Goal: Task Accomplishment & Management: Use online tool/utility

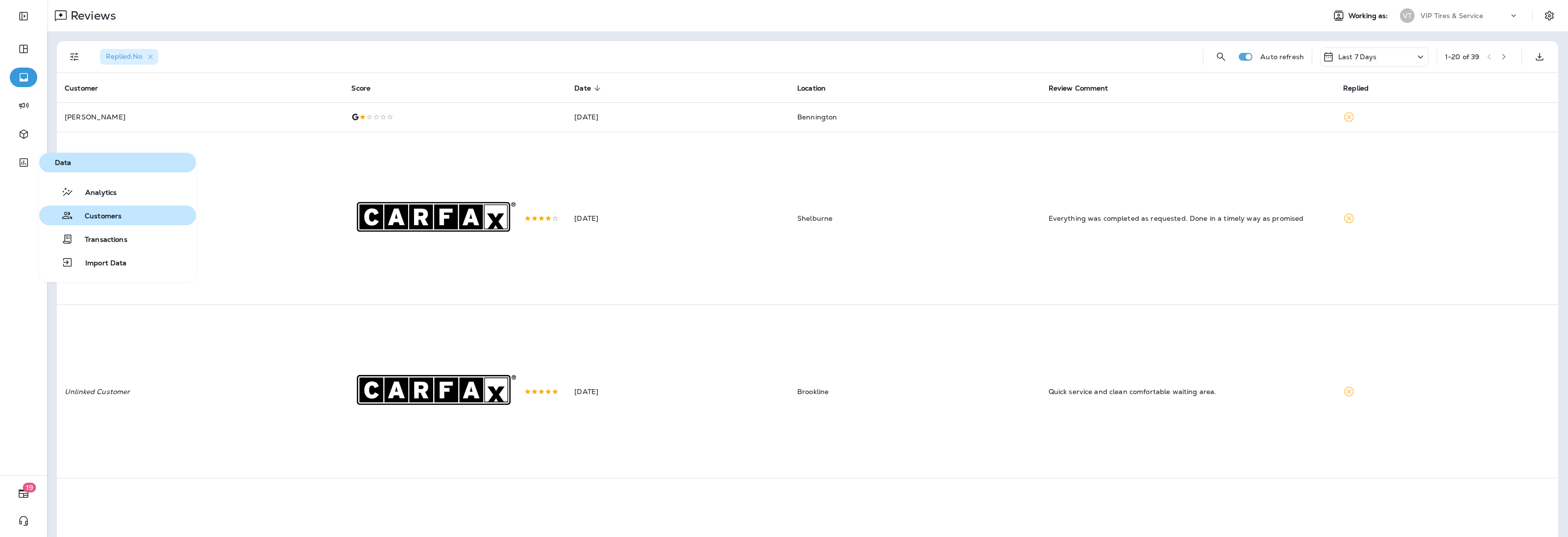
click at [124, 219] on button "Customers" at bounding box center [117, 215] width 157 height 19
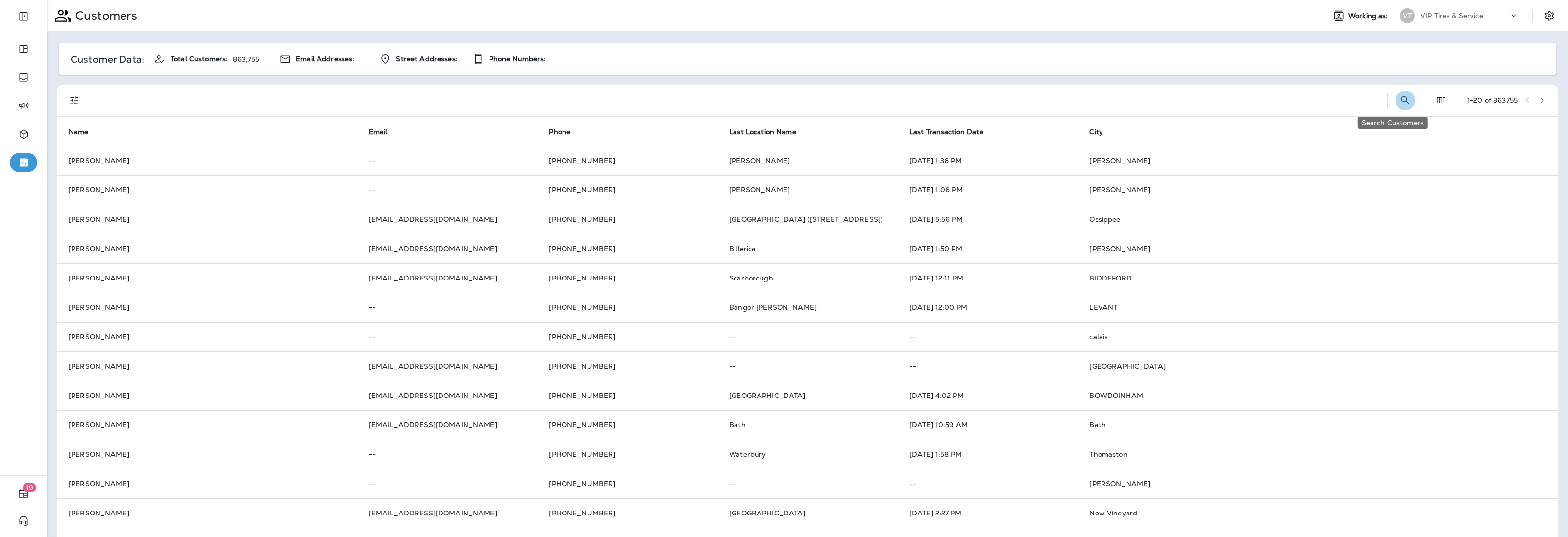
click at [1399, 100] on icon "Search Customers" at bounding box center [1405, 100] width 12 height 12
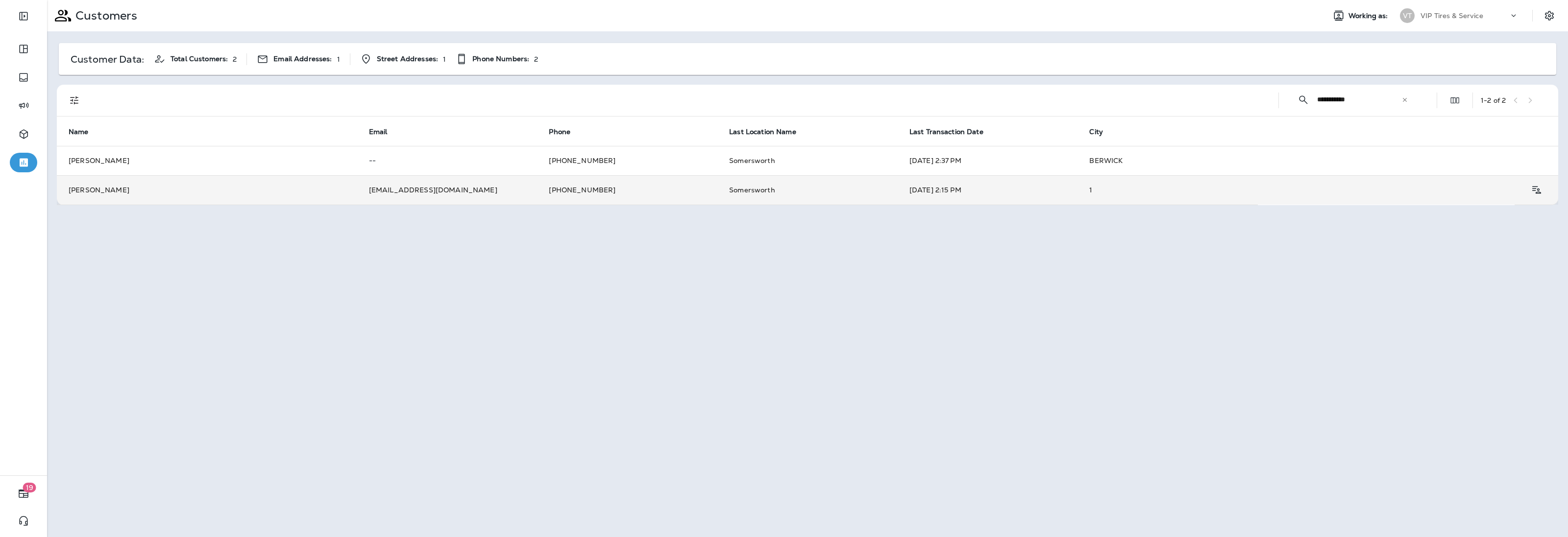
type input "**********"
click at [812, 193] on td "Somersworth" at bounding box center [808, 190] width 180 height 29
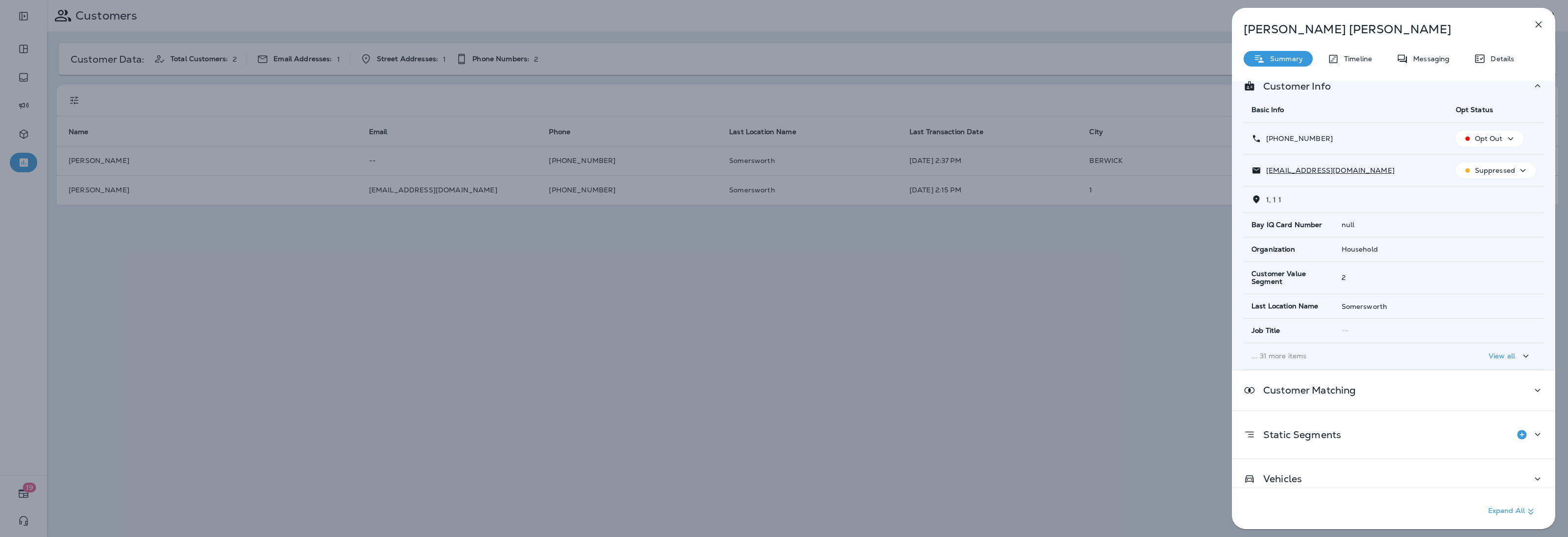
scroll to position [29, 0]
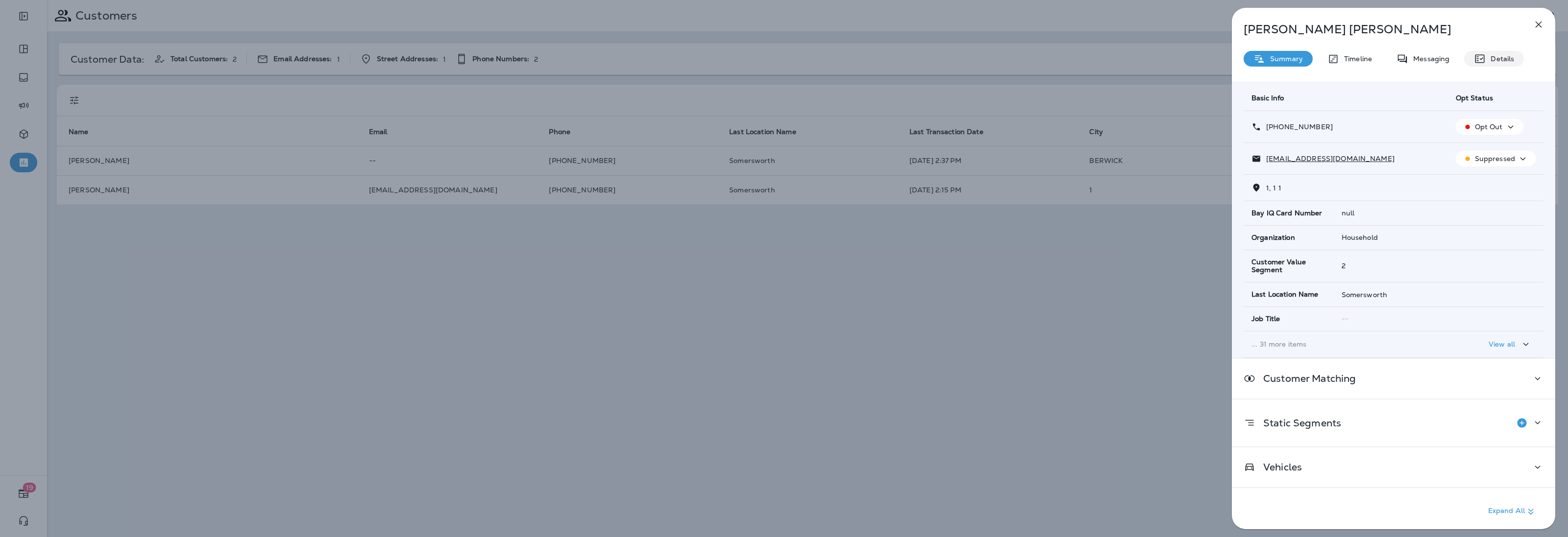
click at [1492, 58] on p "Details" at bounding box center [1500, 58] width 29 height 8
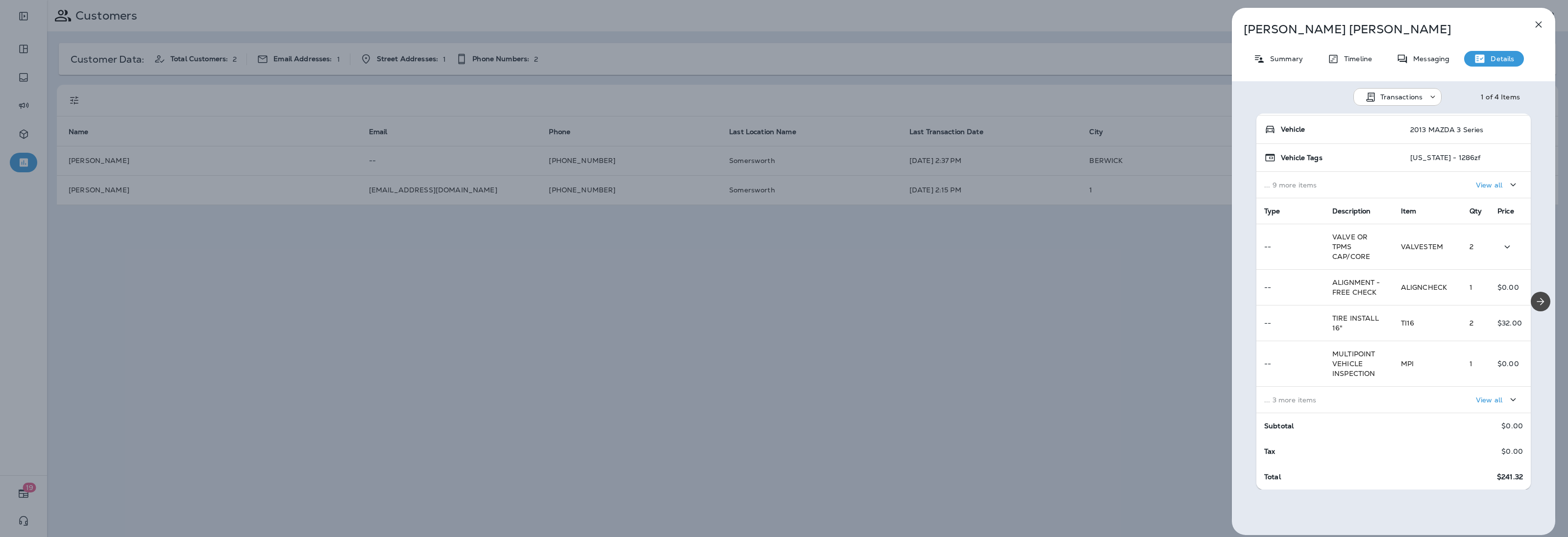
scroll to position [83, 0]
click at [1300, 403] on p "... 3 more items" at bounding box center [1325, 400] width 121 height 8
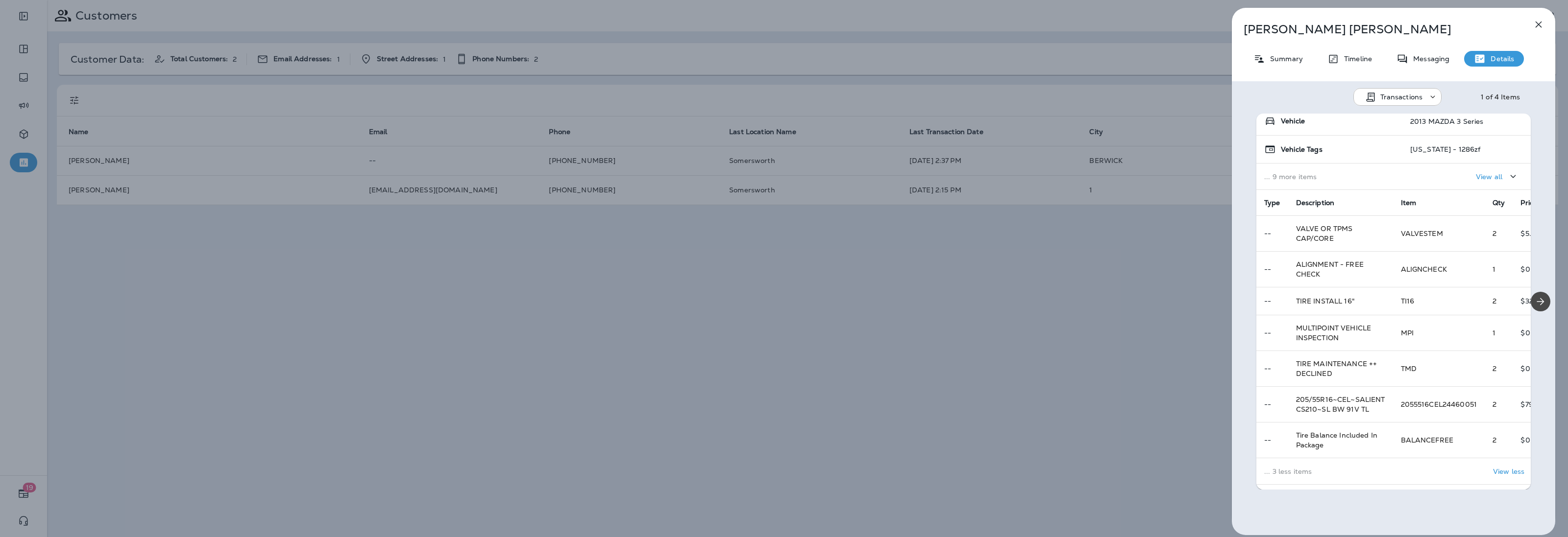
scroll to position [0, 0]
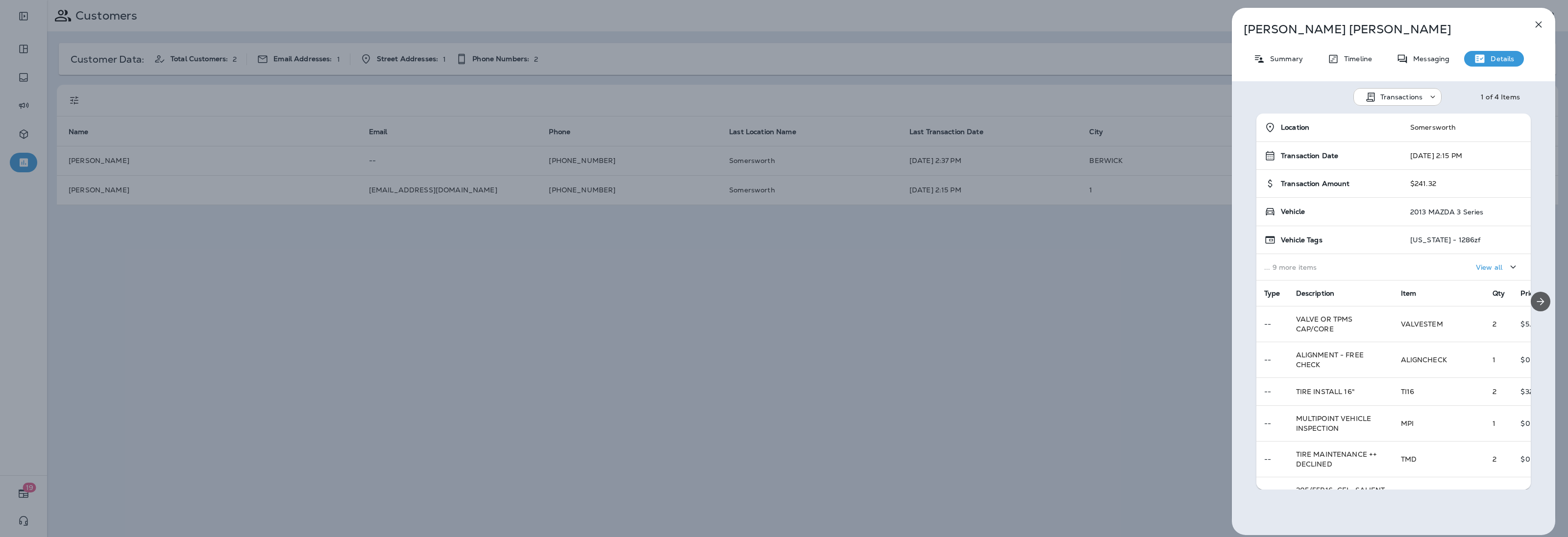
click at [1535, 297] on icon "Next" at bounding box center [1540, 301] width 12 height 12
click at [1536, 28] on icon "button" at bounding box center [1538, 24] width 12 height 12
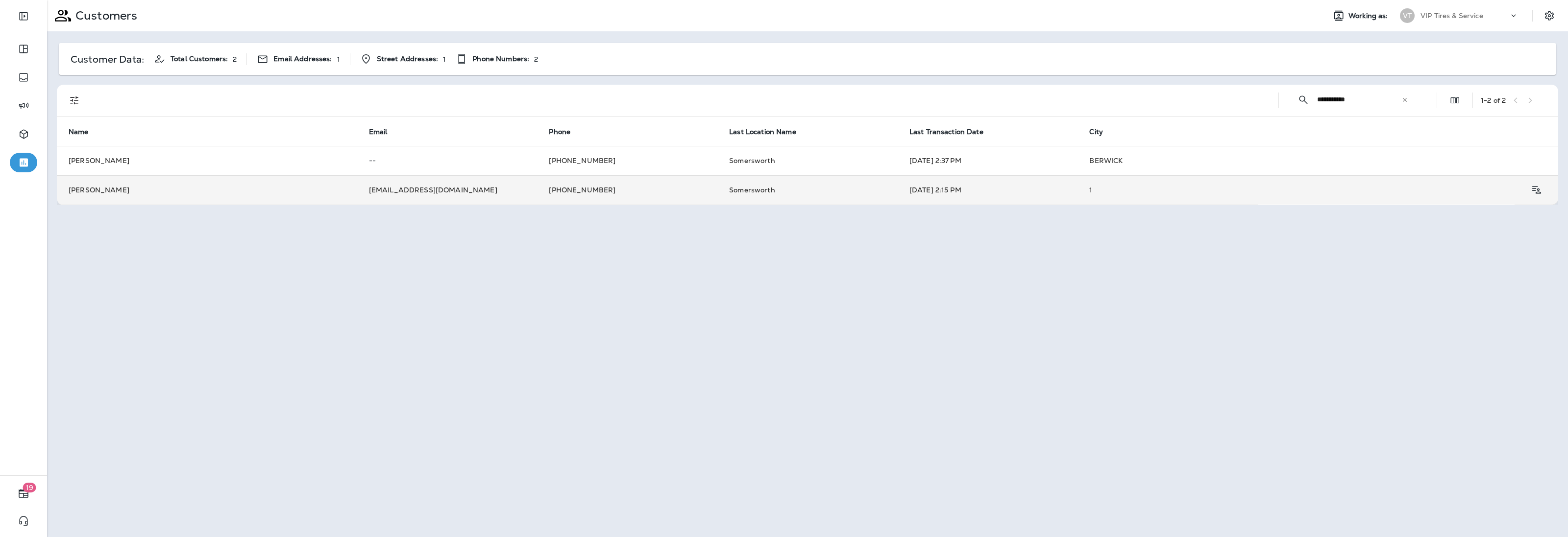
click at [408, 189] on td "aquateenhfunite06@gmail.com" at bounding box center [447, 190] width 180 height 29
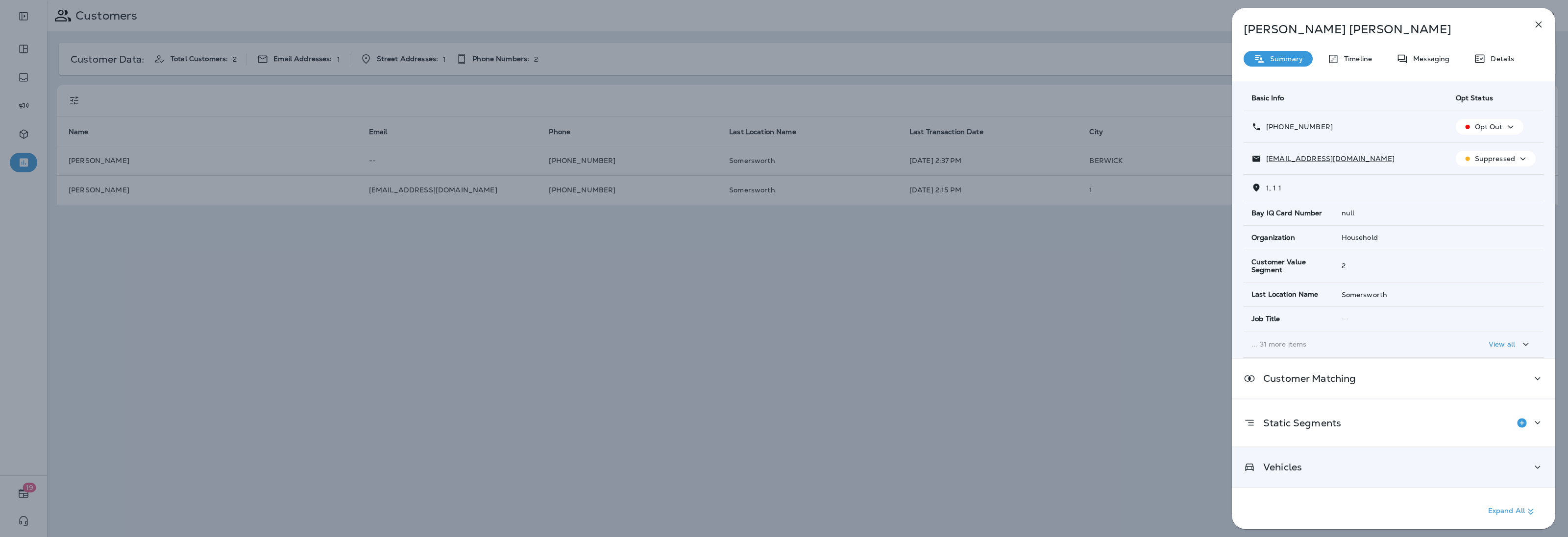
click at [1298, 458] on div "Vehicles" at bounding box center [1393, 467] width 323 height 40
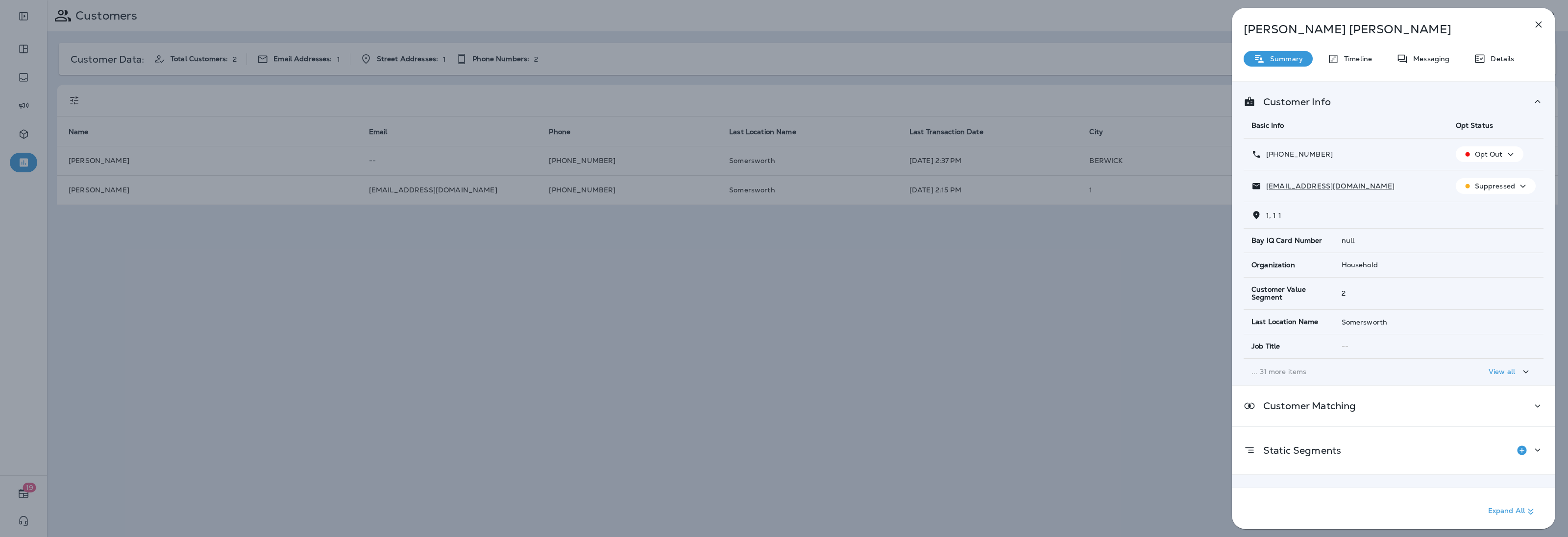
click at [1539, 20] on icon "button" at bounding box center [1538, 24] width 12 height 12
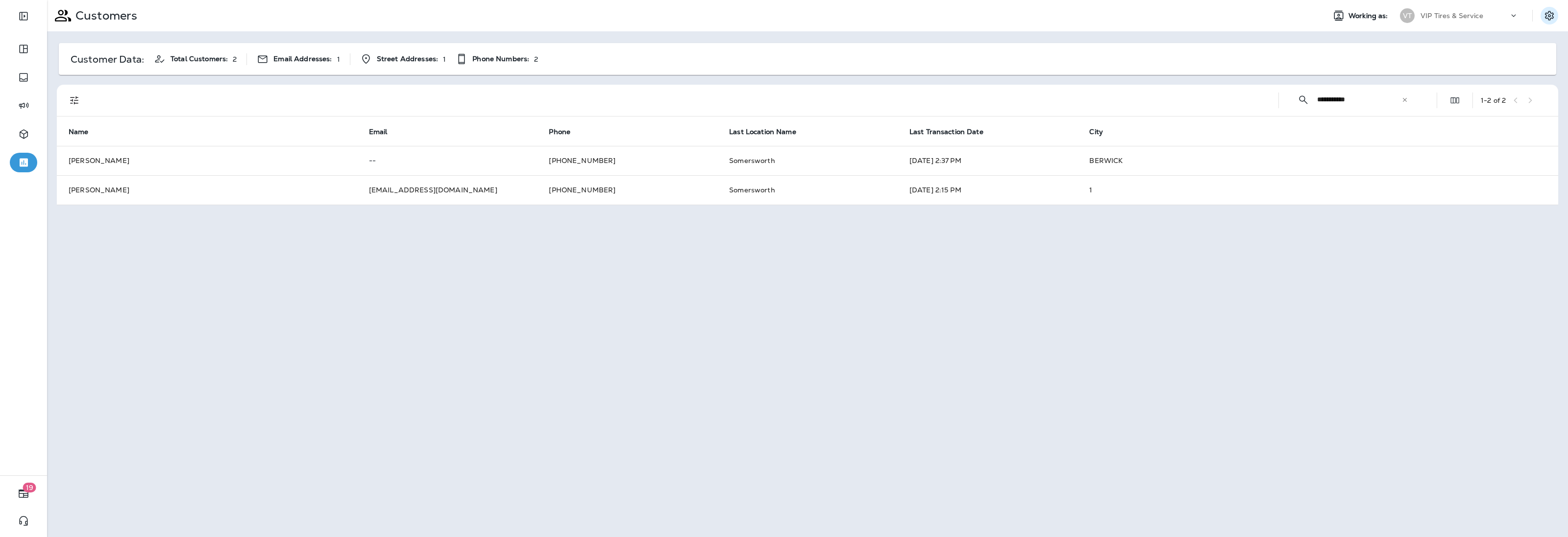
click at [1549, 7] on button "Settings" at bounding box center [1549, 15] width 18 height 18
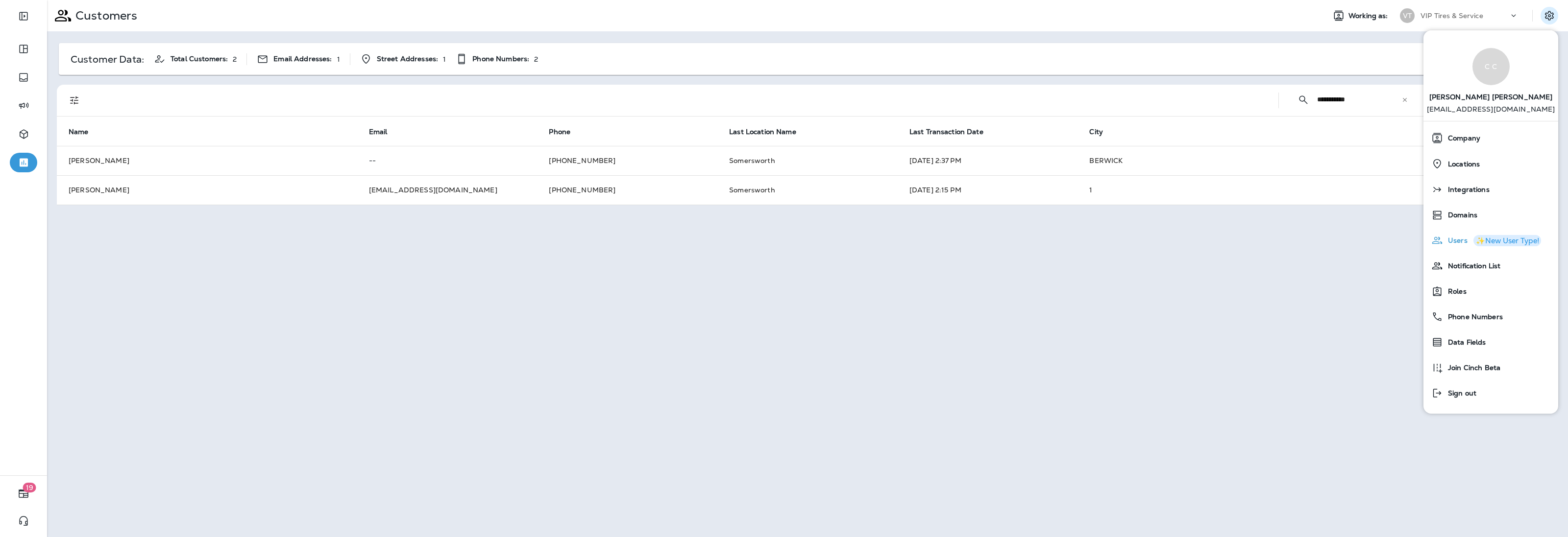
click at [1449, 241] on span "Users" at bounding box center [1455, 241] width 24 height 9
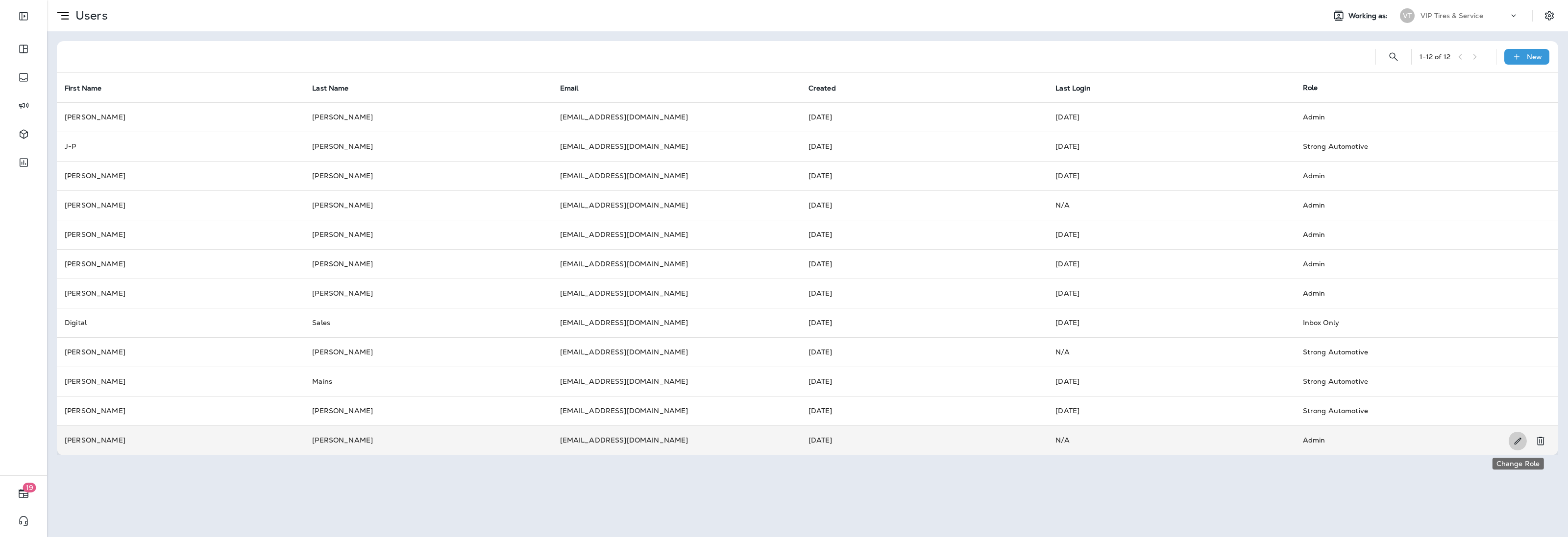
click at [1511, 441] on button "Change Role" at bounding box center [1518, 441] width 18 height 19
select select "*"
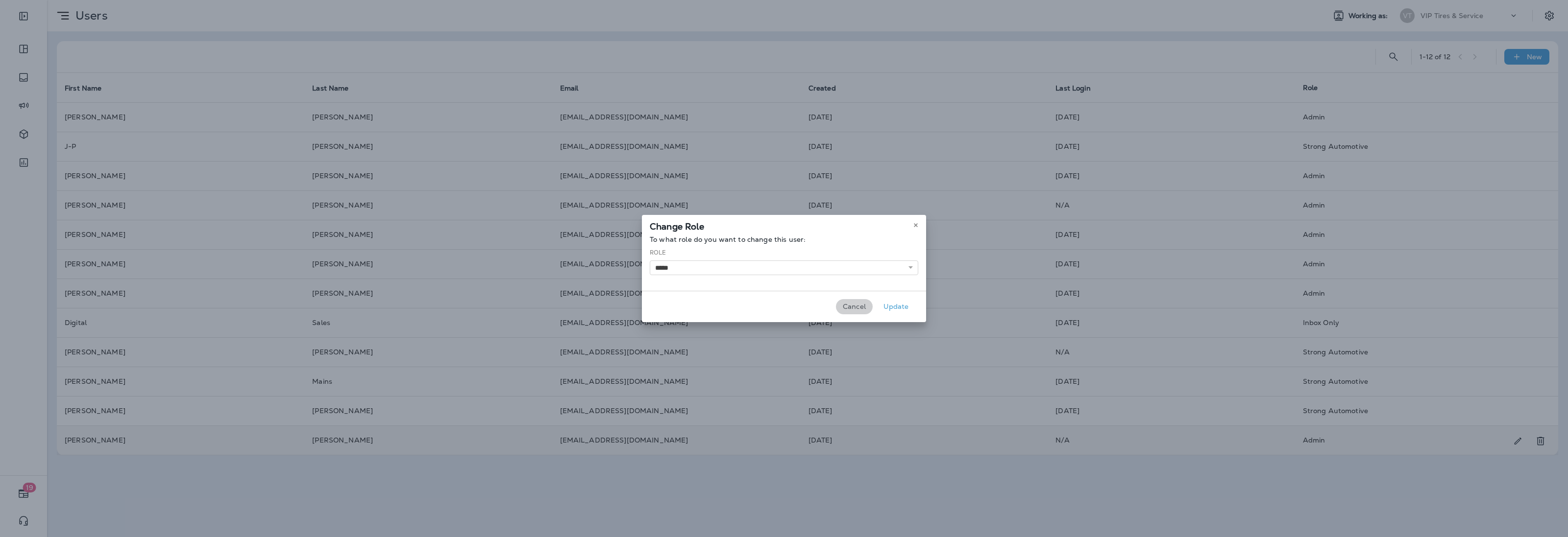
drag, startPoint x: 856, startPoint y: 309, endPoint x: 1255, endPoint y: 390, distance: 407.1
click at [858, 309] on button "Cancel" at bounding box center [854, 307] width 37 height 15
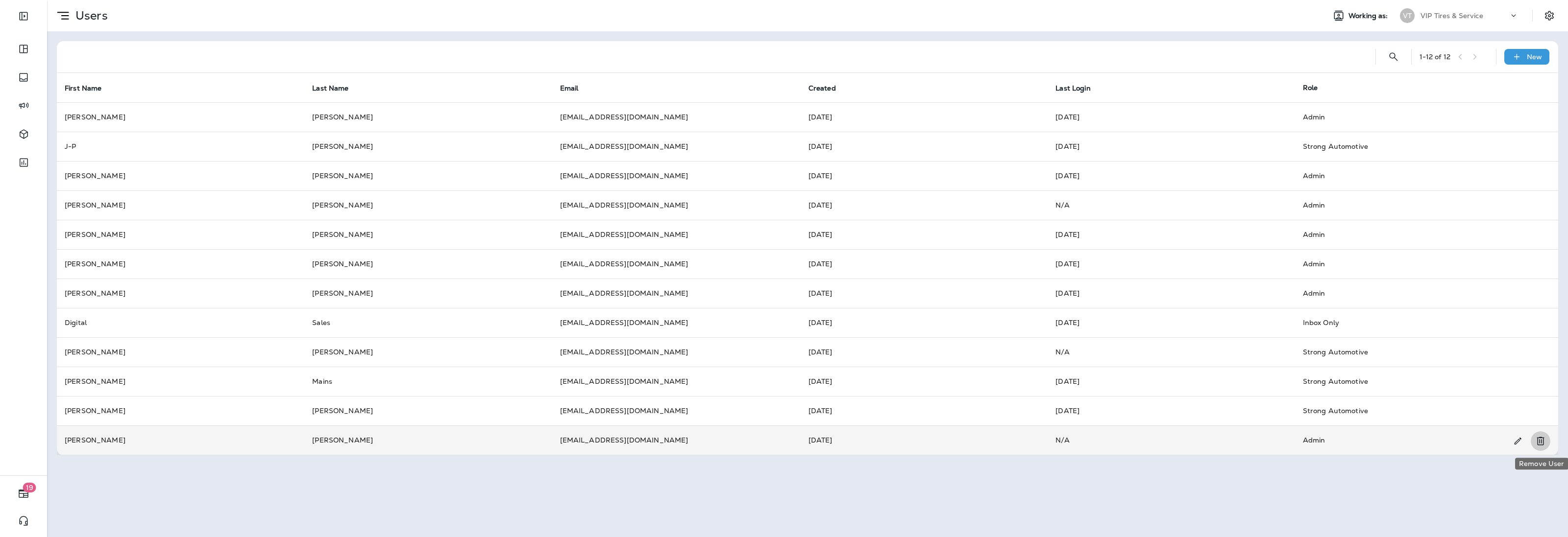
click at [1539, 440] on icon "Remove User" at bounding box center [1540, 442] width 7 height 9
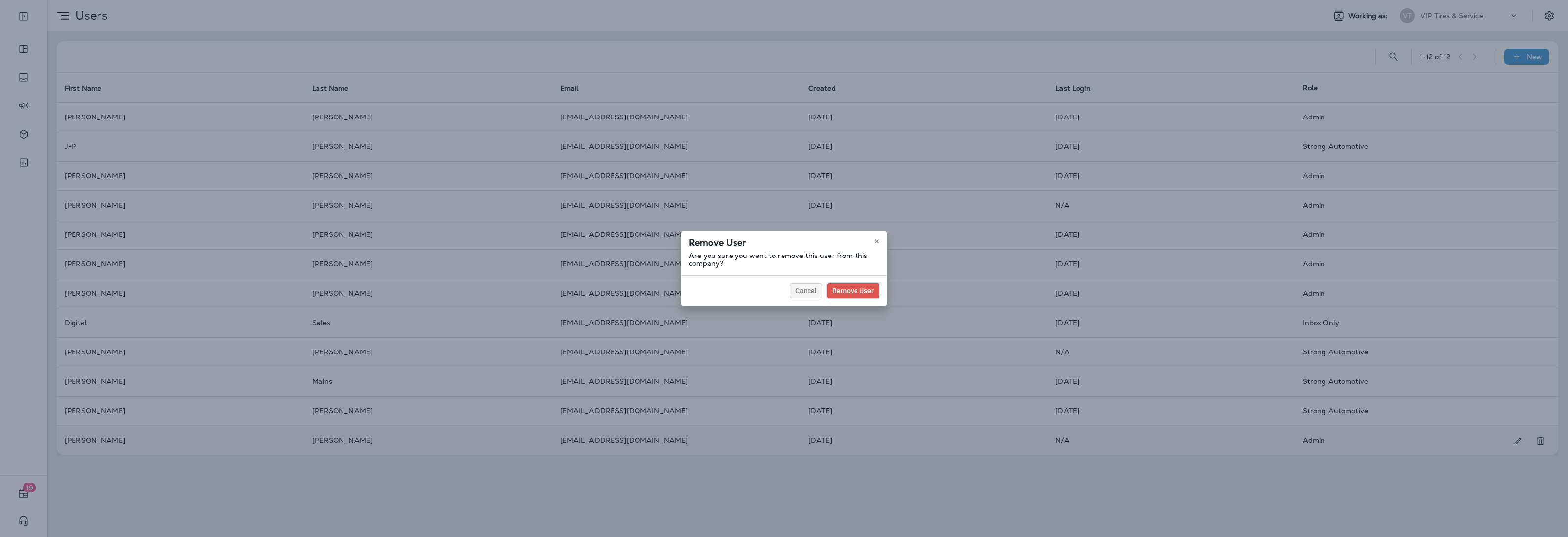
click at [873, 293] on span "Remove User" at bounding box center [853, 291] width 41 height 7
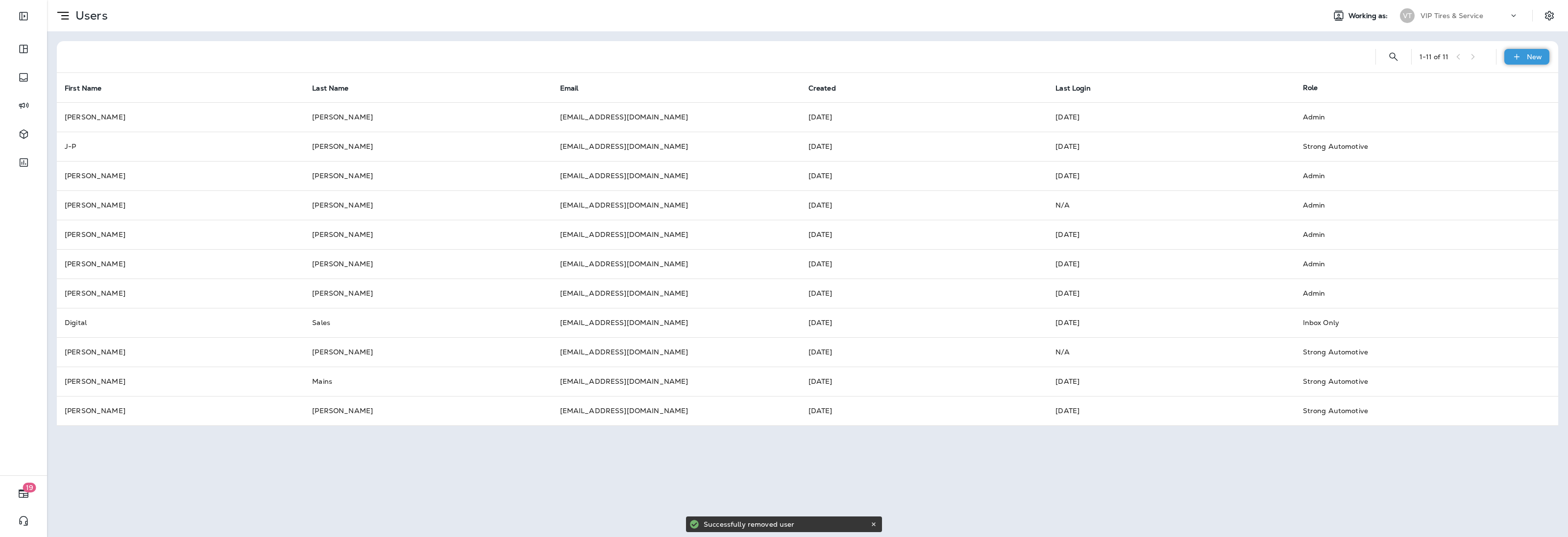
click at [1525, 54] on div "New" at bounding box center [1527, 57] width 45 height 16
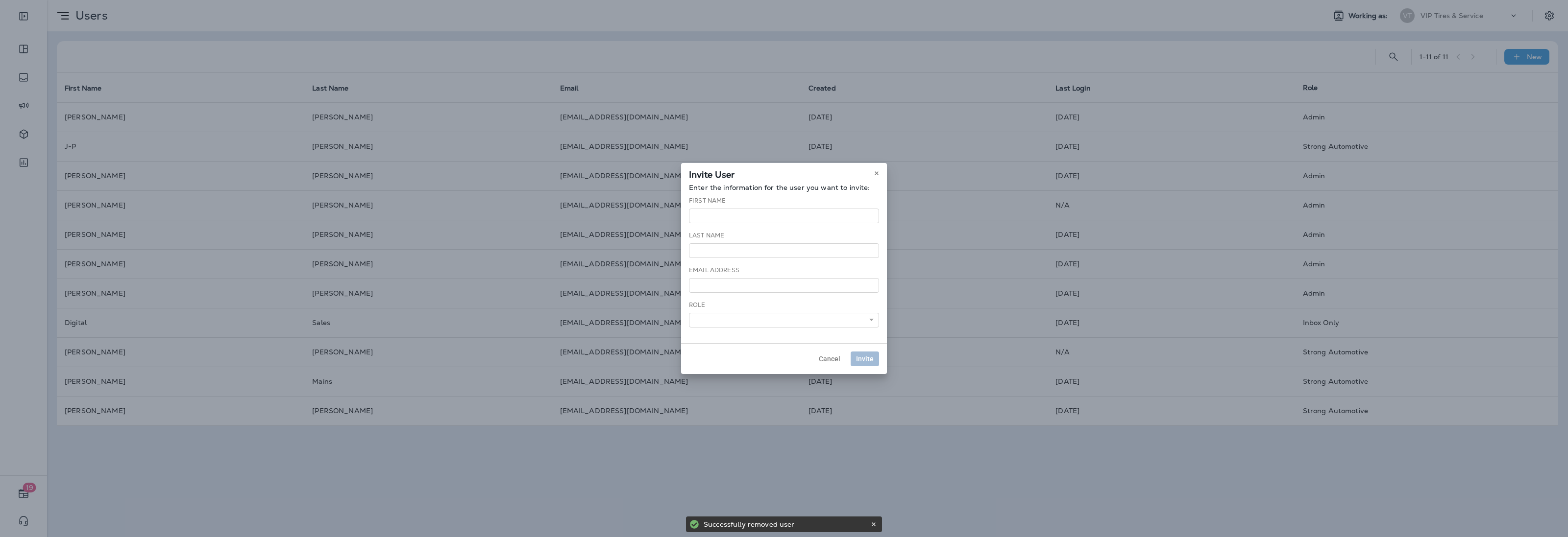
click at [734, 225] on div "**********" at bounding box center [784, 263] width 206 height 159
click at [690, 212] on input "text" at bounding box center [784, 216] width 190 height 15
type input "******"
click at [726, 246] on input "text" at bounding box center [784, 251] width 190 height 15
type input "******"
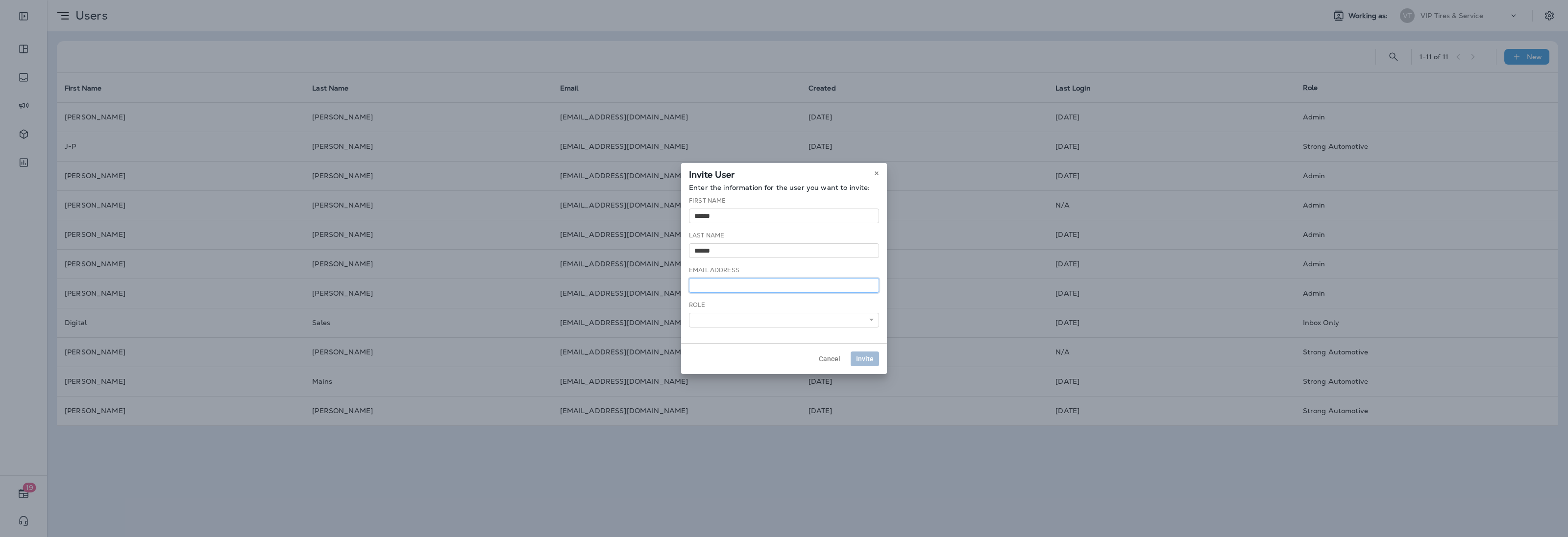
click at [723, 280] on input "email" at bounding box center [784, 285] width 190 height 15
type input "**********"
click at [720, 310] on div "**********" at bounding box center [784, 314] width 190 height 27
click at [721, 320] on select "**********" at bounding box center [784, 320] width 190 height 15
select select "*"
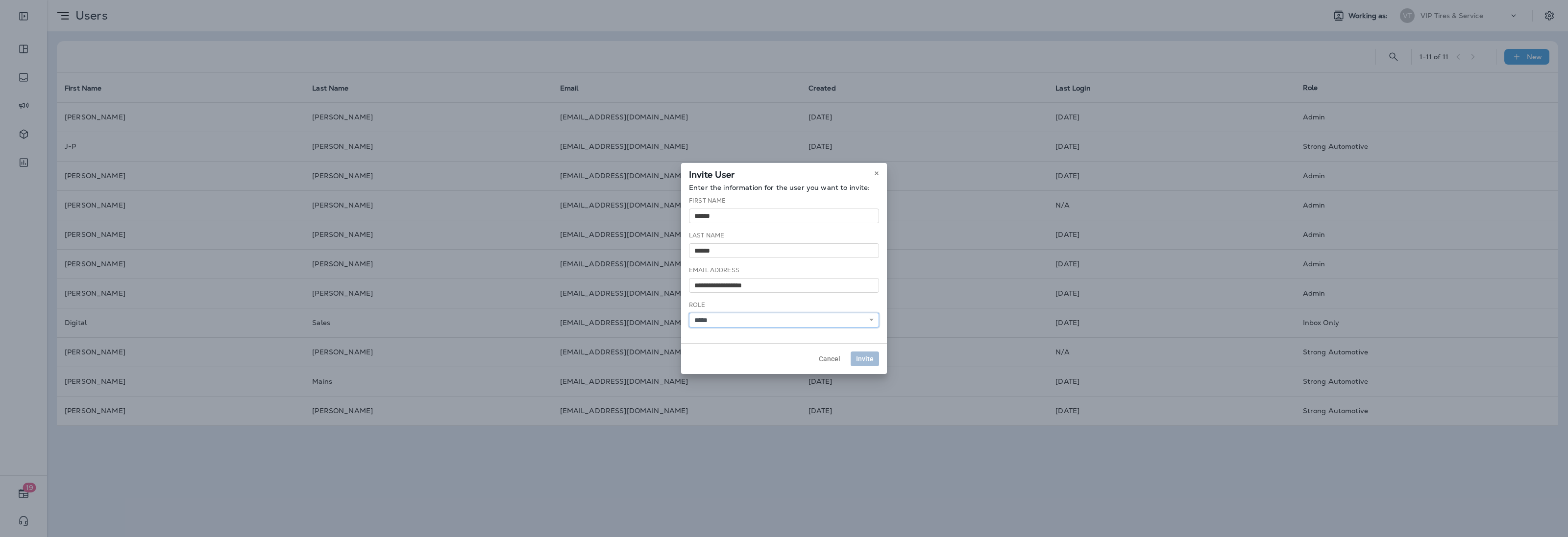
click at [689, 313] on select "**********" at bounding box center [784, 320] width 190 height 15
click at [877, 358] on button "Invite" at bounding box center [864, 359] width 29 height 15
select select
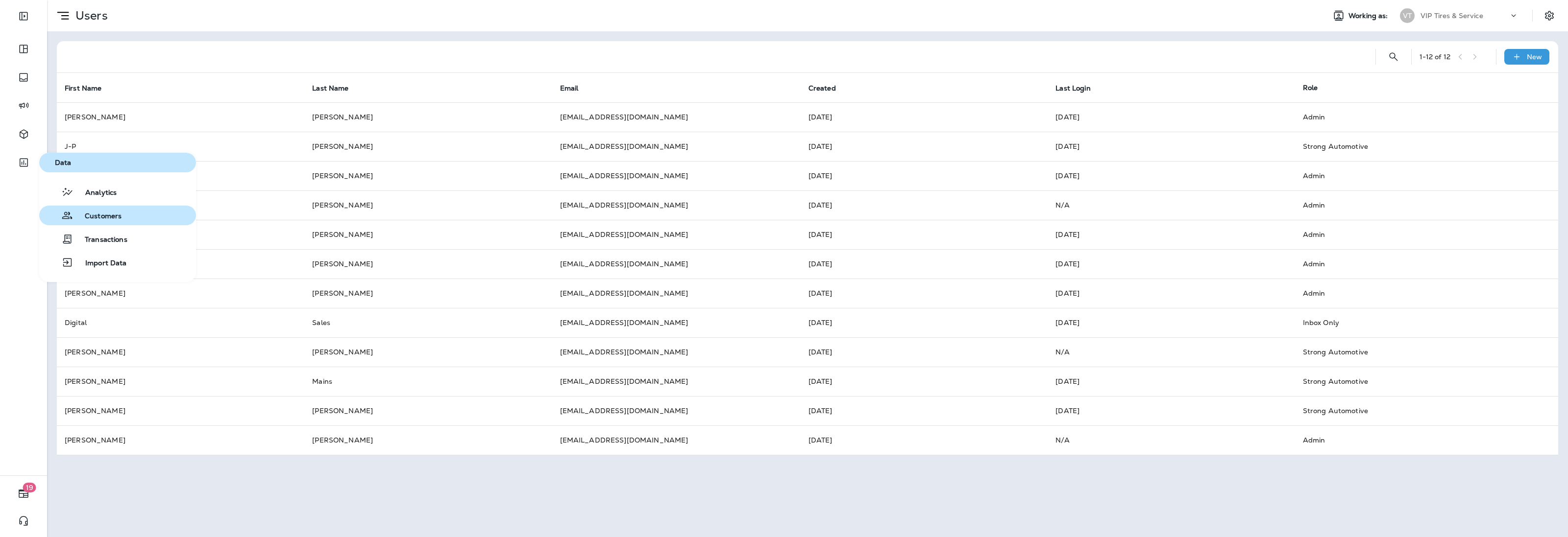
click at [87, 213] on span "Customers" at bounding box center [97, 217] width 49 height 9
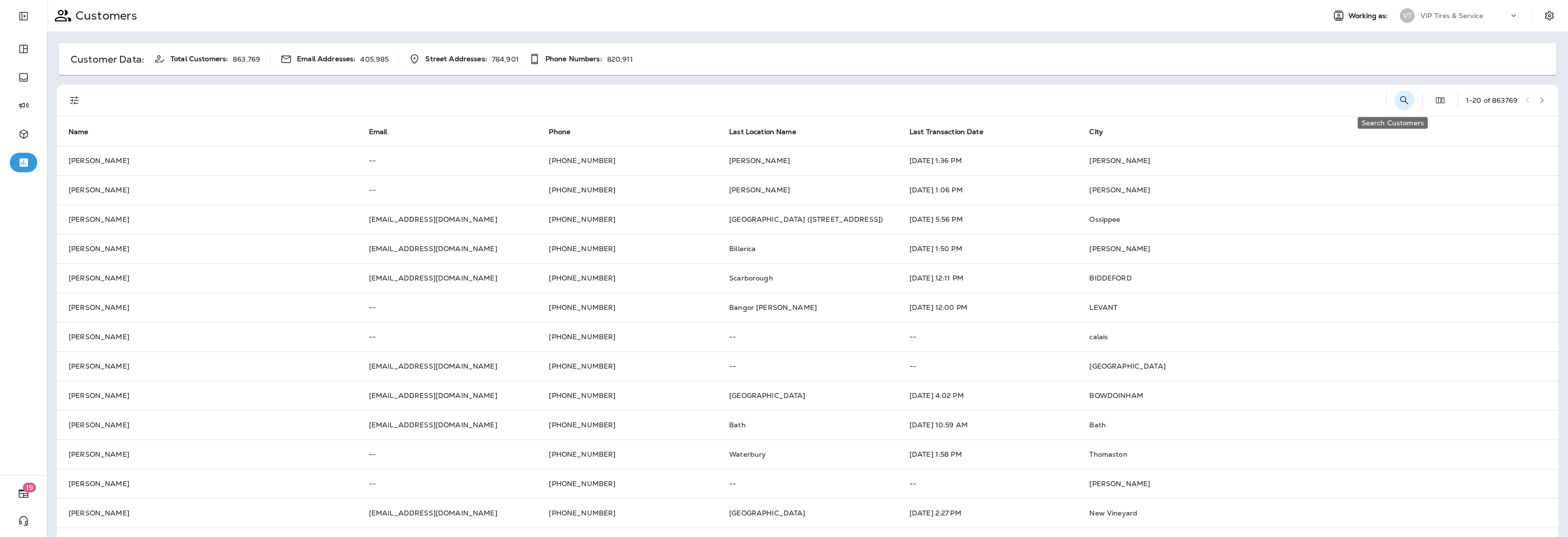
click at [1398, 100] on icon "Search Customers" at bounding box center [1404, 100] width 12 height 12
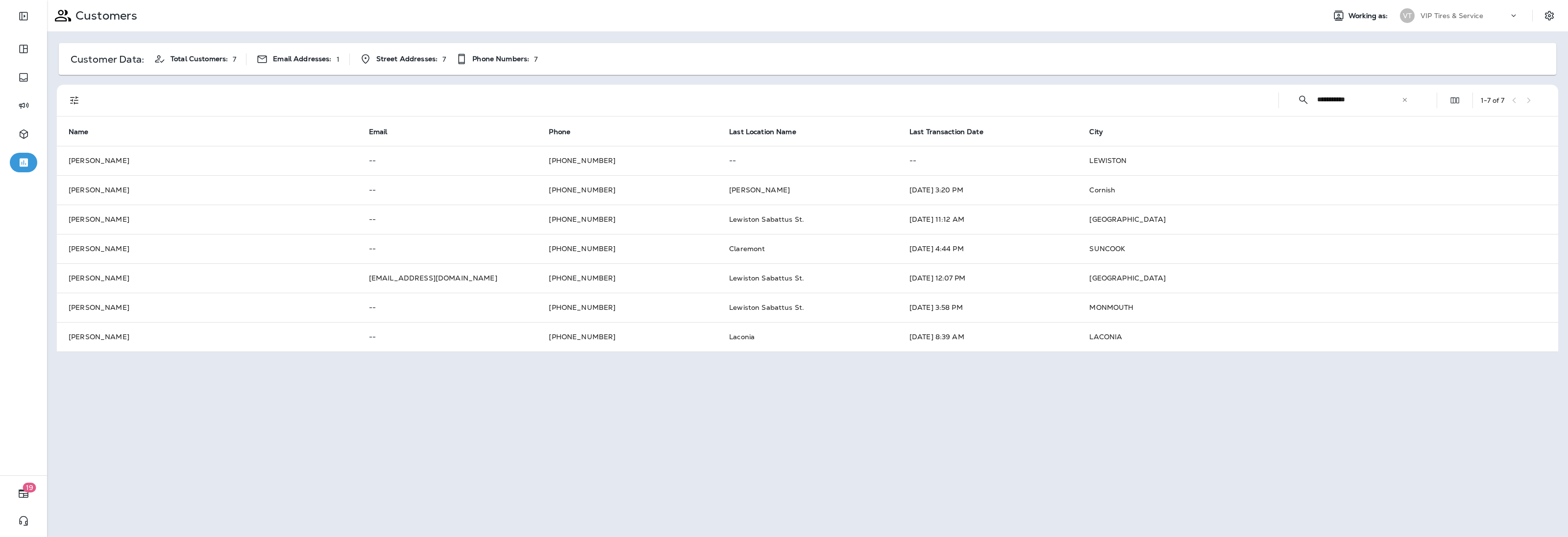
drag, startPoint x: 1381, startPoint y: 102, endPoint x: 1319, endPoint y: 102, distance: 62.0
click at [1319, 102] on input "**********" at bounding box center [1359, 99] width 84 height 26
type input "*"
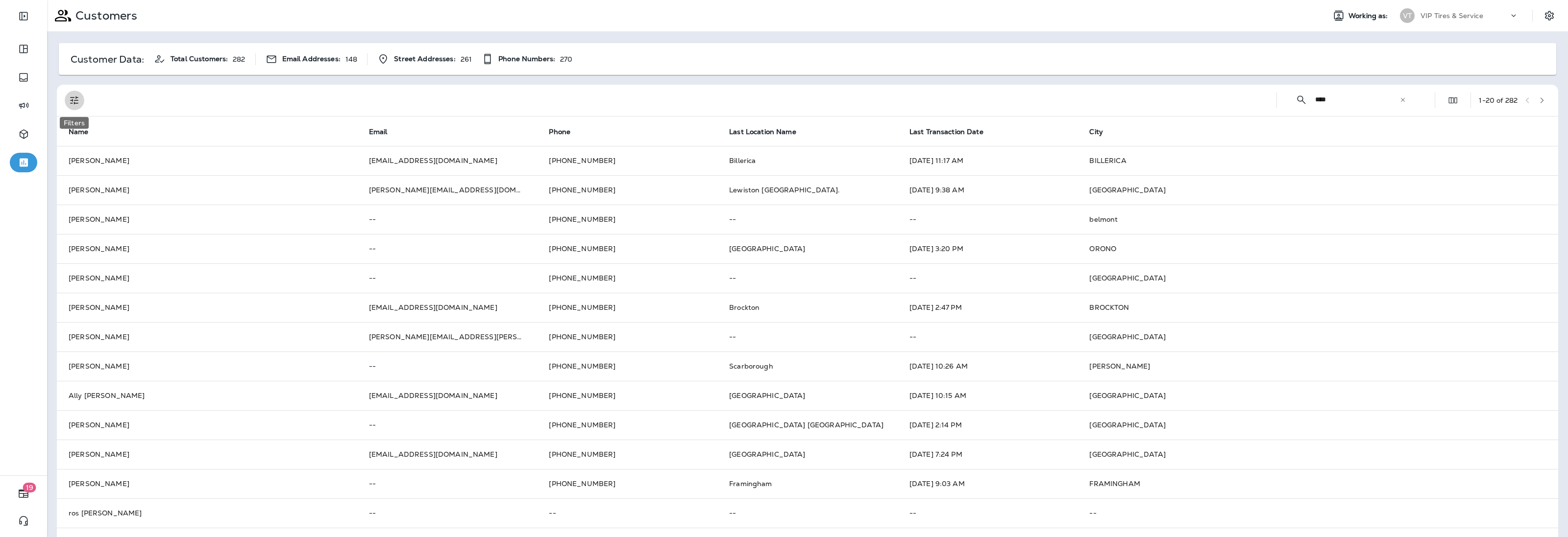
click at [80, 99] on icon "Filters" at bounding box center [74, 100] width 12 height 12
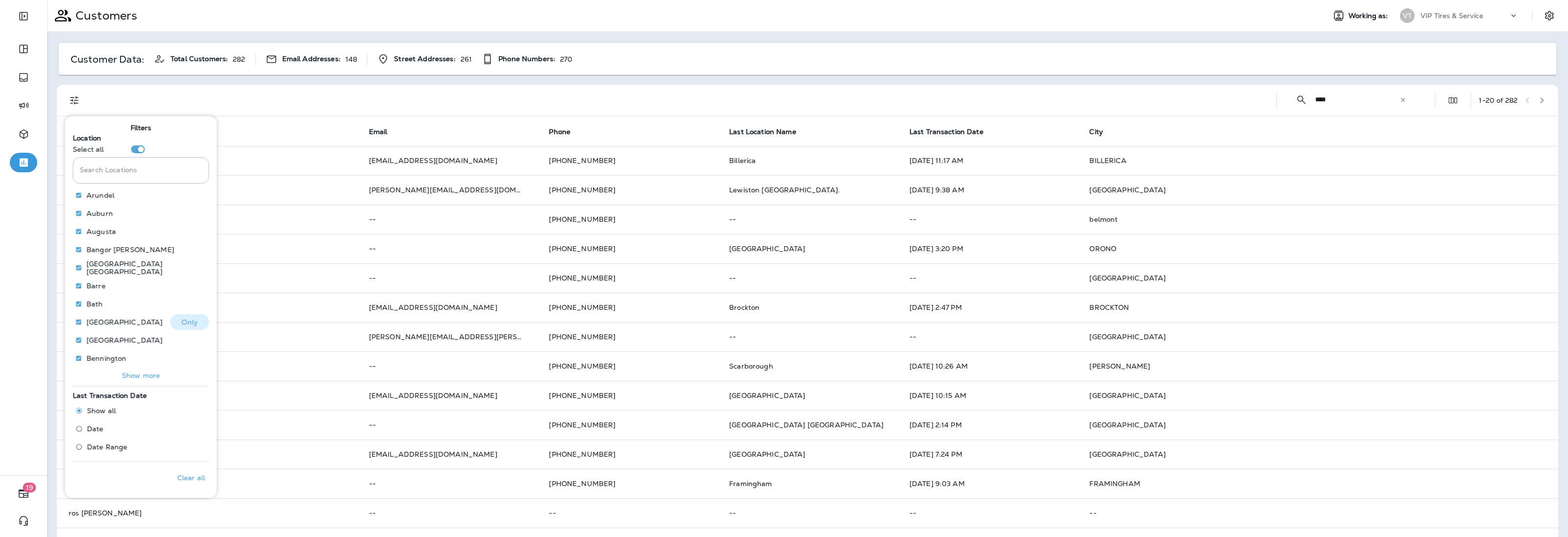
click at [182, 318] on p "Only" at bounding box center [190, 322] width 16 height 8
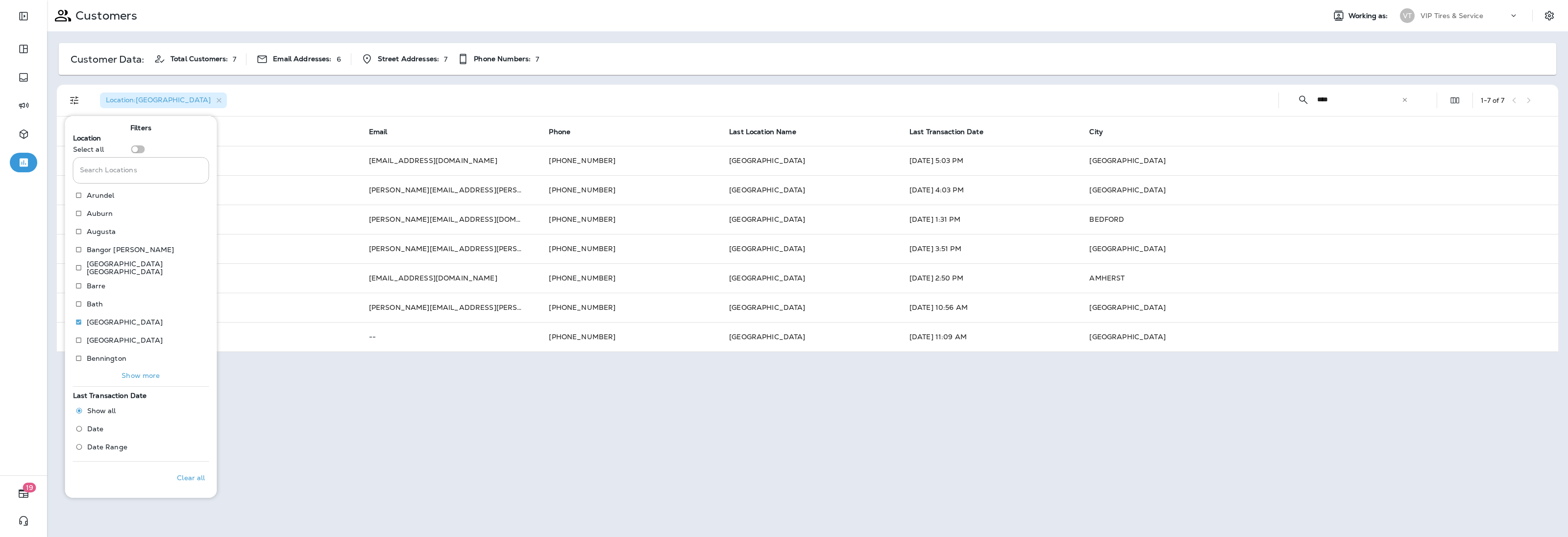
click at [825, 61] on div "Customer Data: Total Customers: 7 Email Addresses: 6 Street Addresses: 7 Phone …" at bounding box center [808, 59] width 1497 height 32
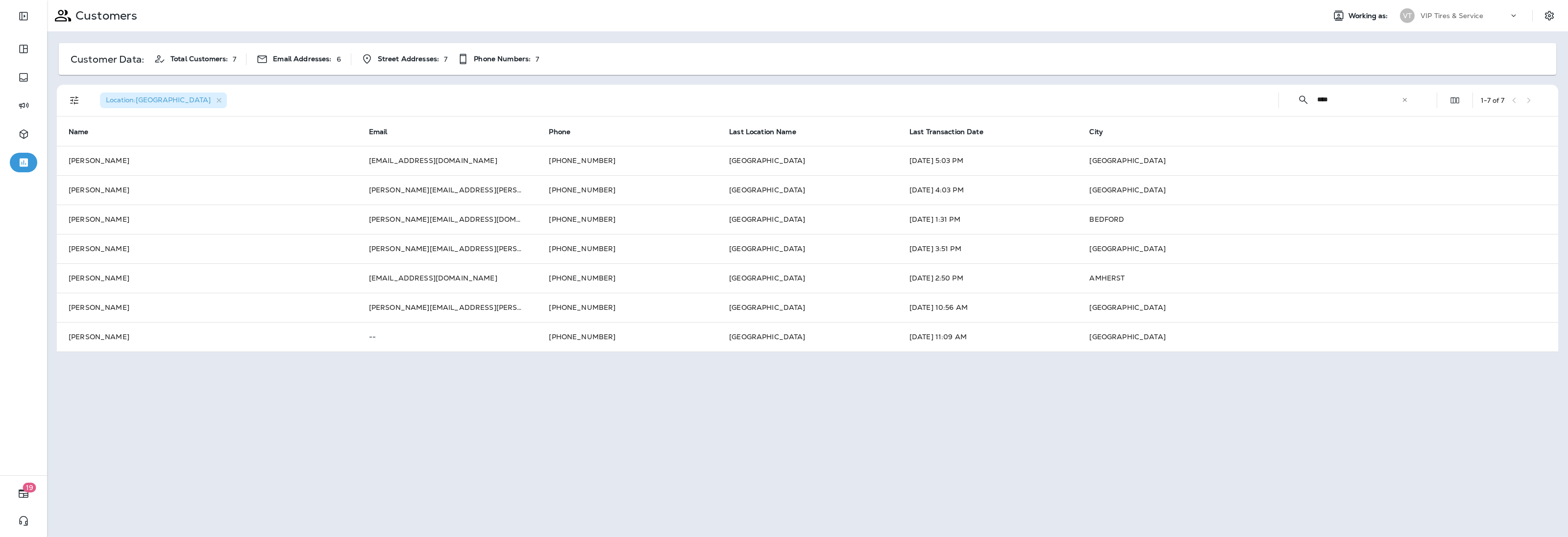
drag, startPoint x: 1340, startPoint y: 104, endPoint x: 1265, endPoint y: 99, distance: 75.2
click at [1265, 99] on div "Location : Bedford ​ **** ​ ​ 1 - 7 of 7" at bounding box center [809, 100] width 1489 height 32
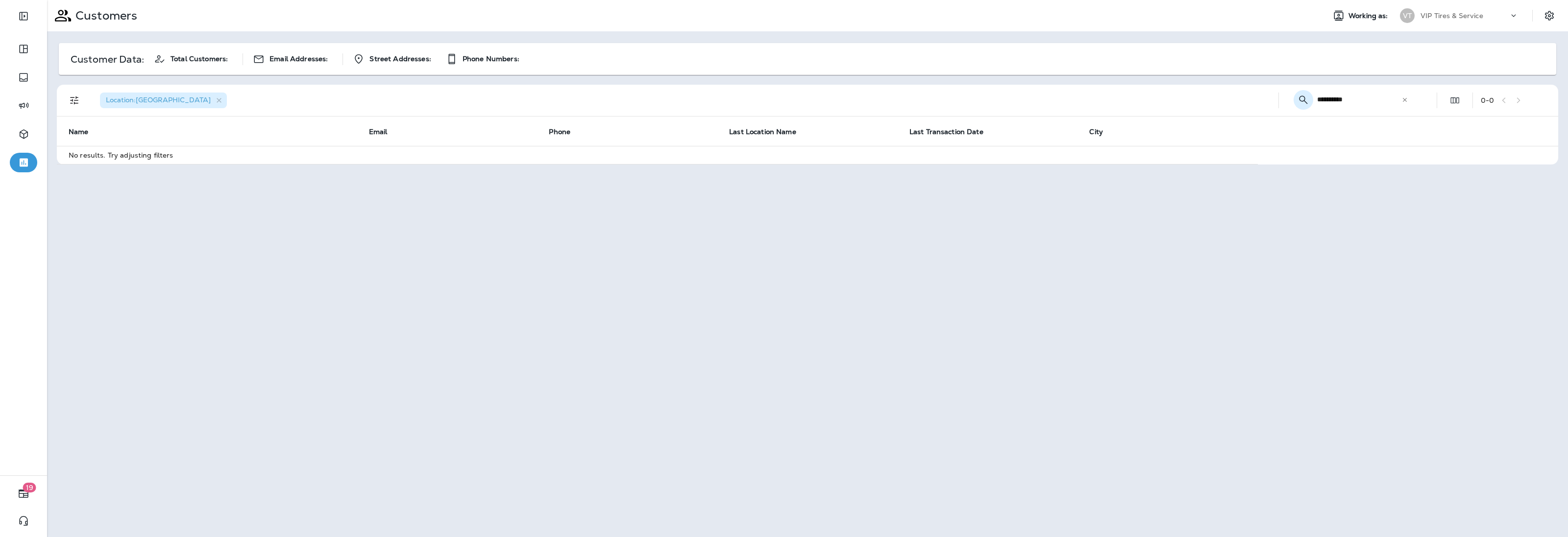
drag, startPoint x: 1368, startPoint y: 97, endPoint x: 1311, endPoint y: 101, distance: 57.1
click at [1311, 101] on div "**********" at bounding box center [1353, 99] width 132 height 26
type input "*****"
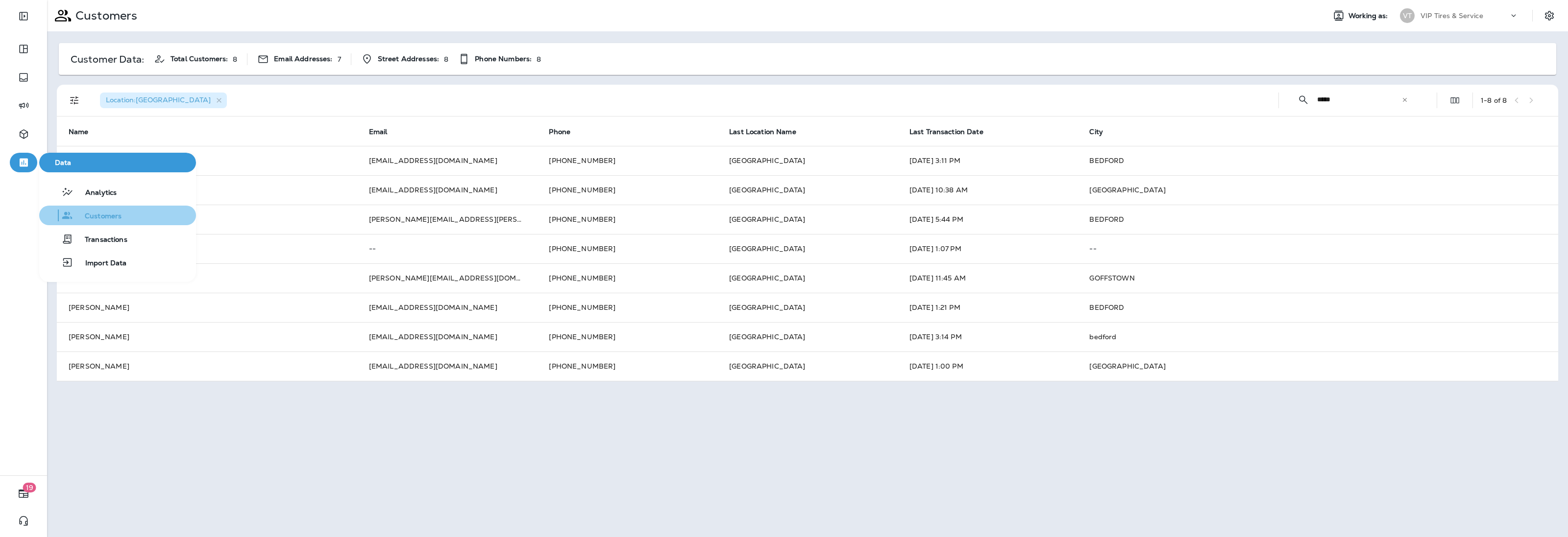
click at [111, 222] on button "Customers" at bounding box center [117, 215] width 157 height 19
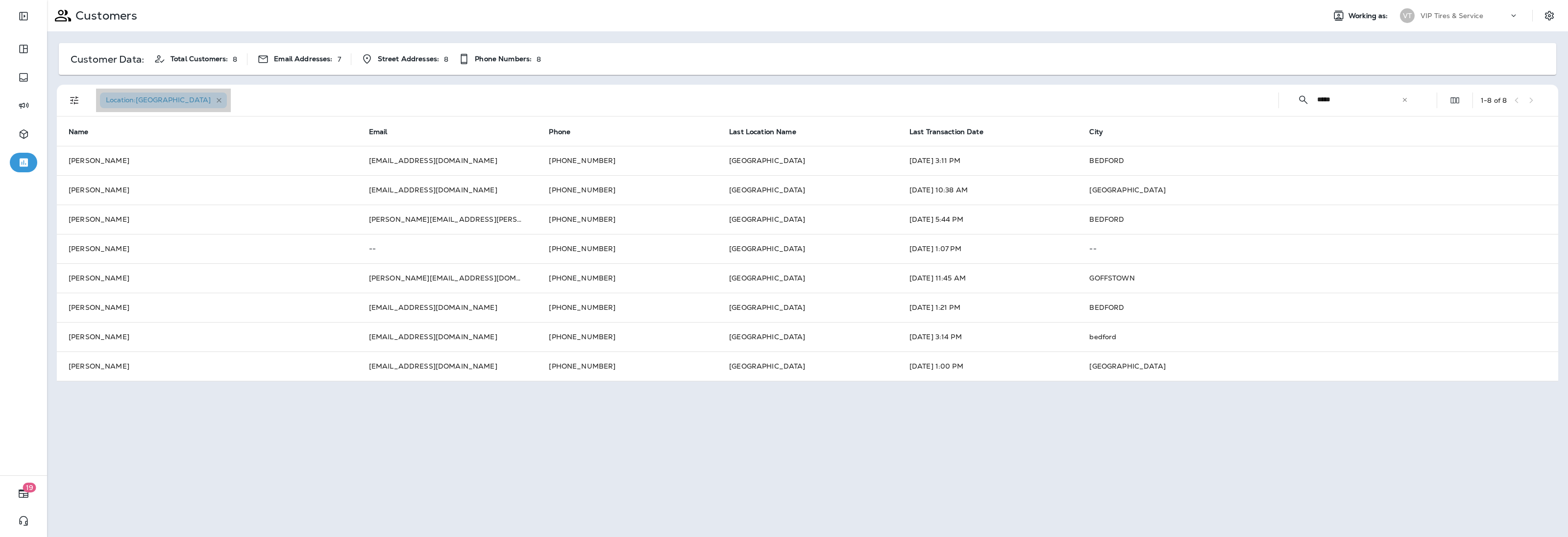
click at [215, 101] on icon "button" at bounding box center [219, 101] width 9 height 9
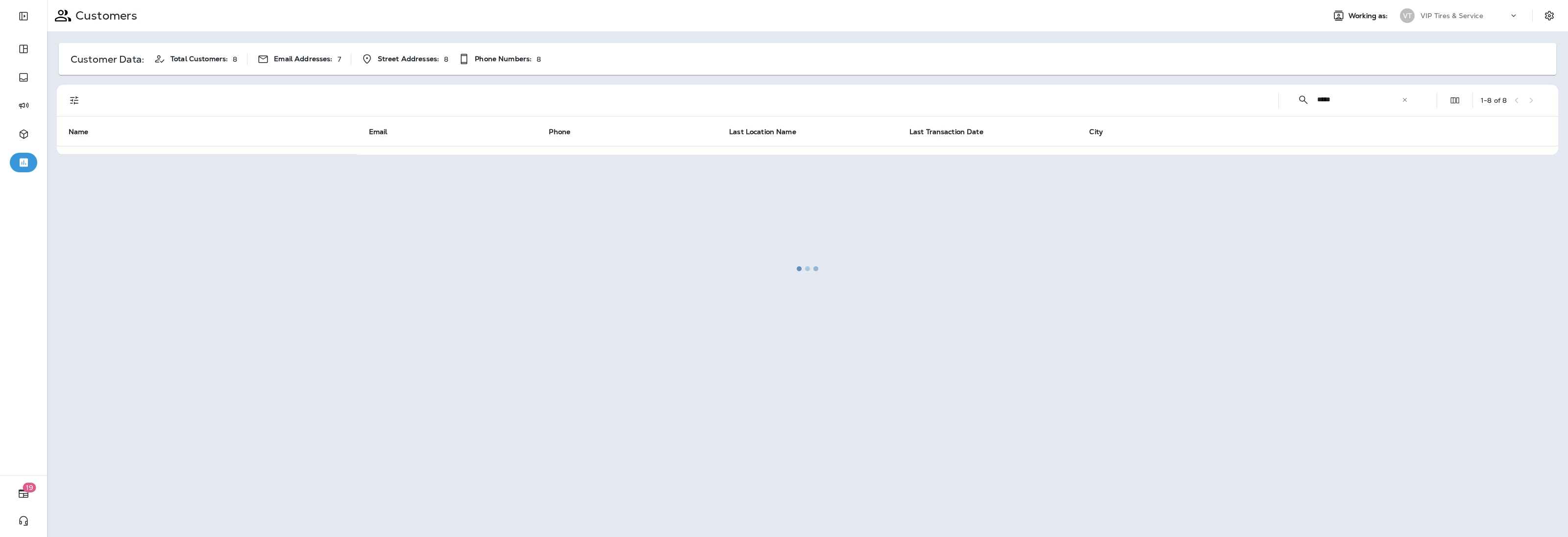
click at [1406, 99] on div at bounding box center [808, 269] width 1519 height 535
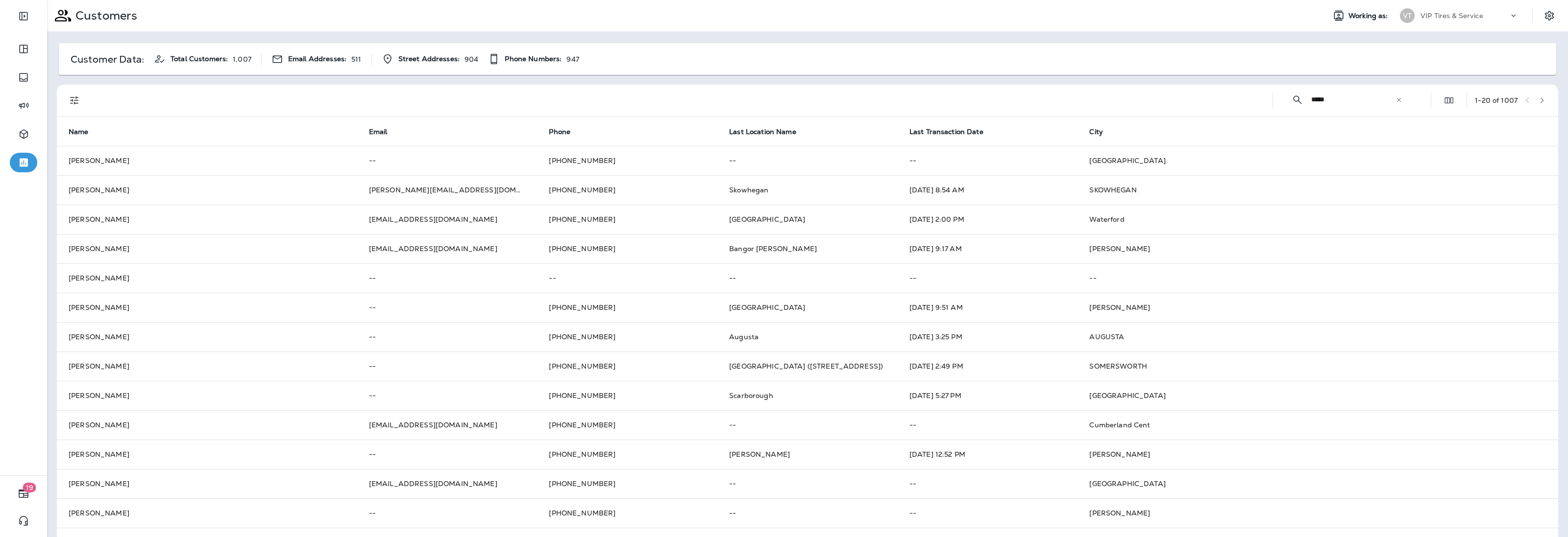
click at [1396, 102] on icon at bounding box center [1399, 100] width 7 height 7
click at [1321, 93] on input "text" at bounding box center [1362, 99] width 102 height 26
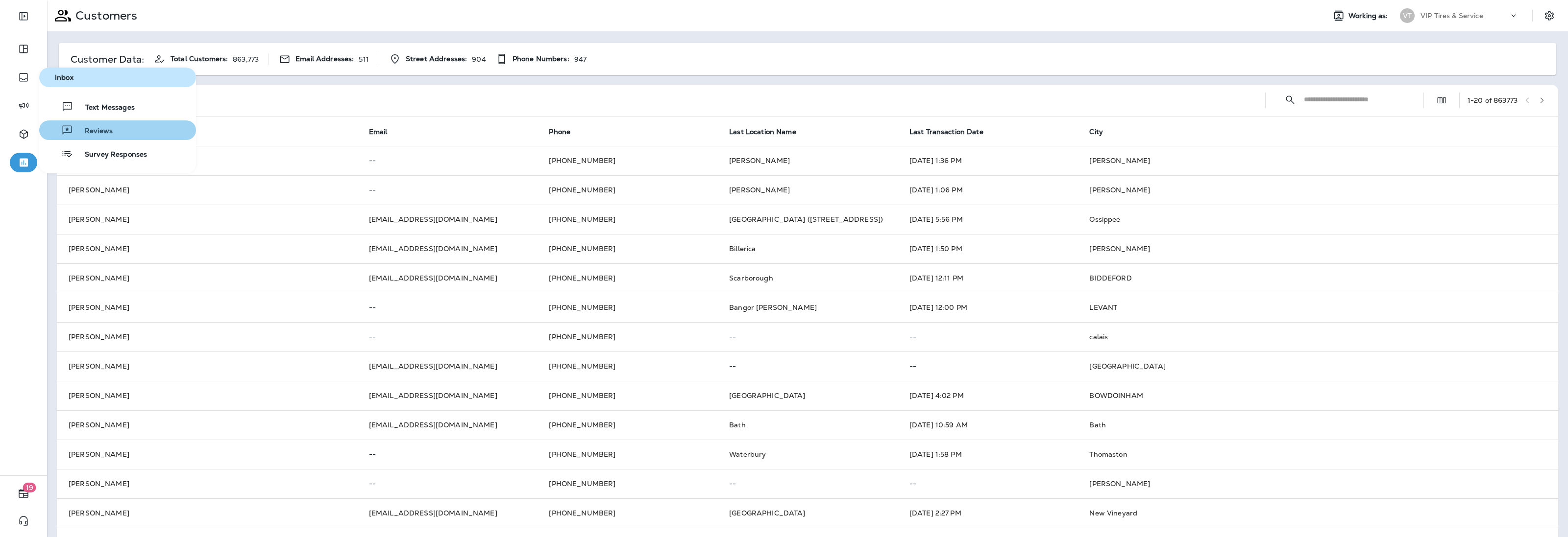
click at [113, 134] on button "Reviews" at bounding box center [117, 130] width 157 height 19
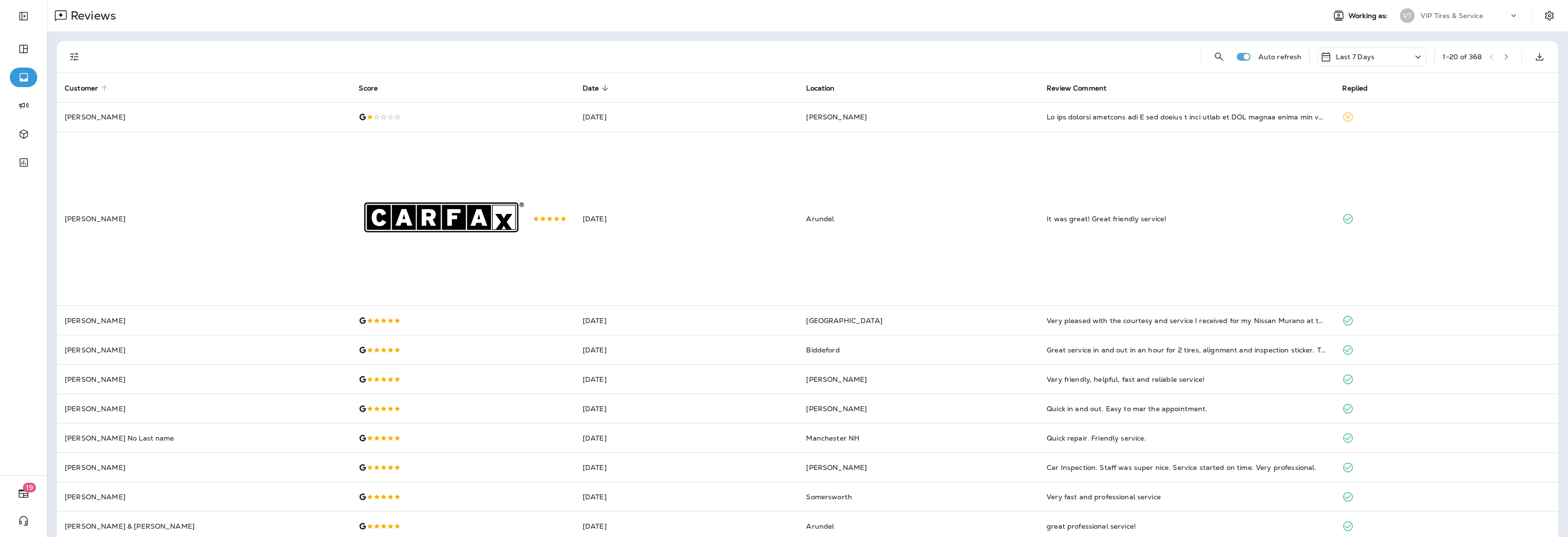
click at [82, 88] on span "Customer" at bounding box center [81, 88] width 33 height 9
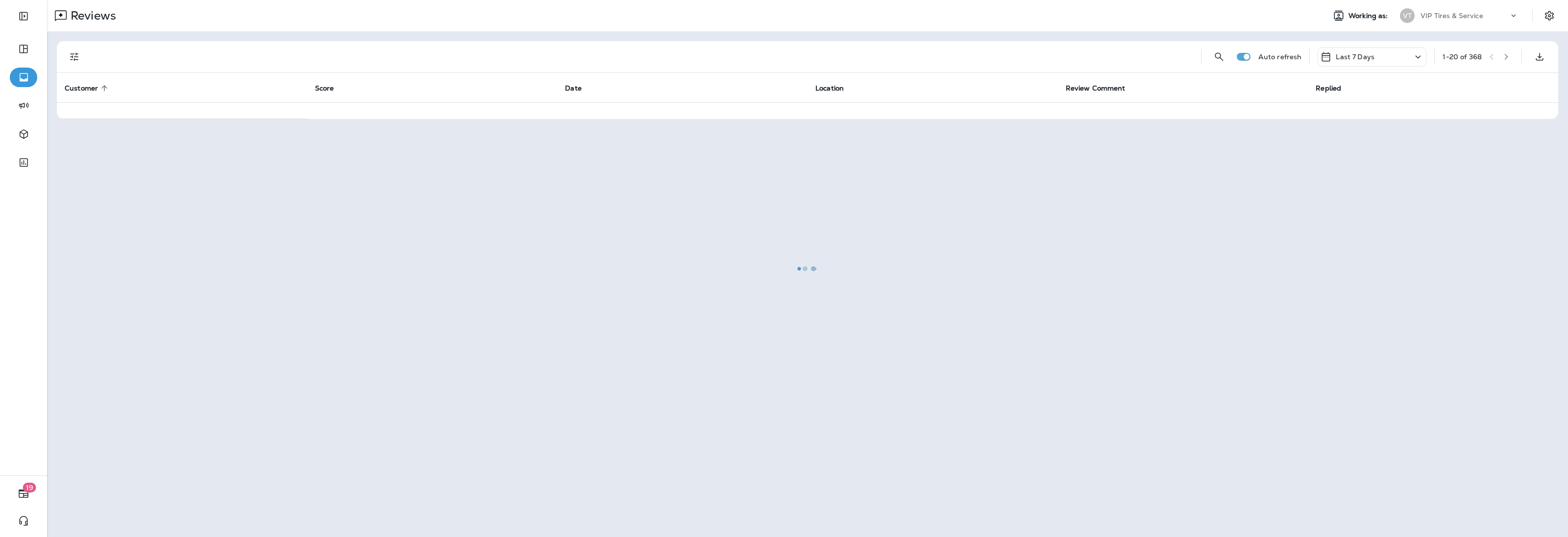
click at [82, 88] on div at bounding box center [808, 269] width 1519 height 535
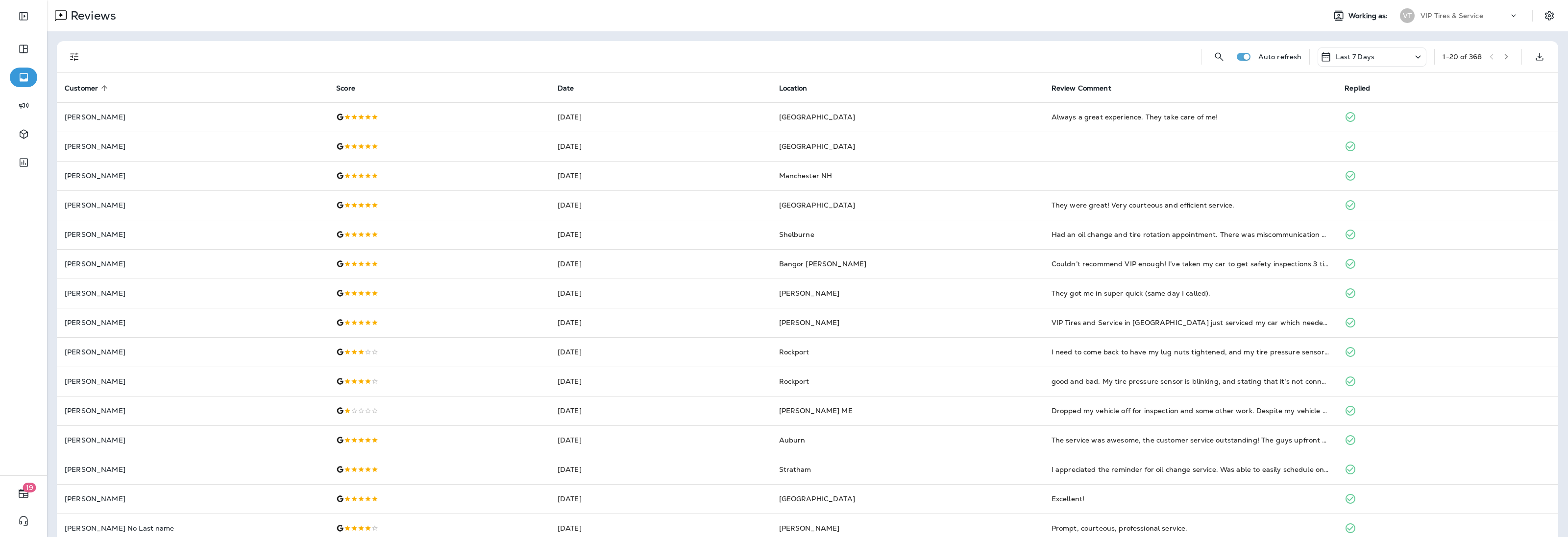
click at [86, 88] on span "Customer" at bounding box center [81, 88] width 33 height 9
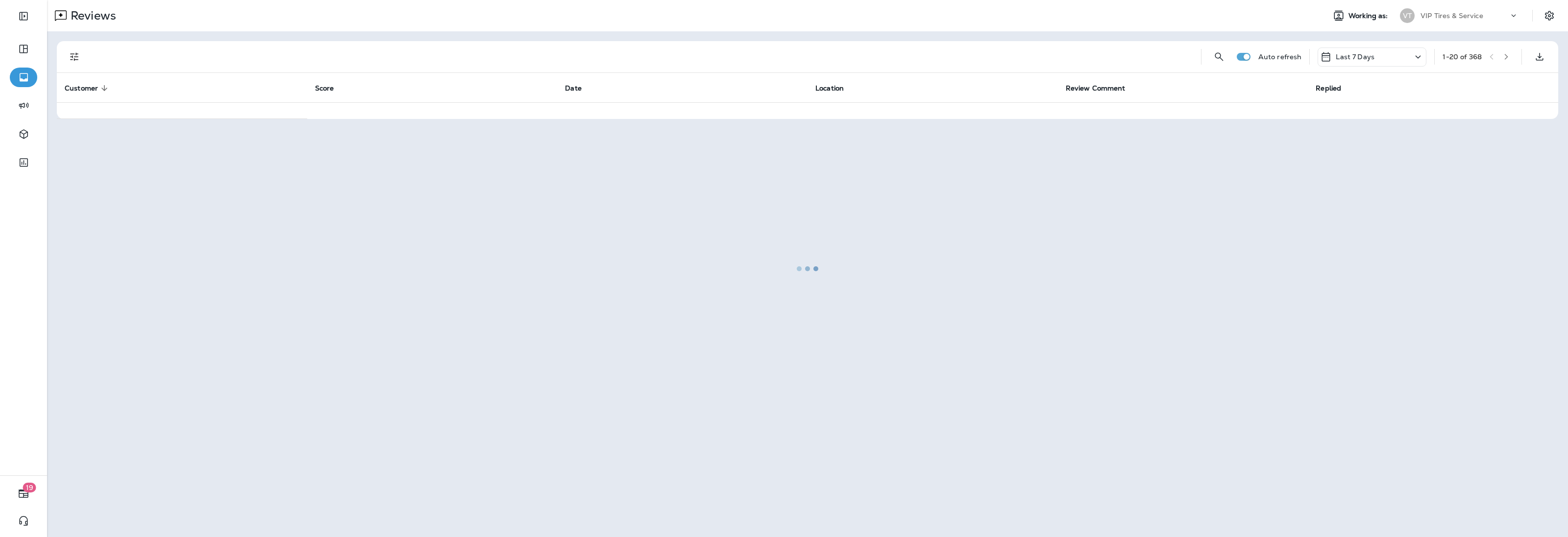
click at [71, 58] on div at bounding box center [808, 269] width 1519 height 535
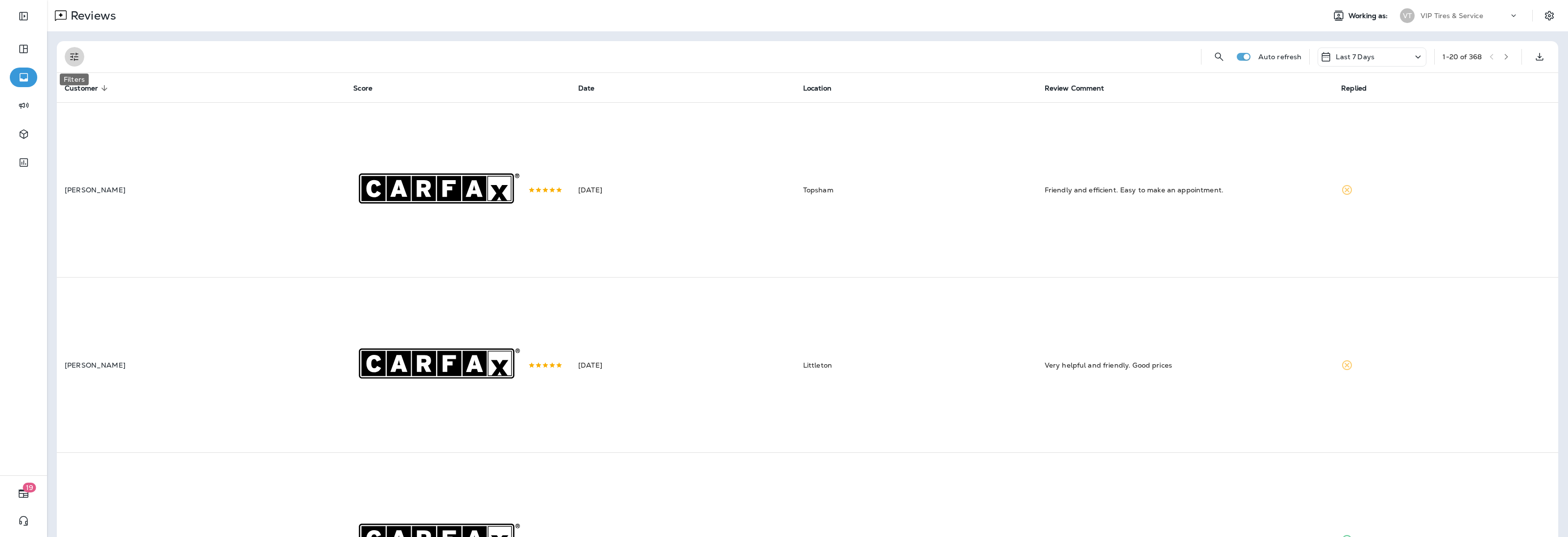
click at [72, 55] on icon "Filters" at bounding box center [74, 57] width 9 height 9
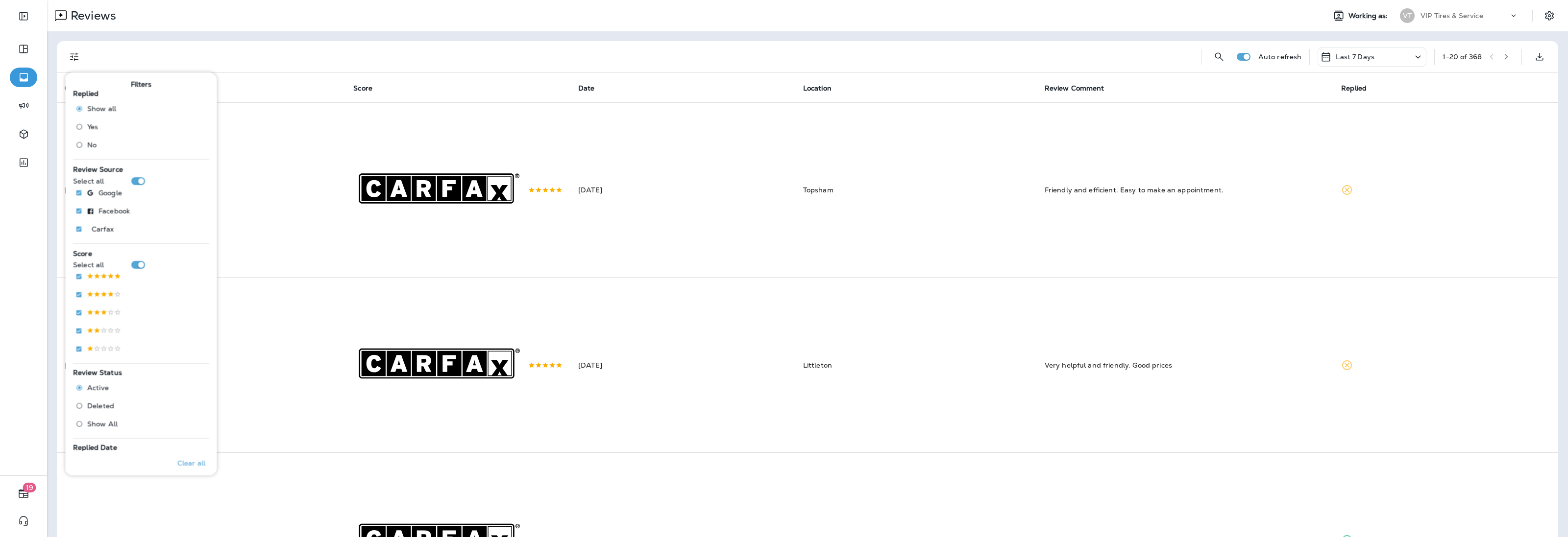
click at [92, 147] on span "No" at bounding box center [91, 145] width 9 height 8
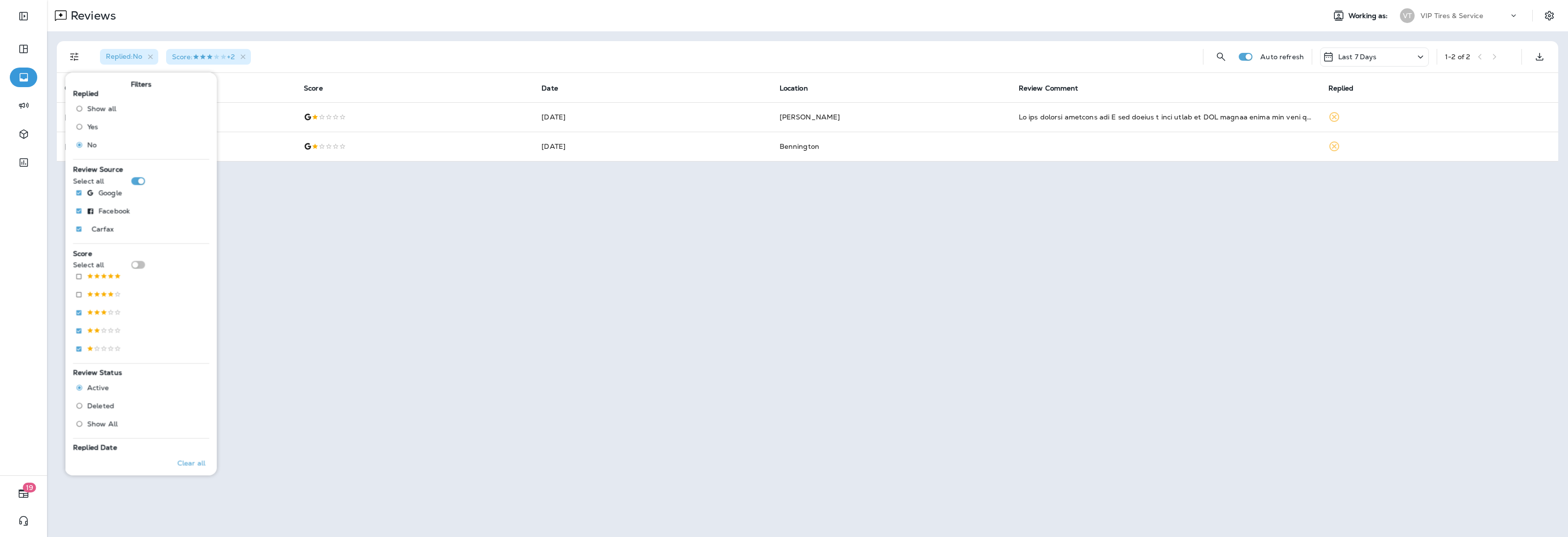
click at [439, 43] on div "Replied : No Score : +2" at bounding box center [643, 57] width 1103 height 32
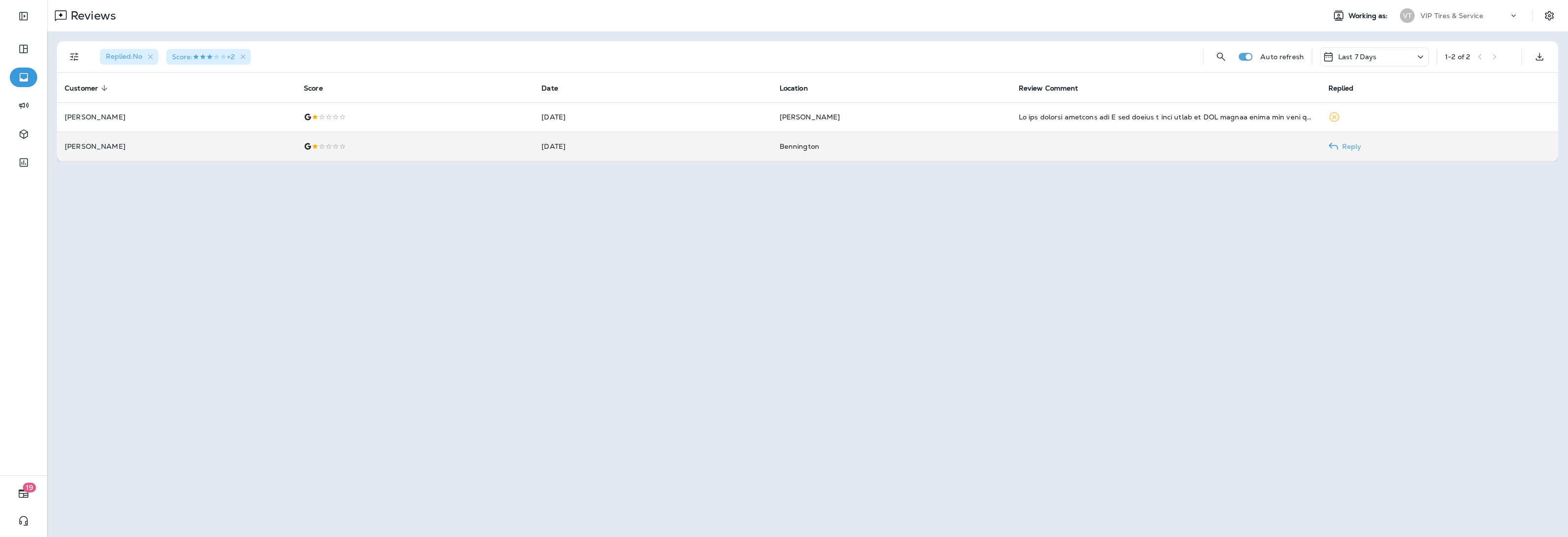
click at [107, 150] on p "Elliott Norman" at bounding box center [176, 146] width 223 height 8
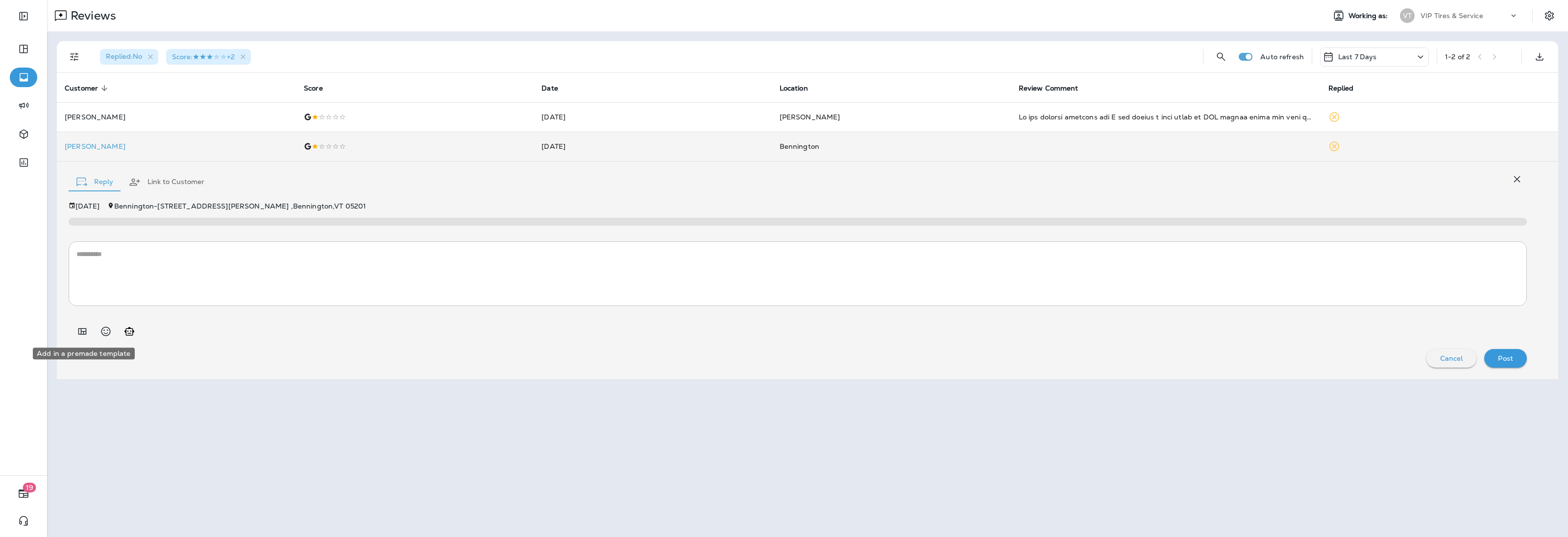
click at [77, 334] on icon "Add in a premade template" at bounding box center [82, 331] width 12 height 12
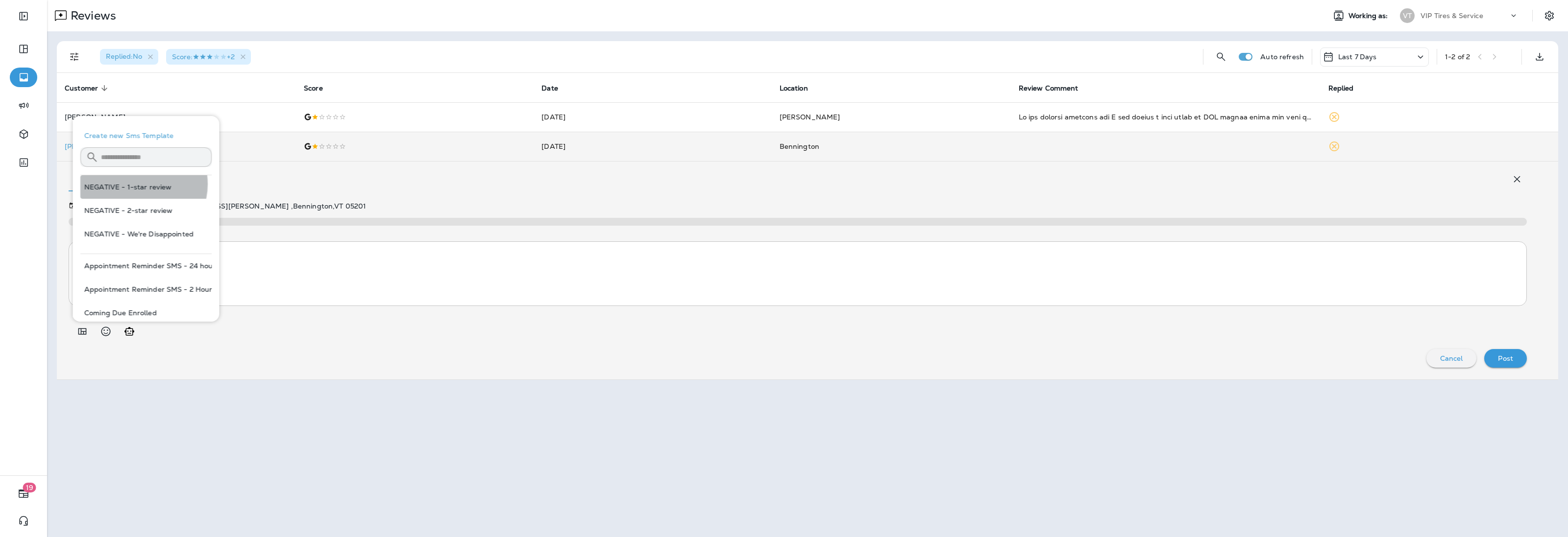
click at [137, 184] on button "NEGATIVE - 1-star review" at bounding box center [146, 187] width 131 height 24
type textarea "**********"
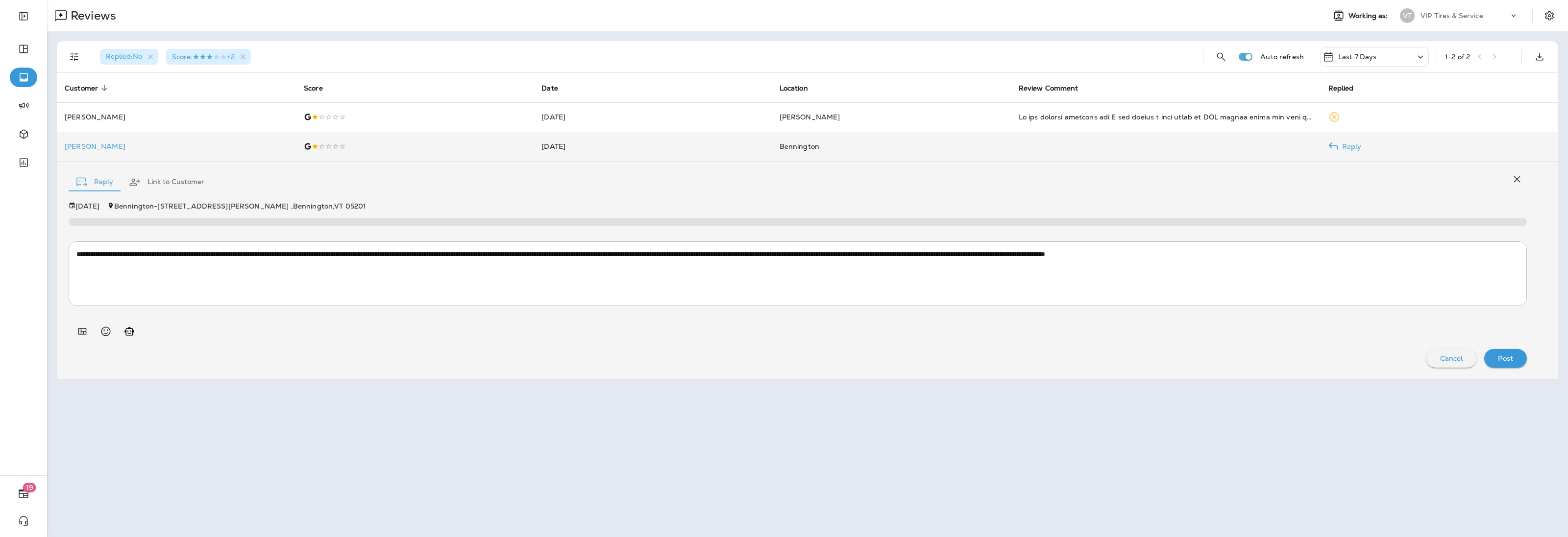
click at [99, 148] on p "Elliott Norman" at bounding box center [176, 146] width 223 height 8
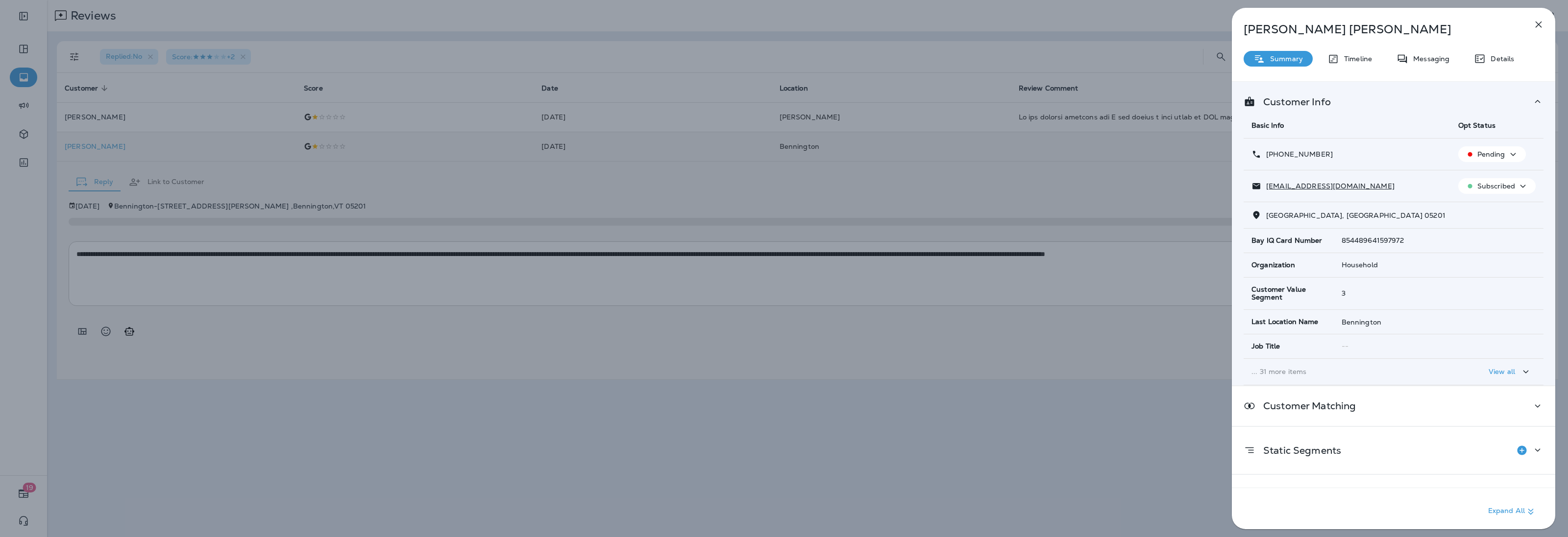
drag, startPoint x: 1348, startPoint y: 157, endPoint x: 1275, endPoint y: 159, distance: 73.0
click at [1275, 159] on td "+1 (914) 505-0977" at bounding box center [1347, 154] width 207 height 32
copy p "(914) 505-0977"
drag, startPoint x: 1358, startPoint y: 189, endPoint x: 1267, endPoint y: 191, distance: 91.0
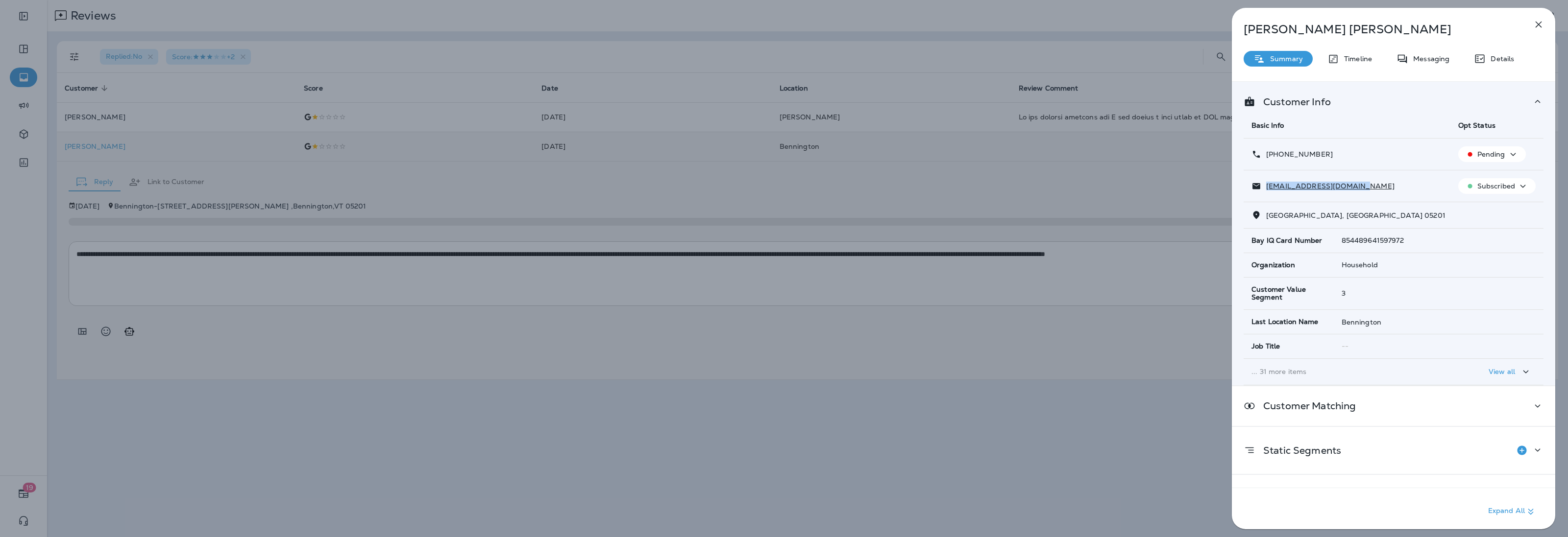
click at [1267, 191] on td "elliottnorman@gmail.com" at bounding box center [1347, 186] width 207 height 32
copy p "elliottnorman@gmail.com"
click at [1537, 24] on icon "button" at bounding box center [1538, 24] width 12 height 12
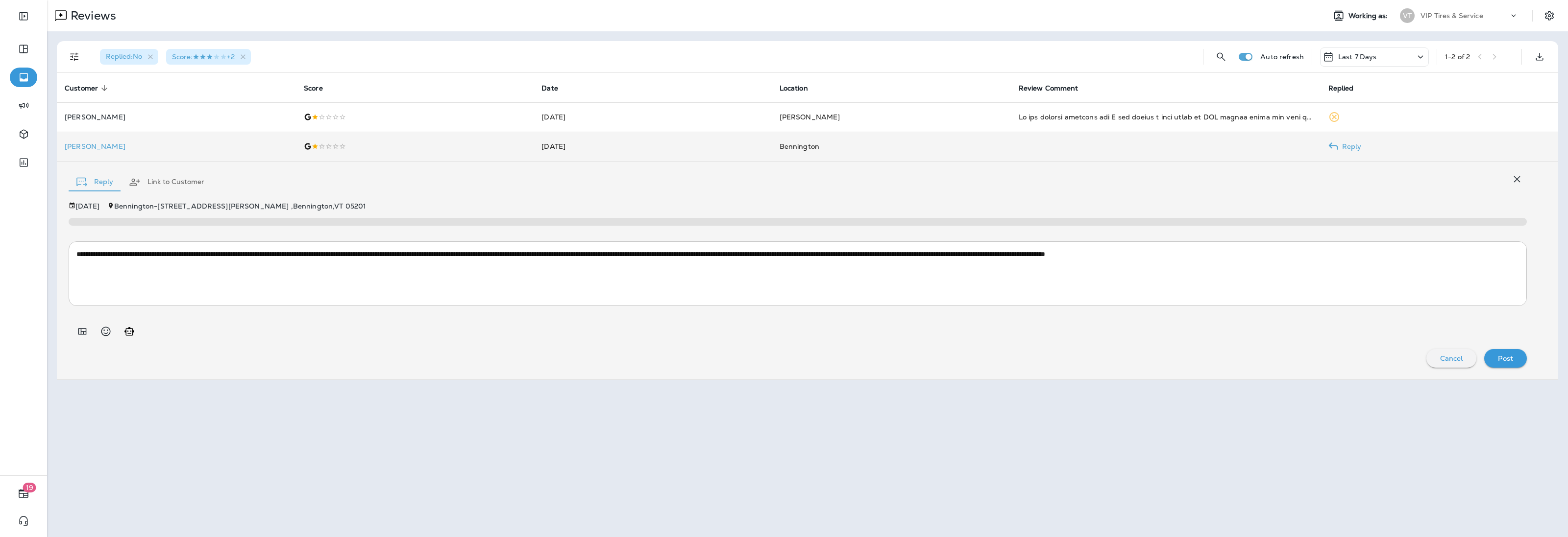
click at [1516, 363] on div "Post" at bounding box center [1505, 358] width 27 height 13
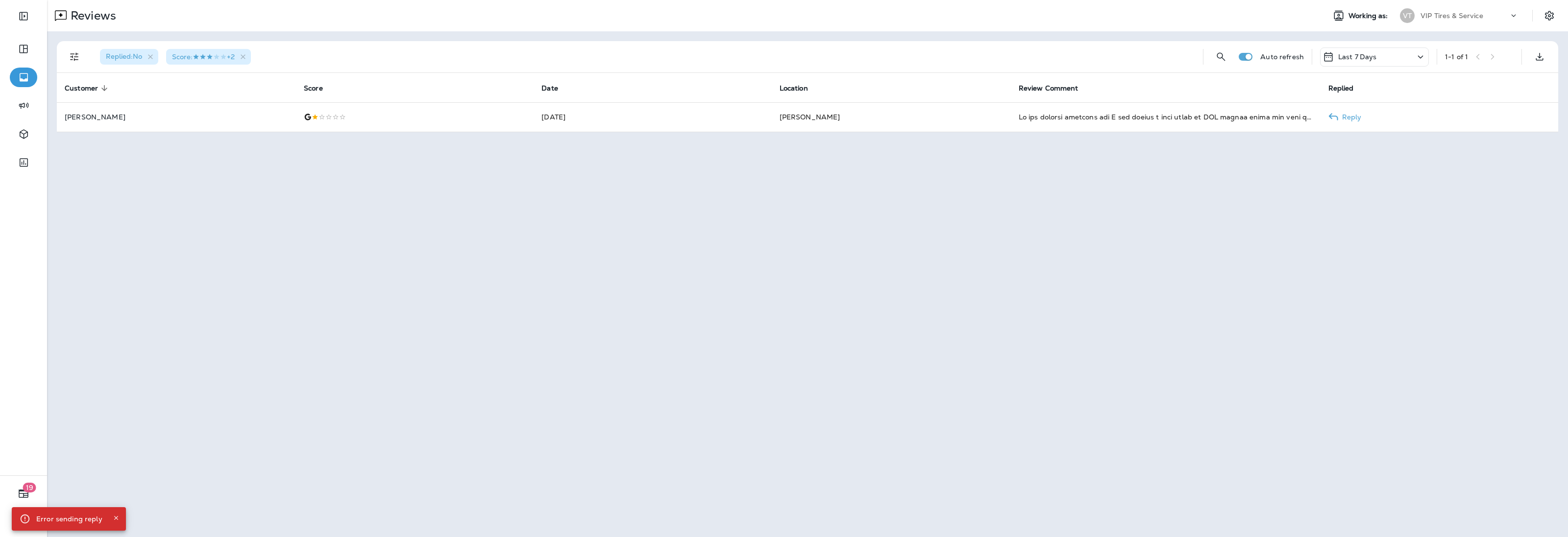
click at [89, 119] on p "Rutherford Zollmann" at bounding box center [176, 117] width 223 height 8
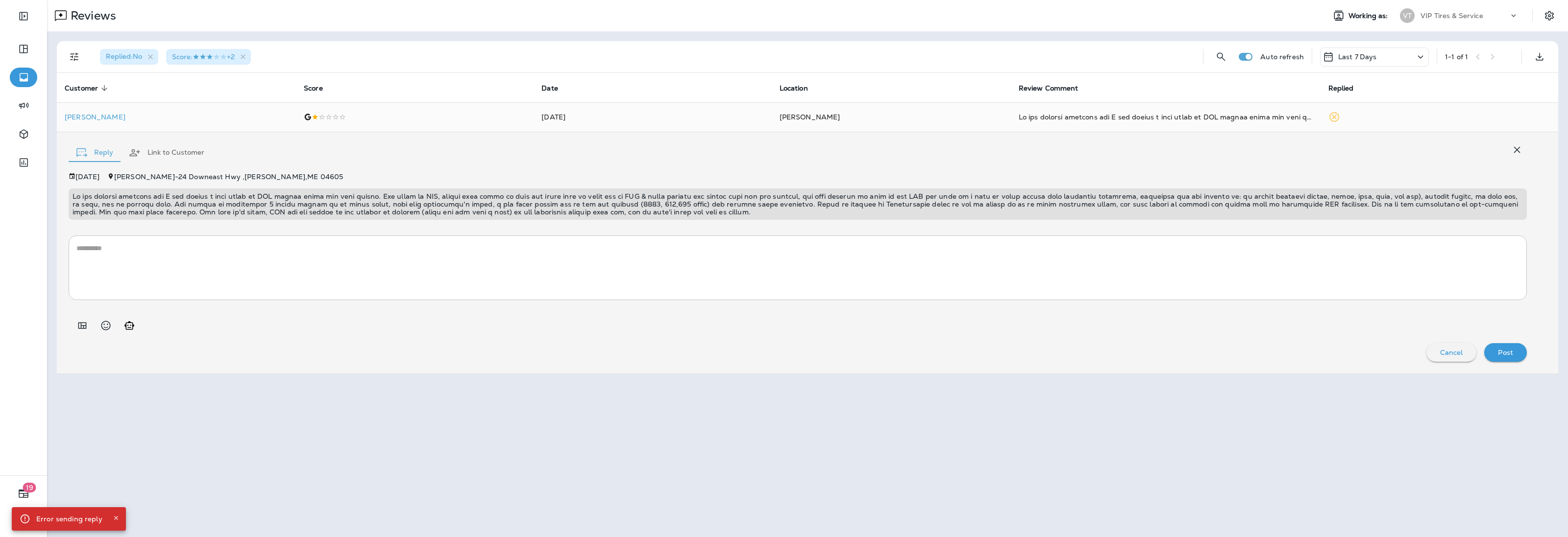
click at [158, 213] on p at bounding box center [797, 204] width 1451 height 24
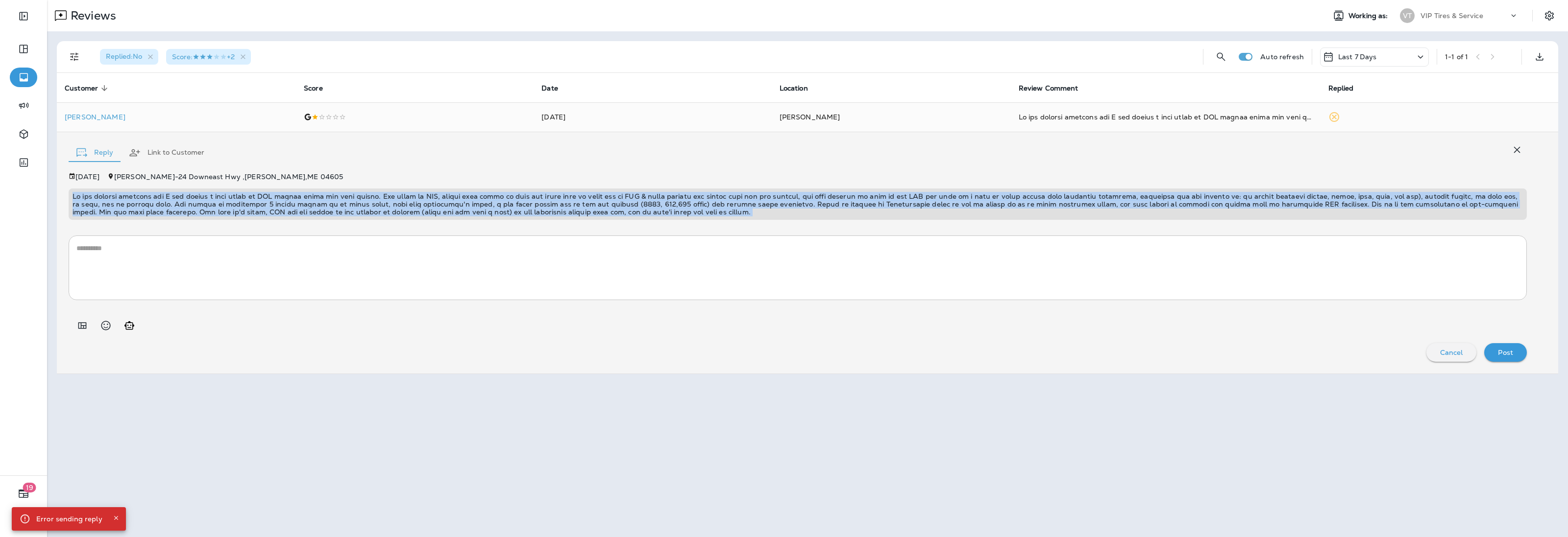
click at [158, 213] on p at bounding box center [797, 204] width 1451 height 24
copy p "My car stopped starting and I had gotten a code about an ABS sensor issue the w…"
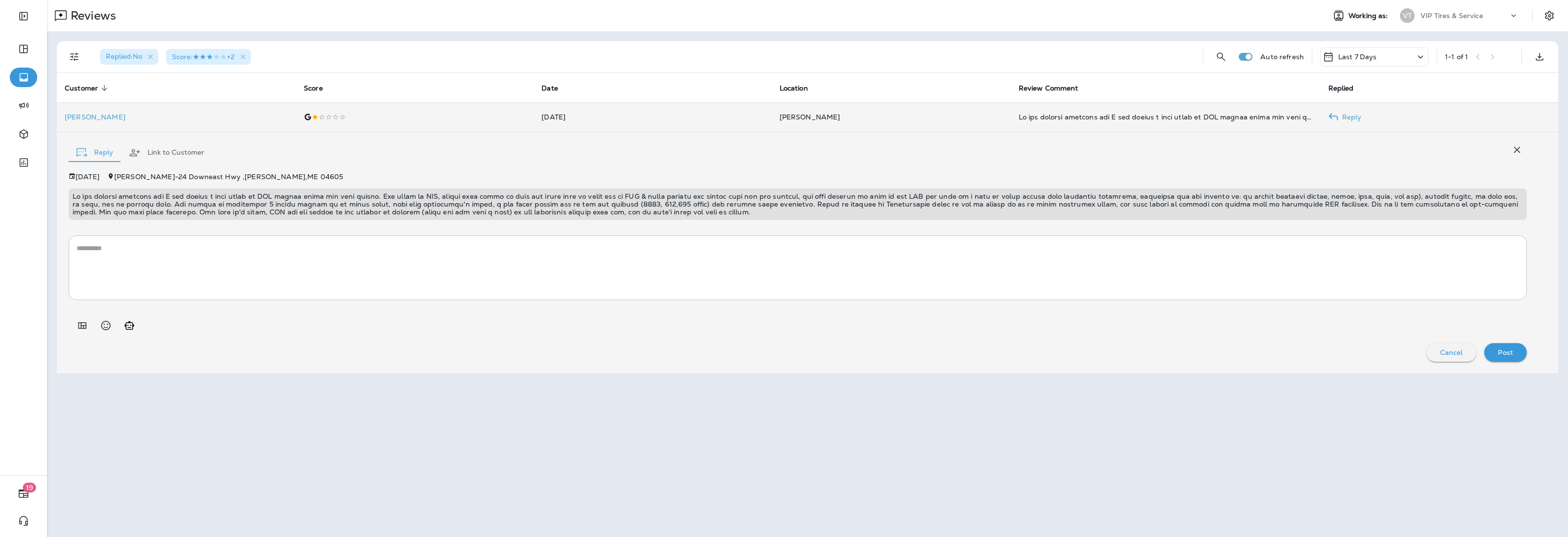
click at [86, 122] on td "Rutherford Zollmann" at bounding box center [176, 117] width 239 height 29
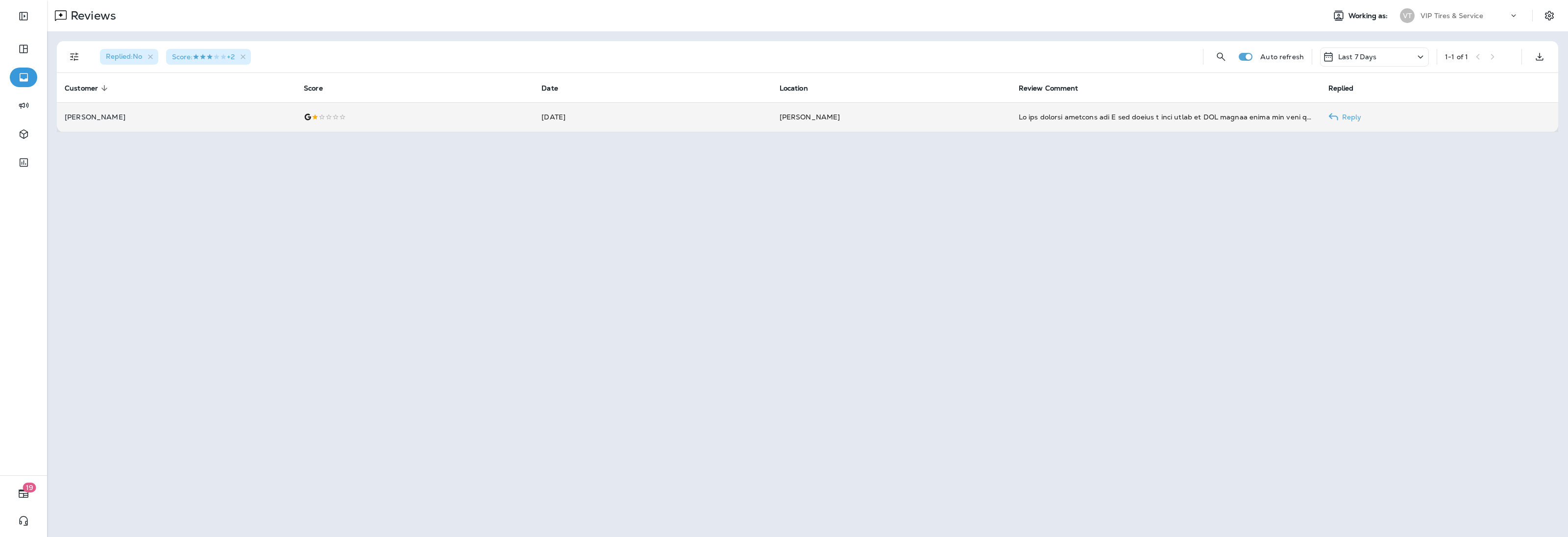
click at [84, 116] on p "Rutherford Zollmann" at bounding box center [176, 117] width 223 height 8
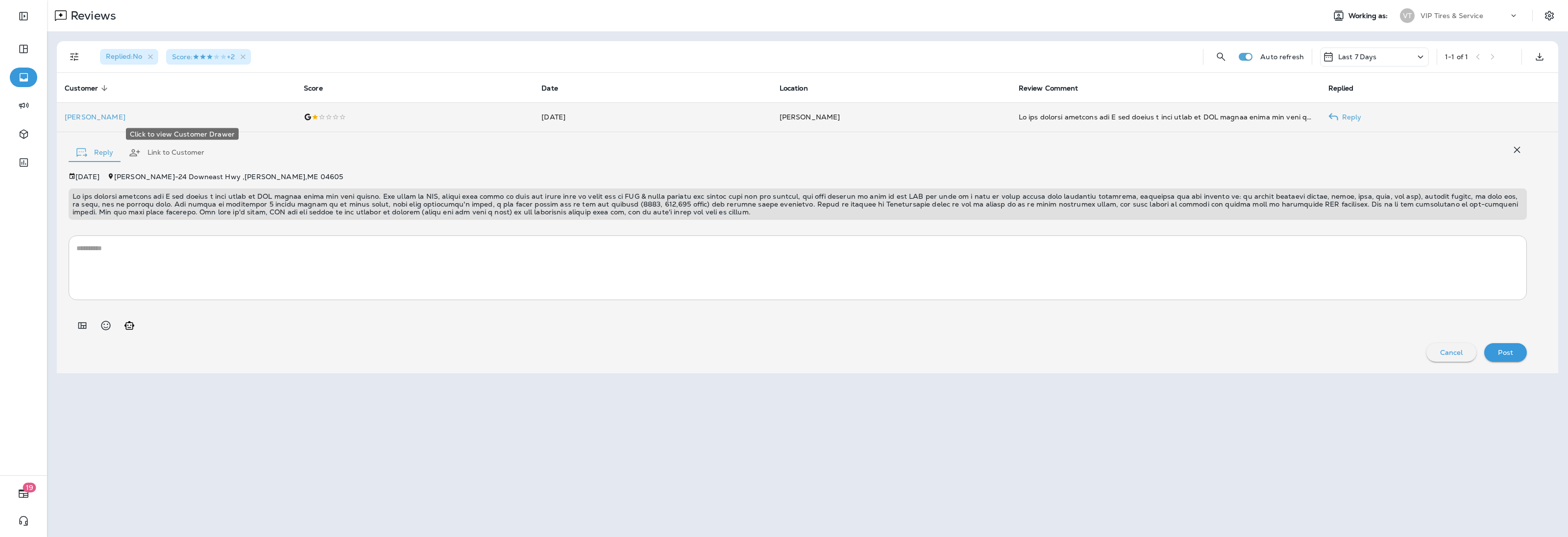
click at [99, 113] on p "Rutherford Zollmann" at bounding box center [176, 117] width 223 height 8
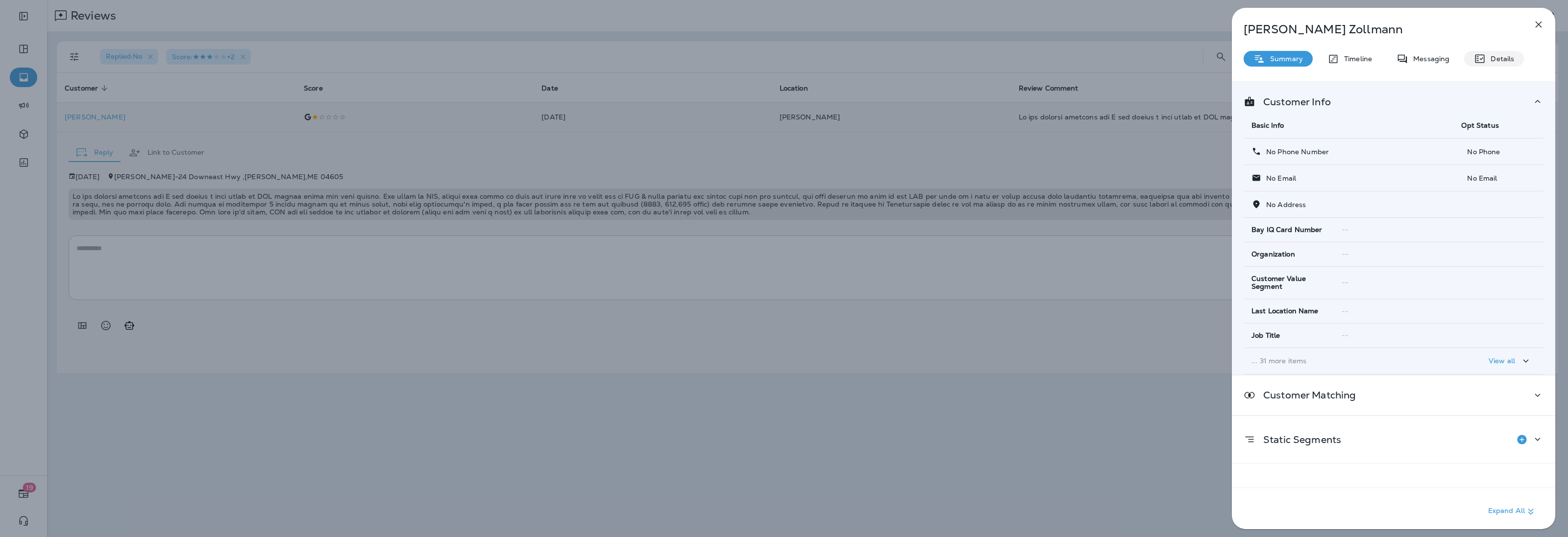
click at [1485, 52] on div "Details" at bounding box center [1494, 59] width 60 height 16
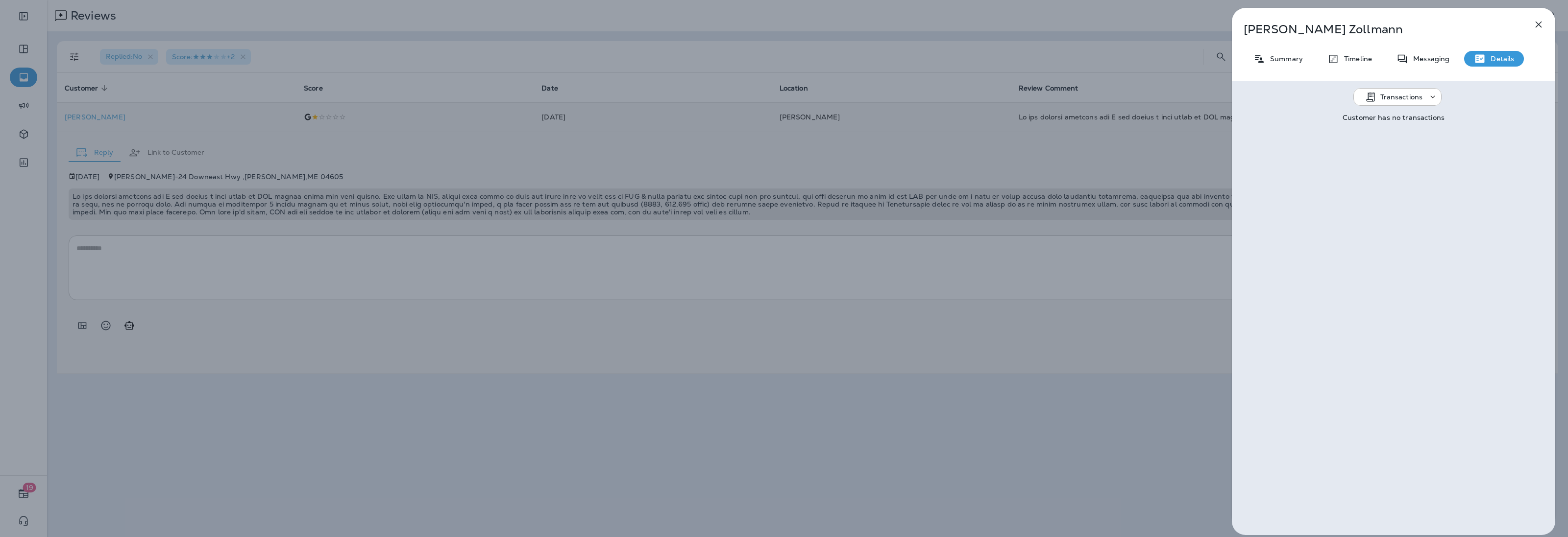
click at [234, 345] on div "Rutherford Zollmann Summary Timeline Messaging Details Transactions Customer ha…" at bounding box center [784, 268] width 1568 height 537
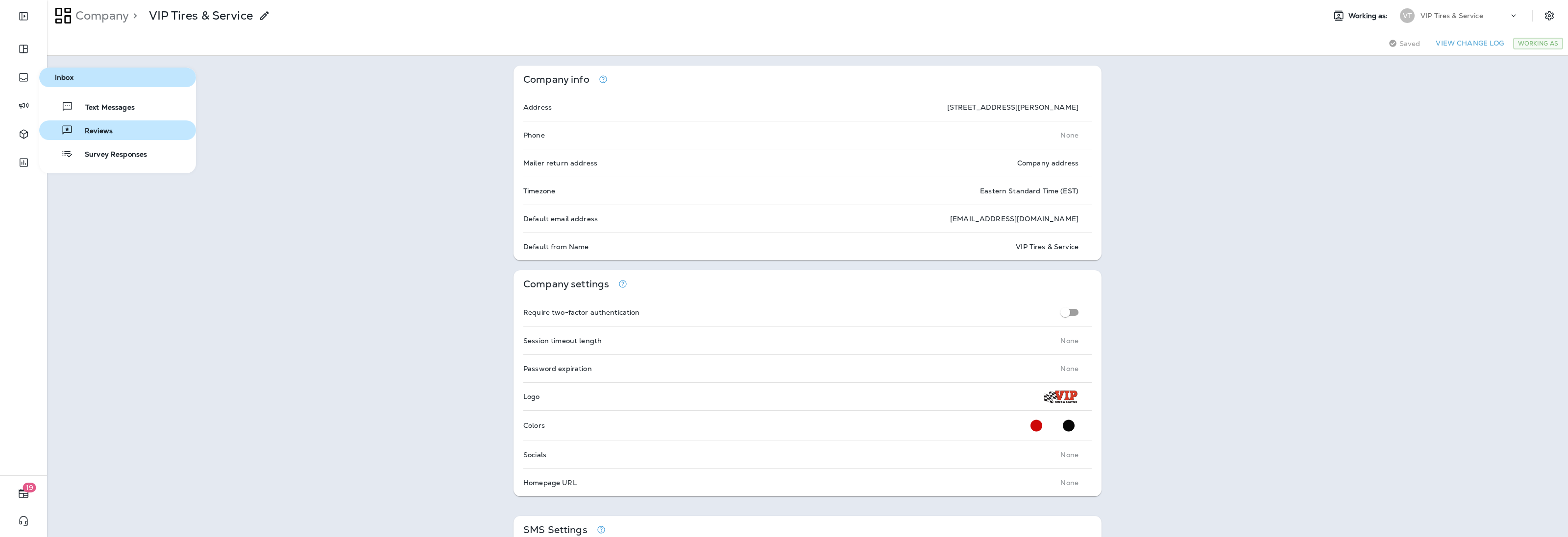
click at [91, 132] on span "Reviews" at bounding box center [93, 131] width 40 height 9
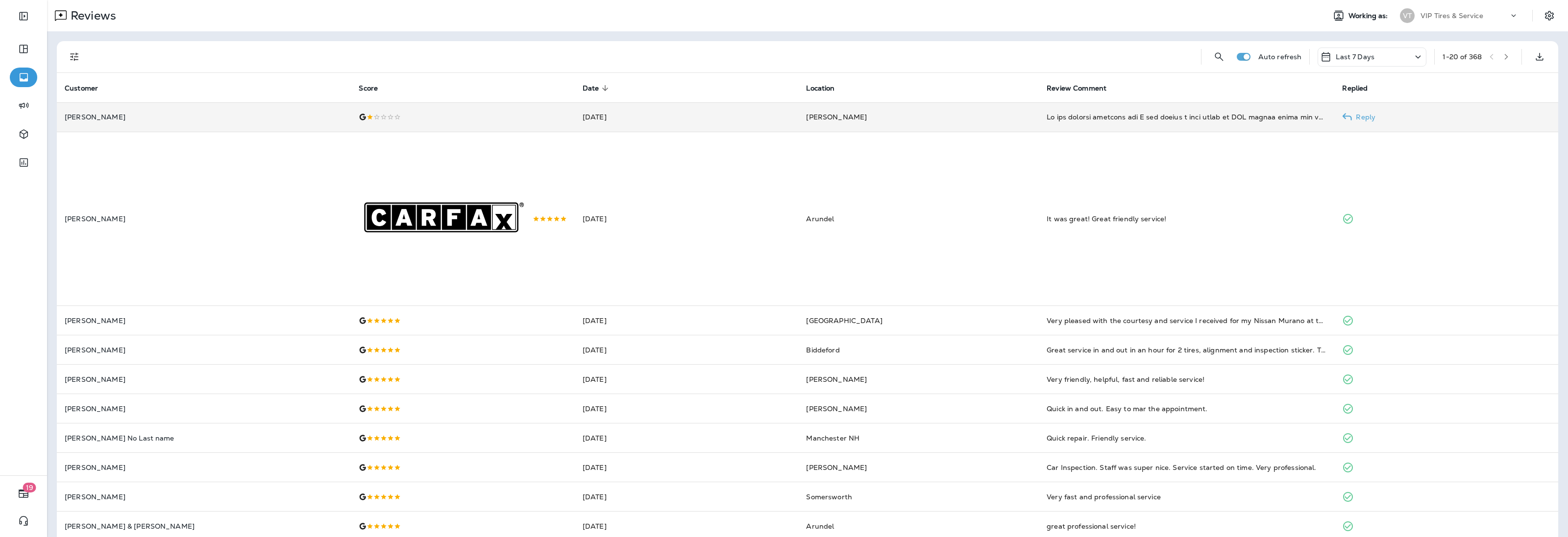
click at [102, 122] on td "Rutherford Zollmann" at bounding box center [203, 117] width 294 height 29
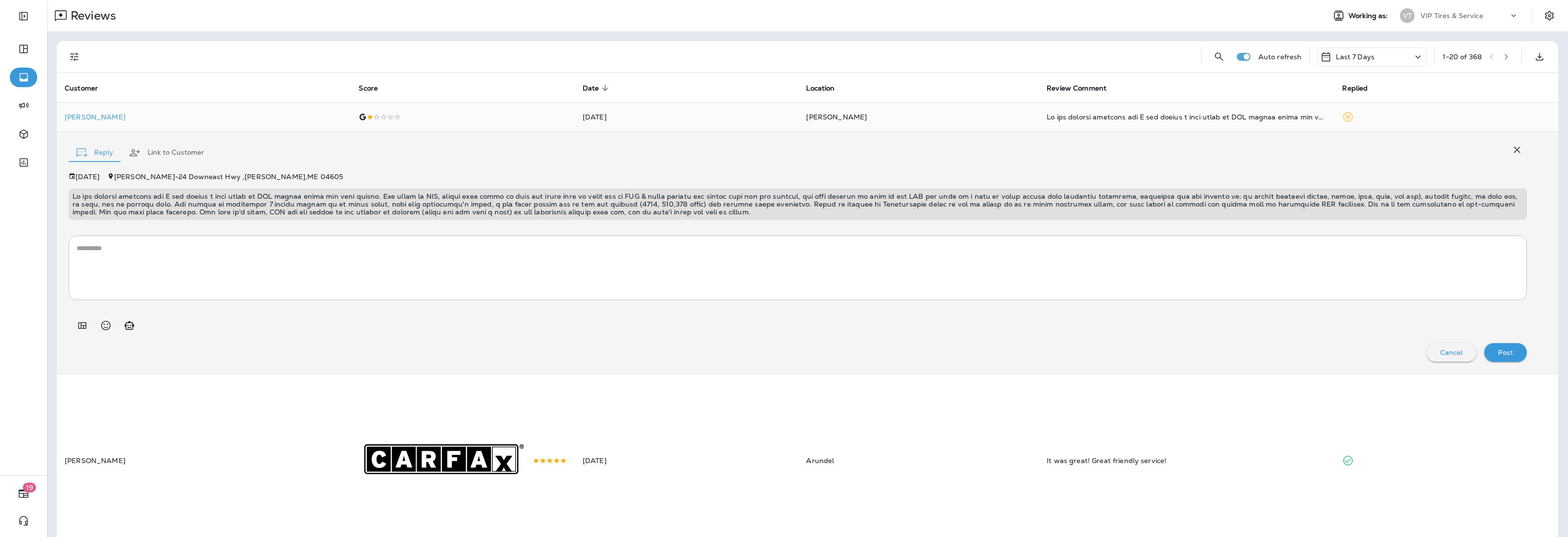
click at [310, 190] on div at bounding box center [798, 204] width 1458 height 32
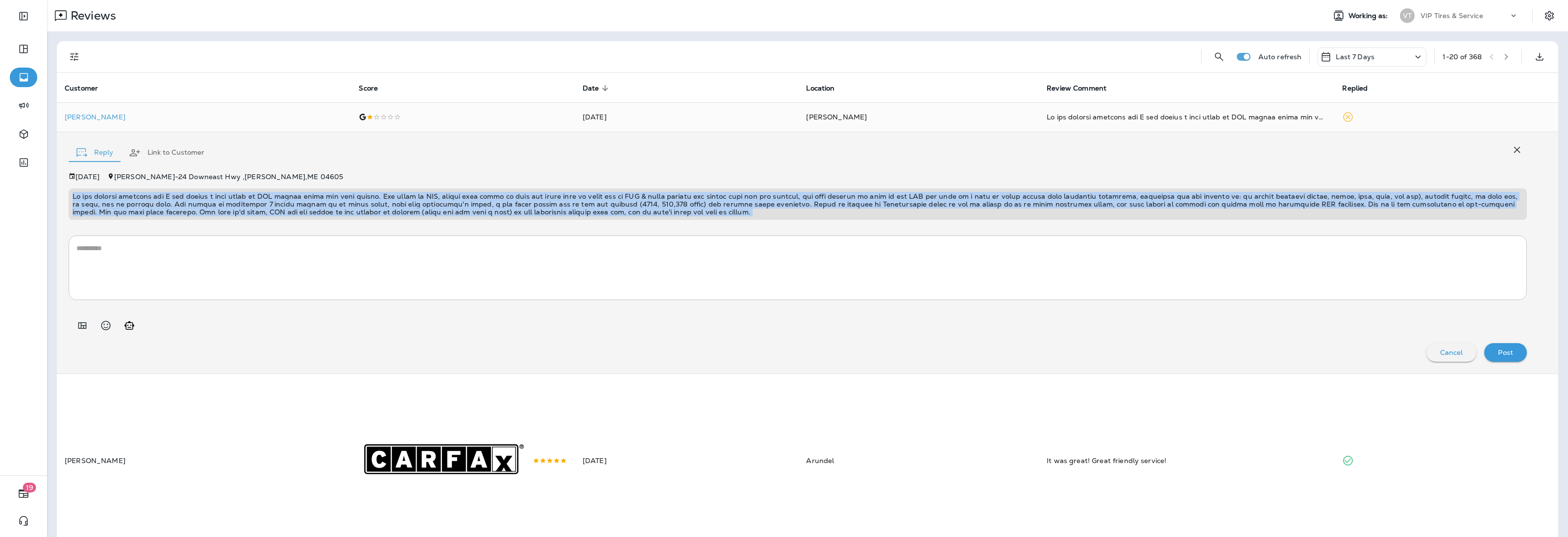
click at [310, 190] on div at bounding box center [798, 204] width 1458 height 32
copy p "My car stopped starting and I had gotten a code about an ABS sensor issue the w…"
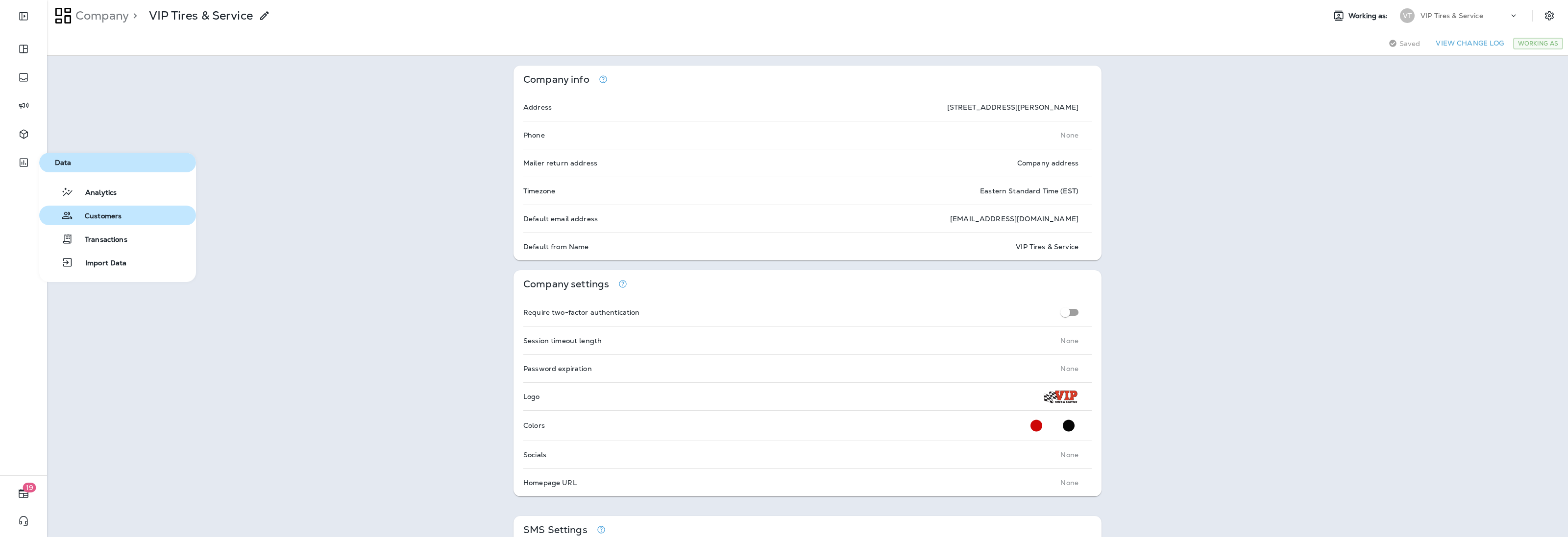
click at [87, 214] on span "Customers" at bounding box center [97, 217] width 49 height 9
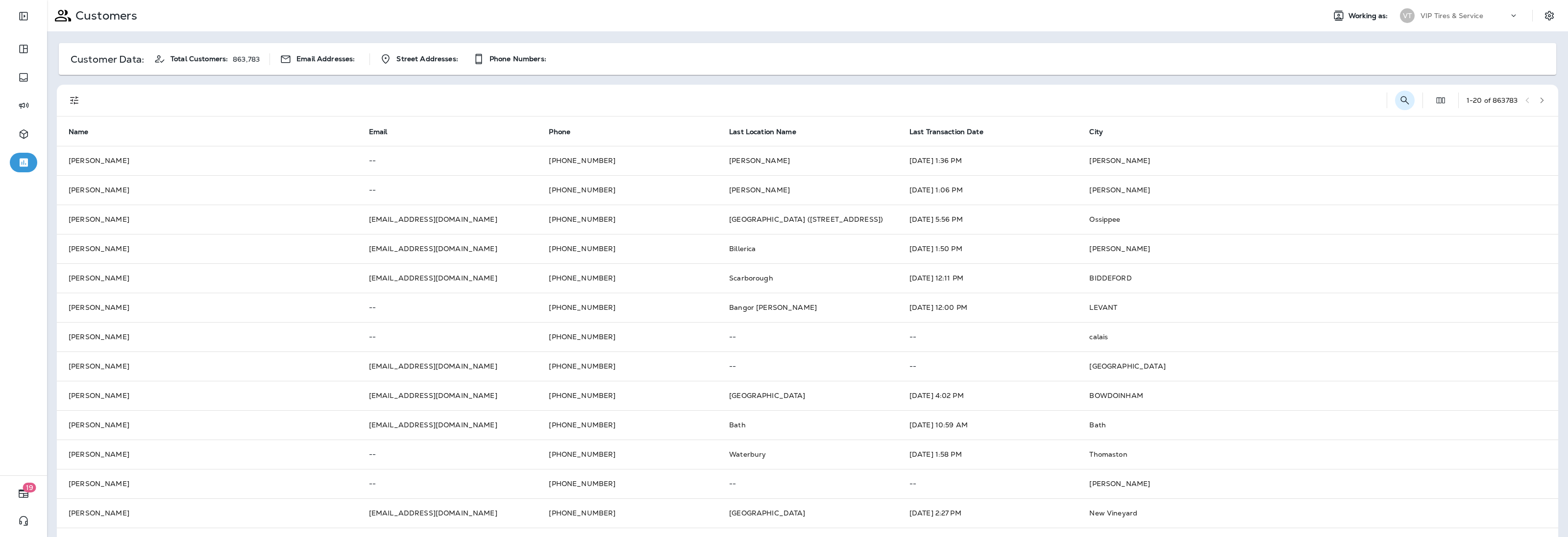
click at [1399, 100] on icon "Search Customers" at bounding box center [1404, 100] width 12 height 12
type input "**********"
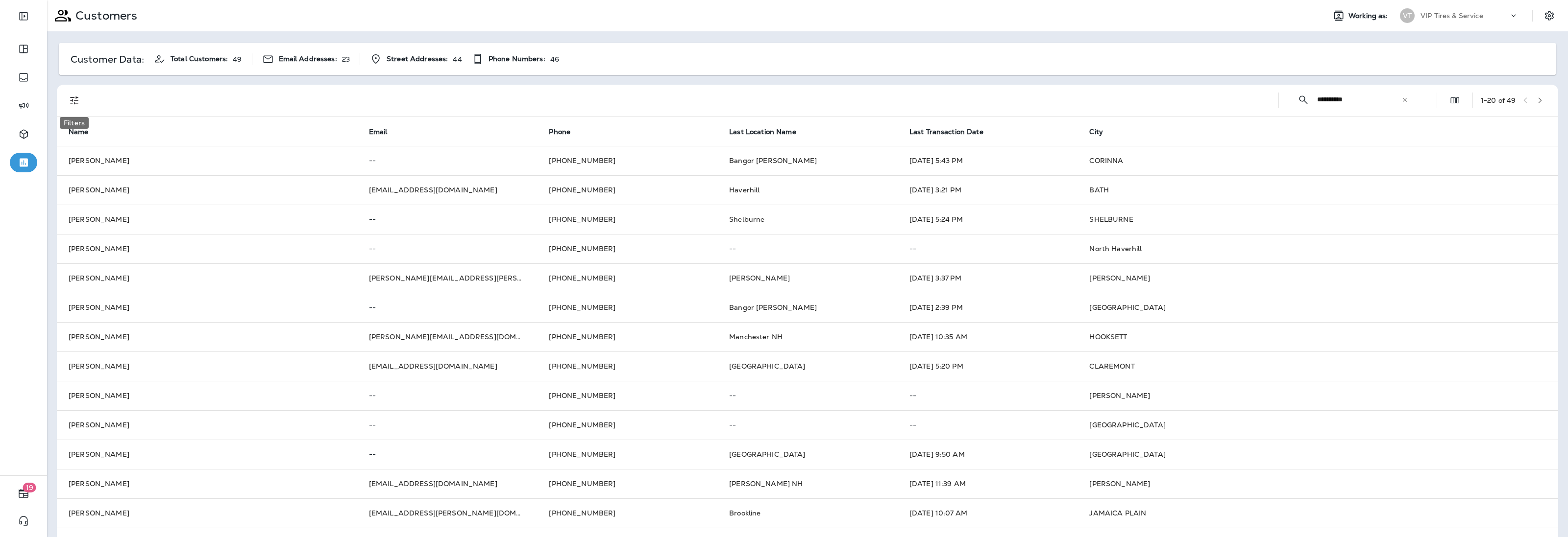
click at [71, 103] on icon "Filters" at bounding box center [74, 101] width 9 height 9
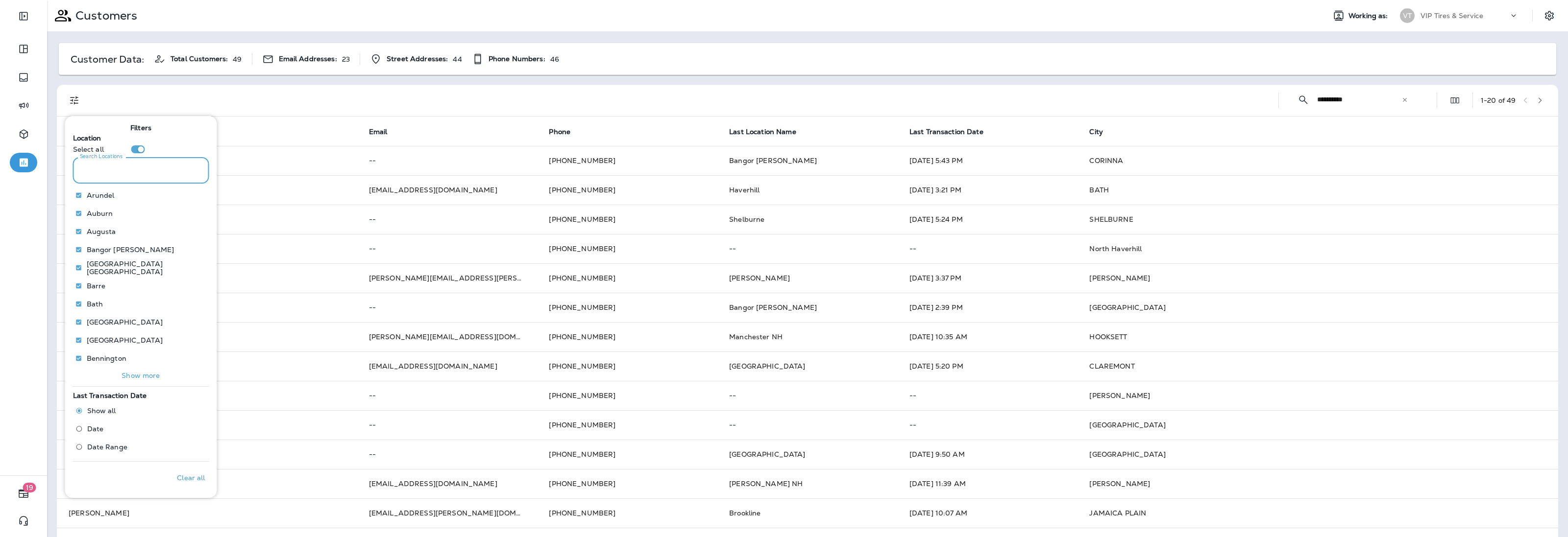
click at [110, 174] on input "Search Locations" at bounding box center [141, 170] width 136 height 26
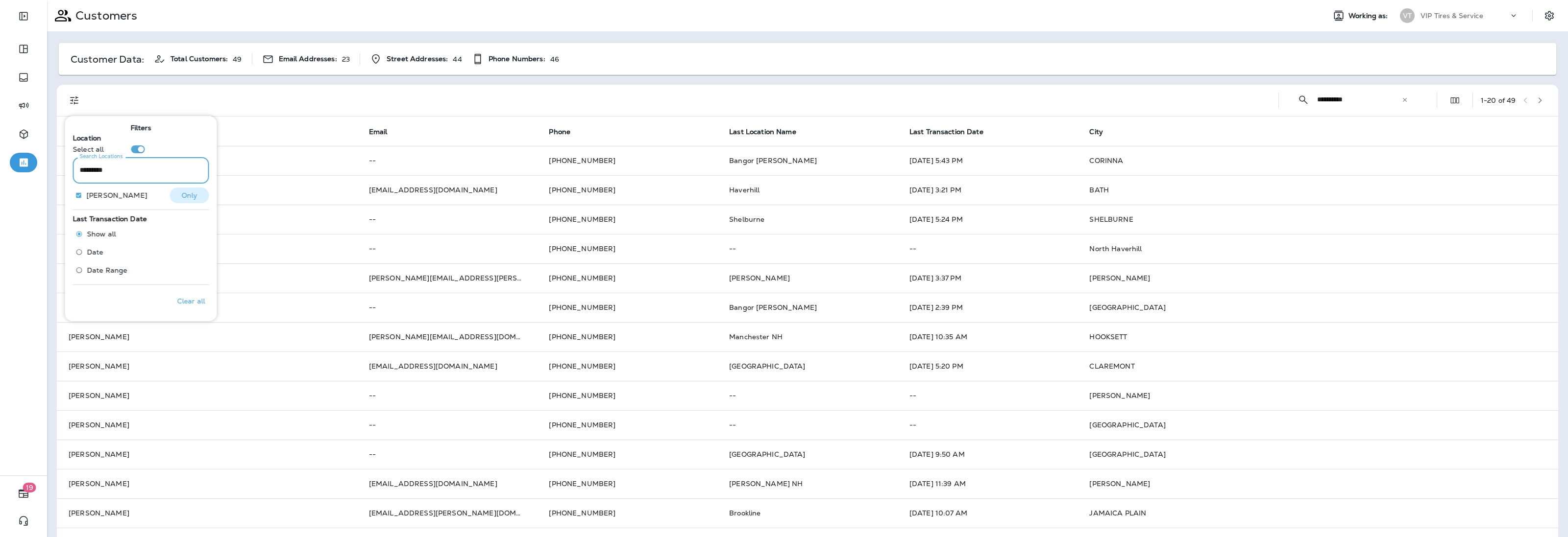
type input "*********"
click at [175, 196] on button "Only" at bounding box center [189, 195] width 39 height 16
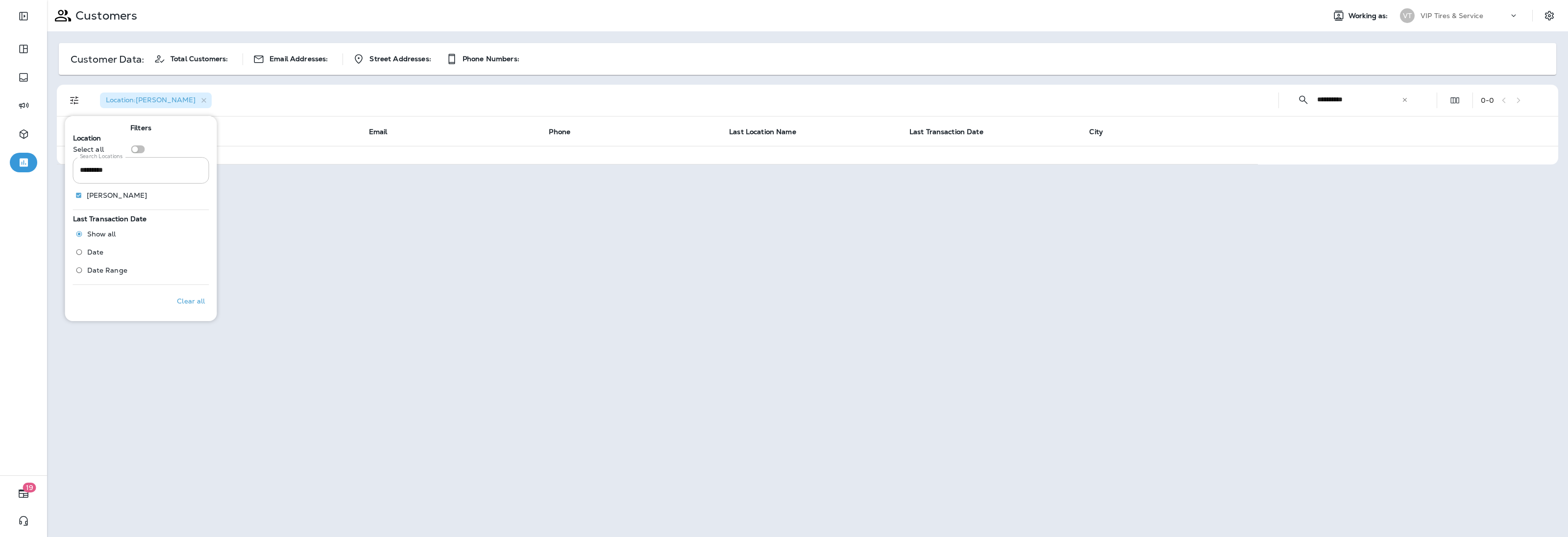
click at [555, 110] on div "Location : [GEOGRAPHIC_DATA]" at bounding box center [681, 100] width 1178 height 32
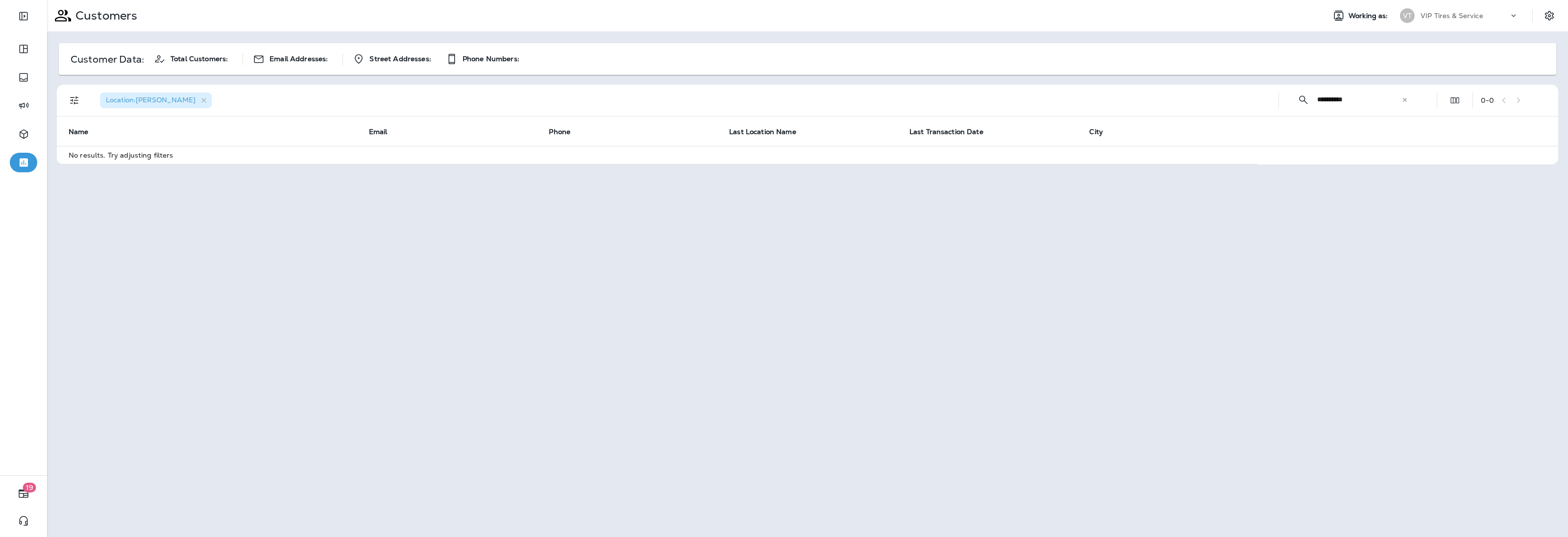
click at [1356, 96] on input "**********" at bounding box center [1359, 99] width 84 height 26
type input "*******"
click at [1408, 103] on div "​ ******* ​ ​" at bounding box center [1353, 99] width 132 height 26
click at [1405, 102] on icon at bounding box center [1404, 100] width 7 height 7
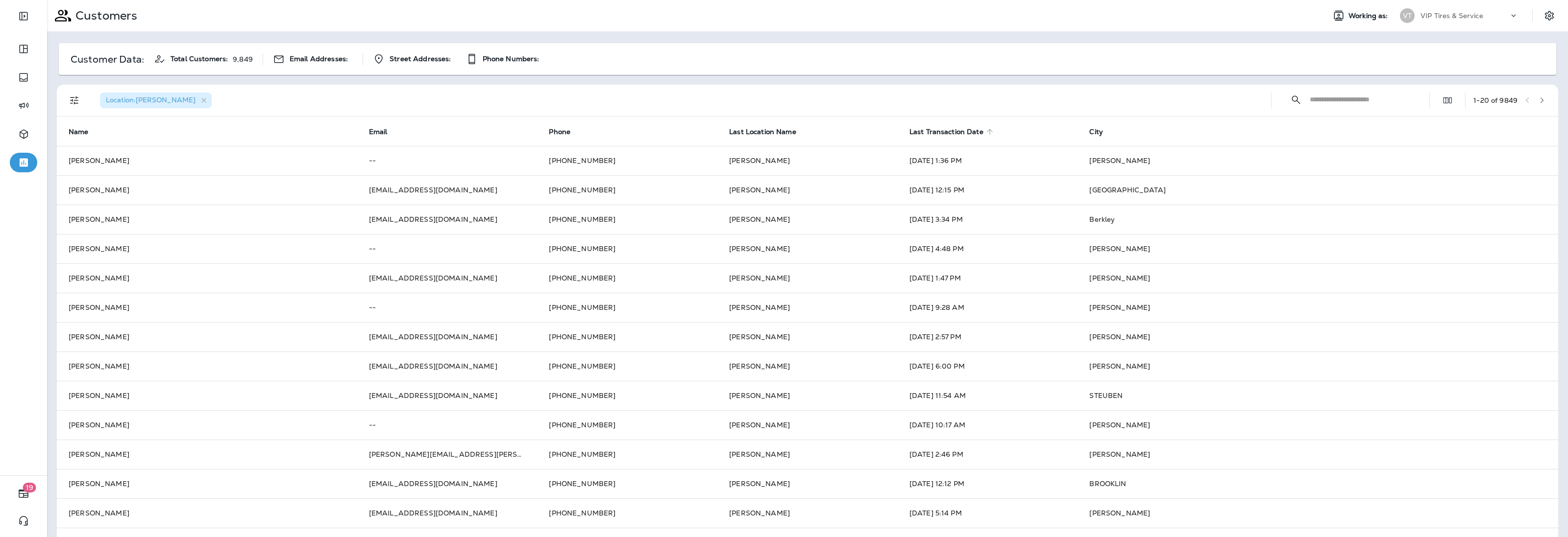
click at [923, 128] on span "Last Transaction Date" at bounding box center [947, 132] width 74 height 9
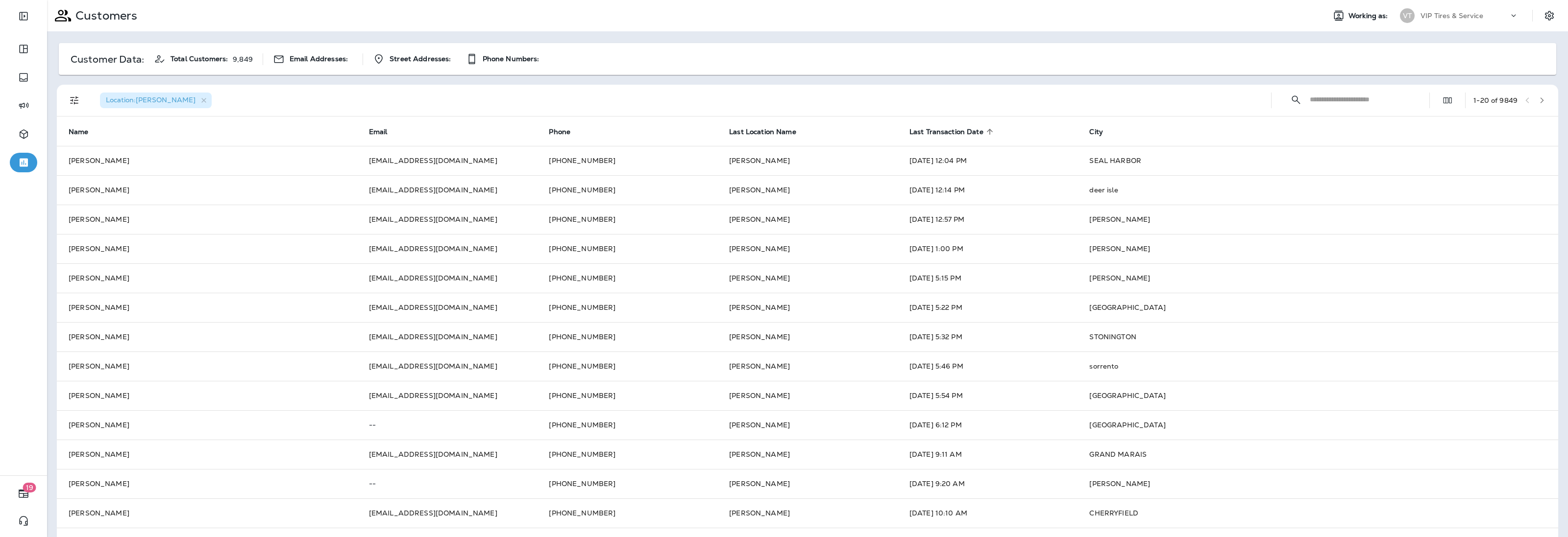
click at [920, 128] on span "Last Transaction Date" at bounding box center [947, 132] width 74 height 9
click at [1443, 102] on icon "Edit Fields" at bounding box center [1447, 100] width 10 height 10
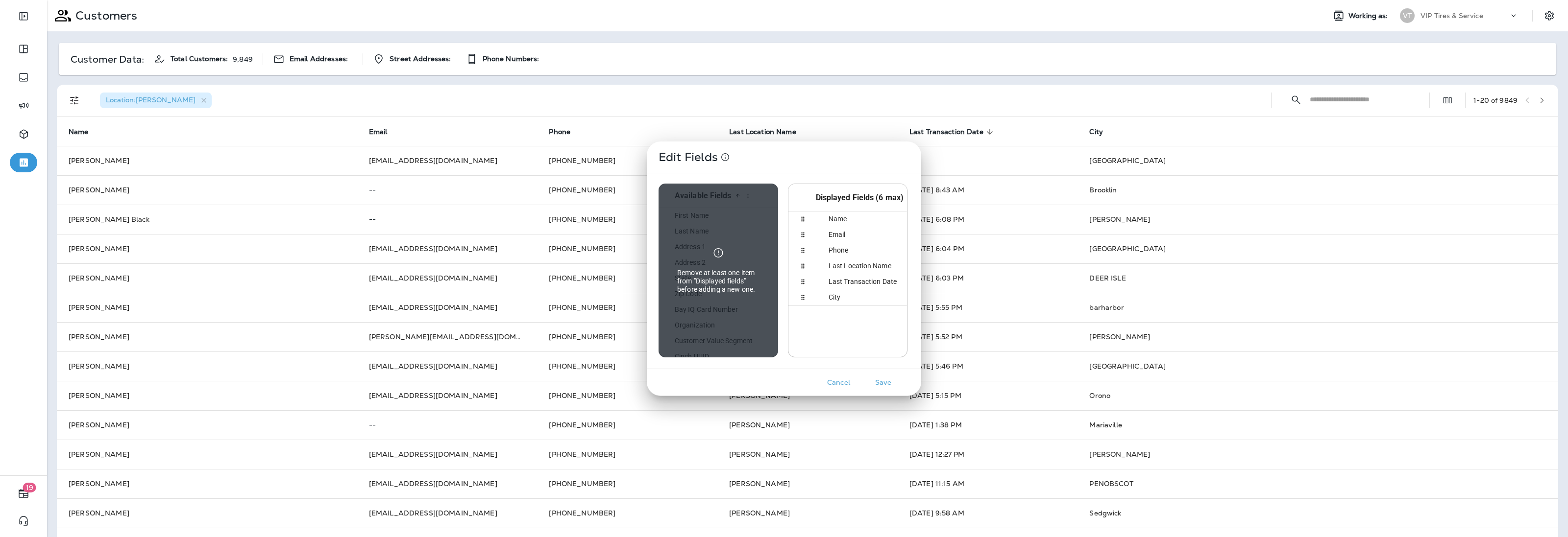
click at [837, 297] on span "City" at bounding box center [828, 297] width 24 height 8
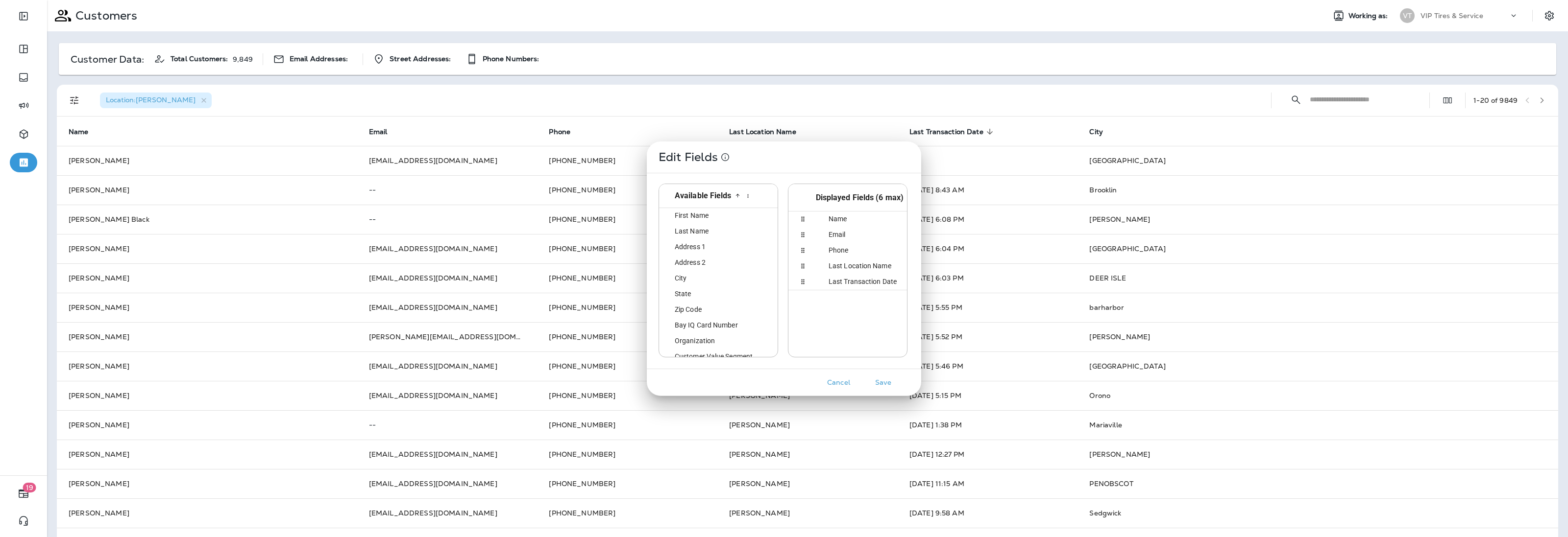
click at [689, 290] on span "State" at bounding box center [677, 294] width 28 height 8
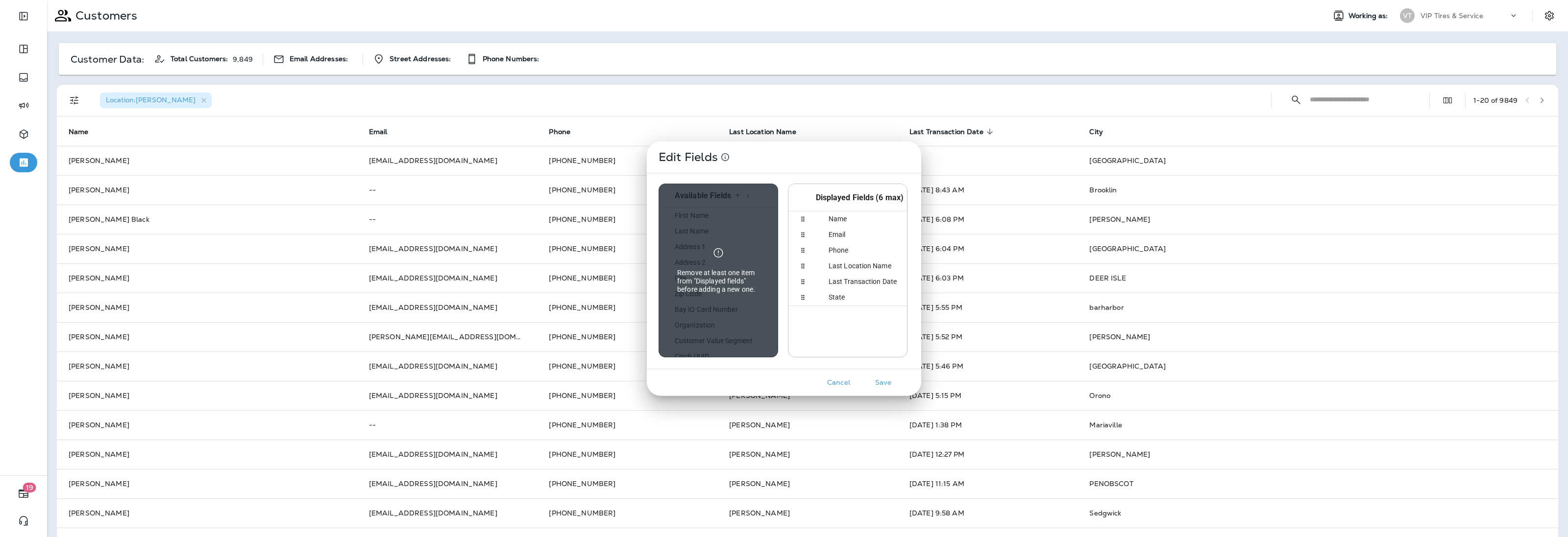
click at [885, 386] on button "Save" at bounding box center [883, 383] width 37 height 15
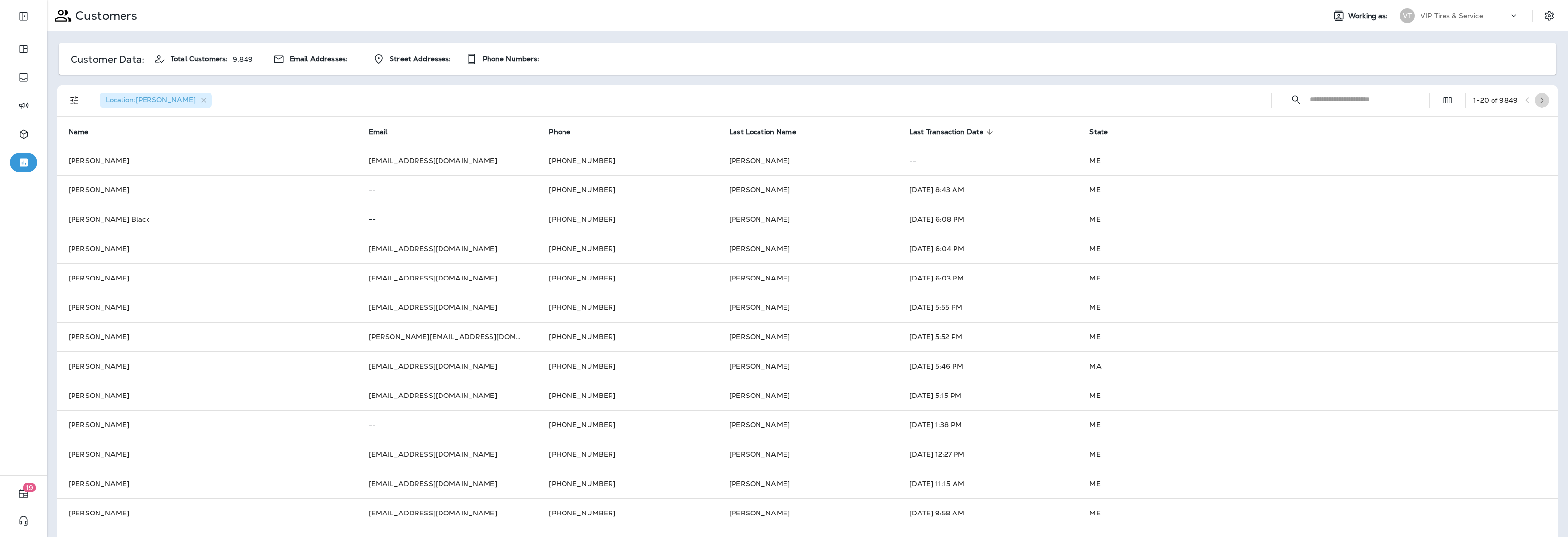
click at [1539, 102] on icon "button" at bounding box center [1542, 100] width 7 height 7
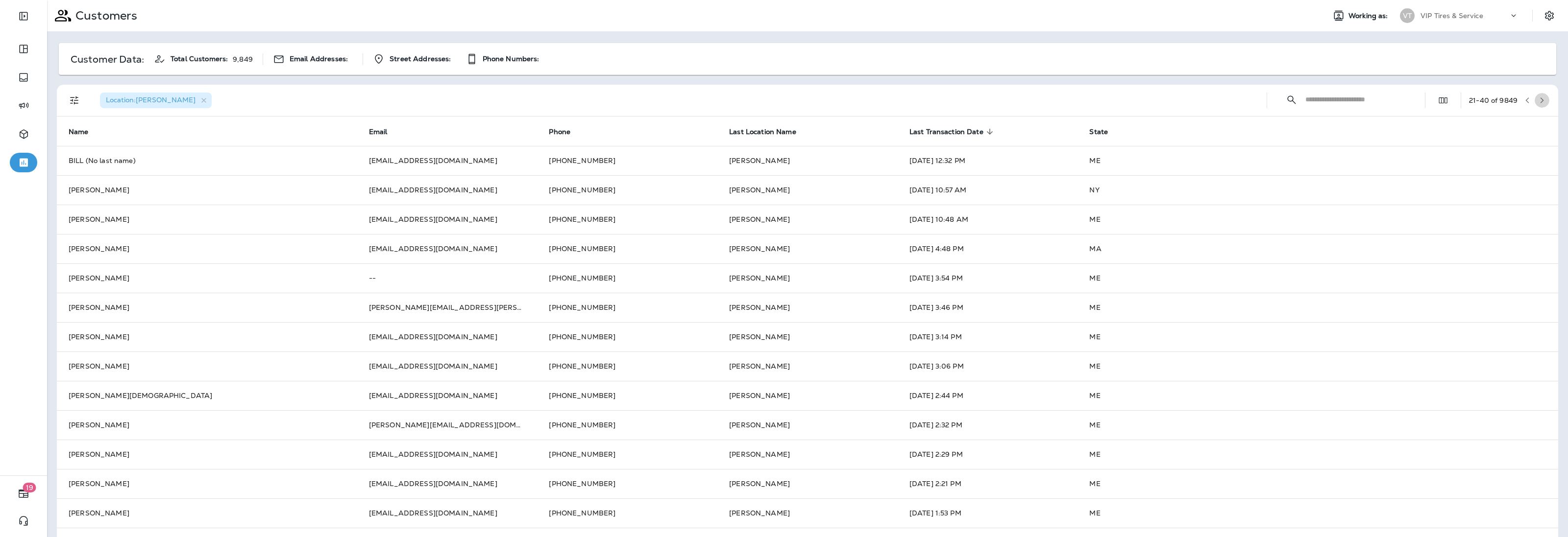
click at [1539, 100] on icon "button" at bounding box center [1542, 100] width 7 height 7
click at [1535, 96] on button "button" at bounding box center [1542, 100] width 15 height 15
click at [1539, 98] on icon "button" at bounding box center [1542, 100] width 7 height 7
click at [1539, 99] on icon "button" at bounding box center [1542, 100] width 7 height 7
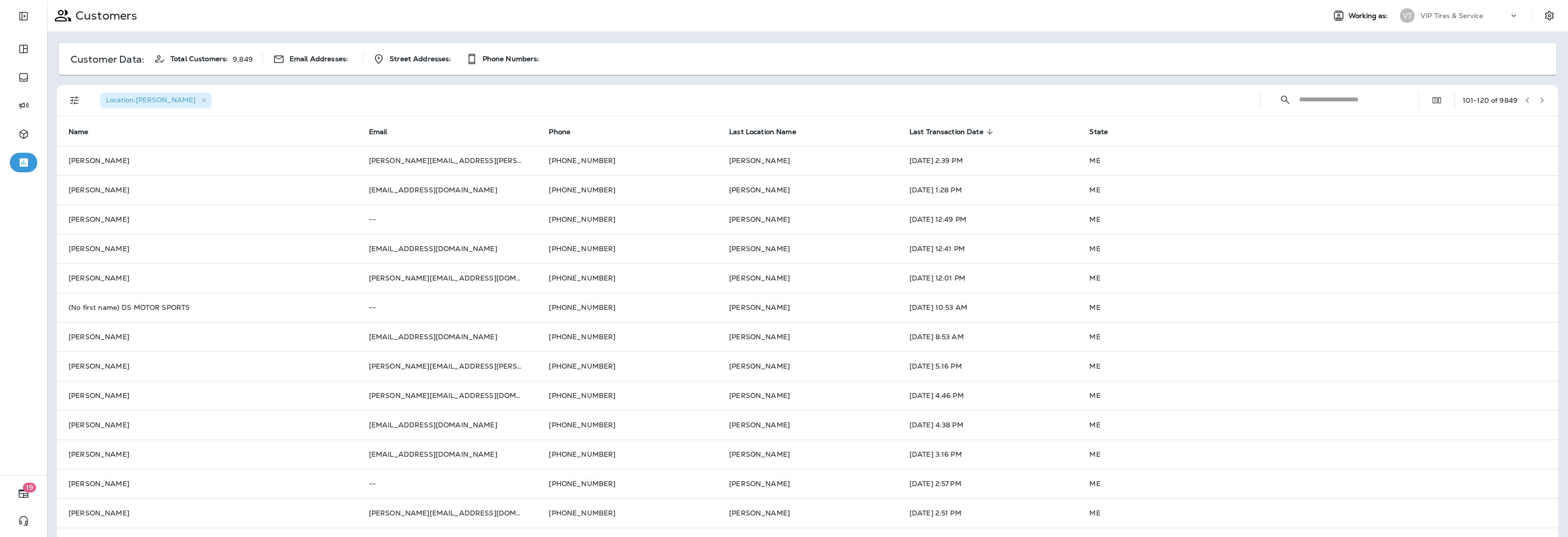
click at [1535, 96] on button "button" at bounding box center [1542, 100] width 15 height 15
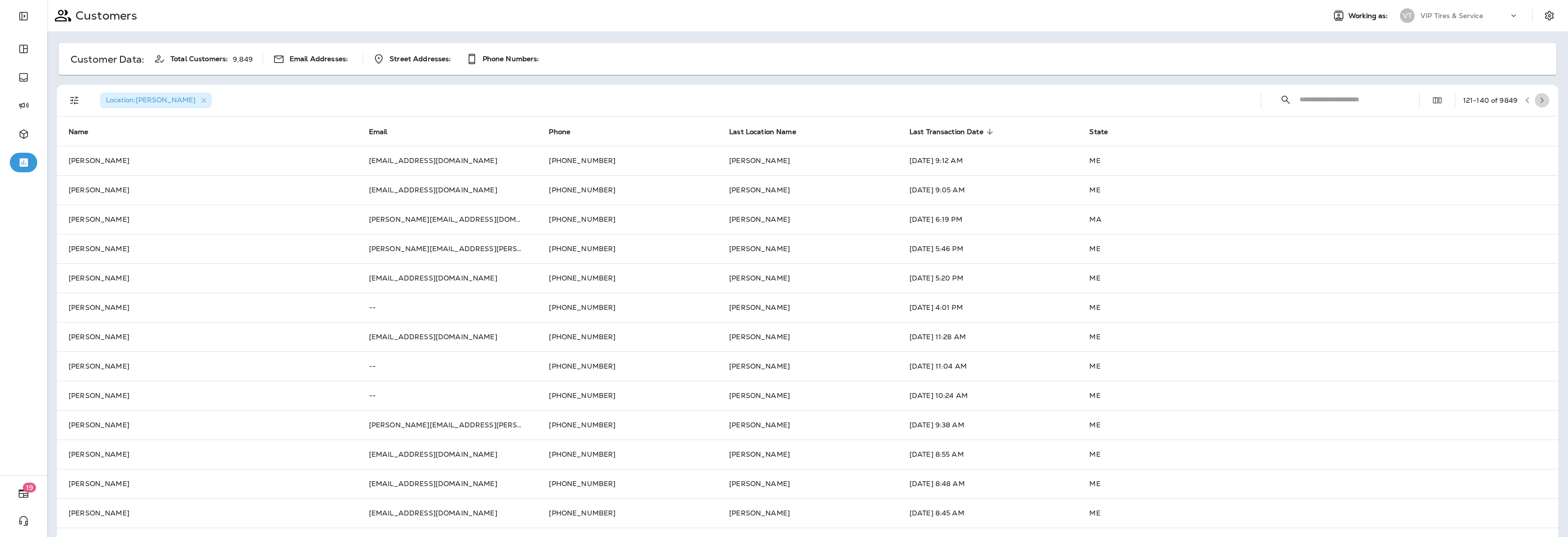
click at [1536, 99] on button "button" at bounding box center [1542, 100] width 15 height 15
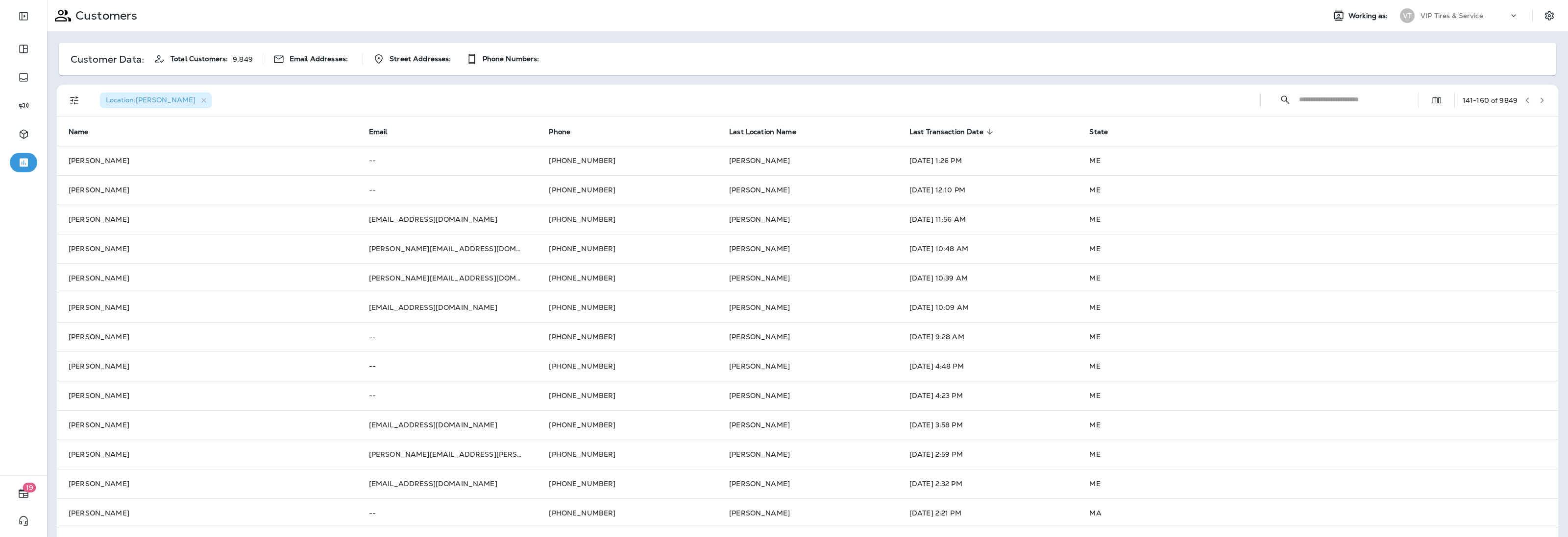
click at [1539, 99] on icon "button" at bounding box center [1542, 100] width 7 height 7
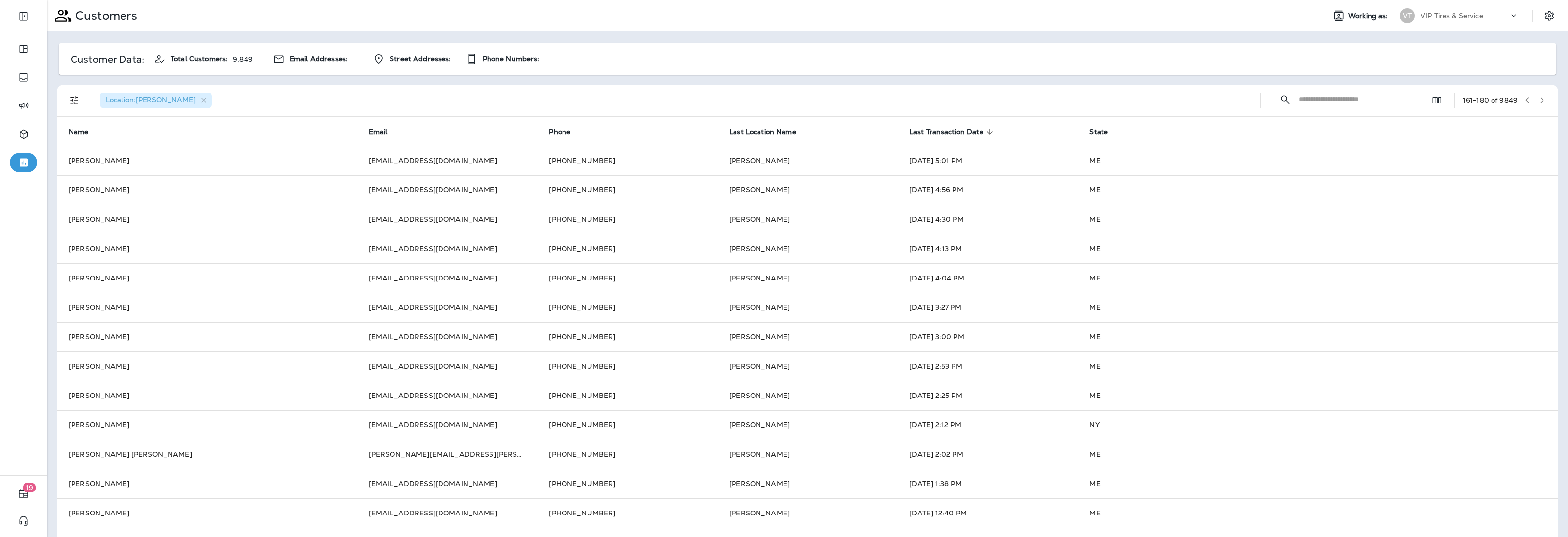
click at [1541, 101] on icon "button" at bounding box center [1542, 100] width 4 height 6
click at [1535, 95] on button "button" at bounding box center [1542, 100] width 15 height 15
click at [1539, 100] on icon "button" at bounding box center [1542, 100] width 7 height 7
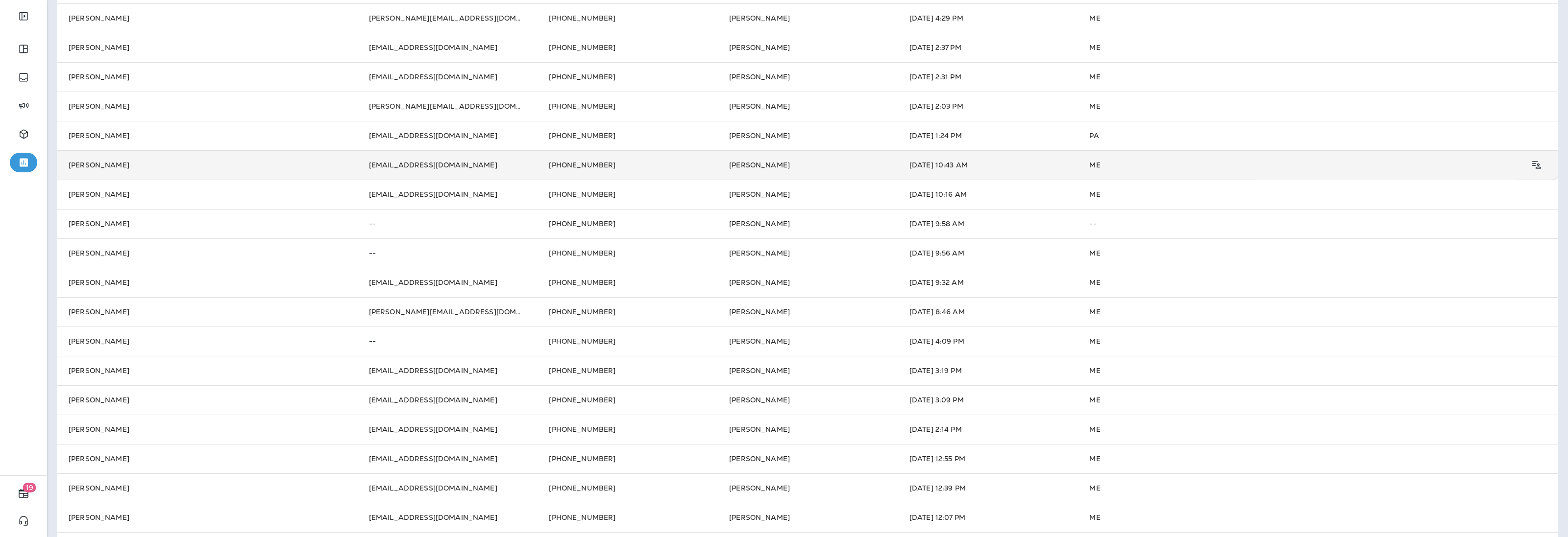
scroll to position [84, 0]
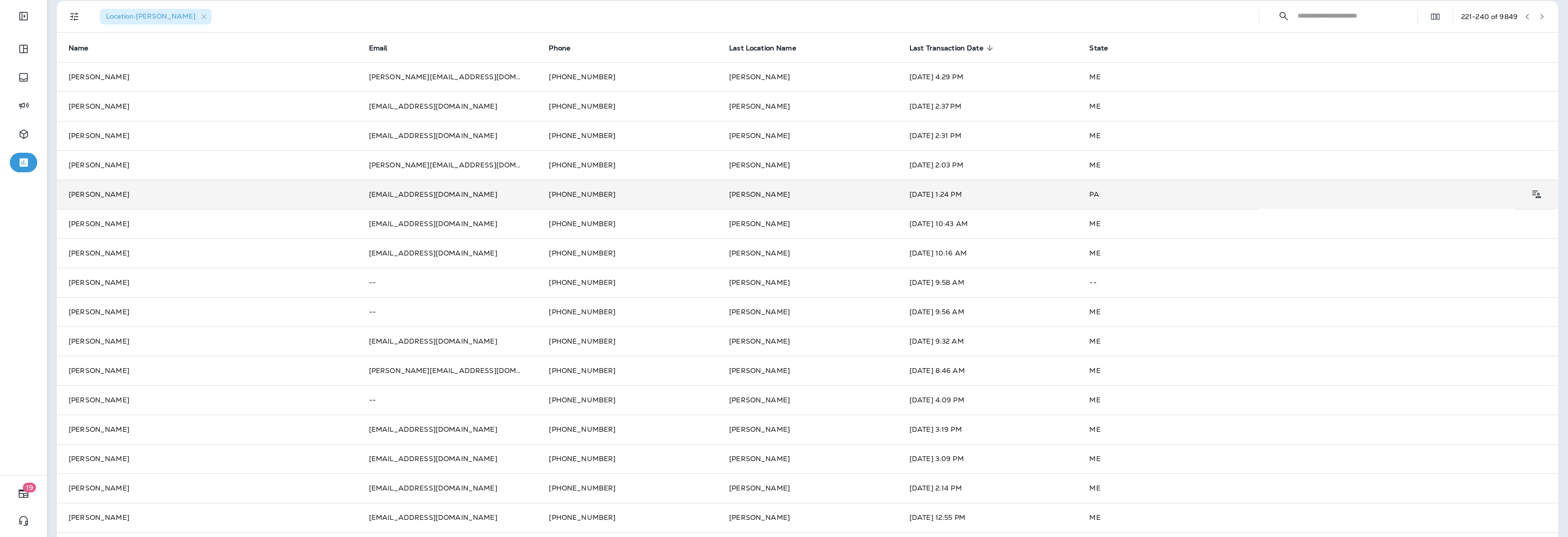
click at [187, 198] on td "[PERSON_NAME]" at bounding box center [206, 194] width 300 height 29
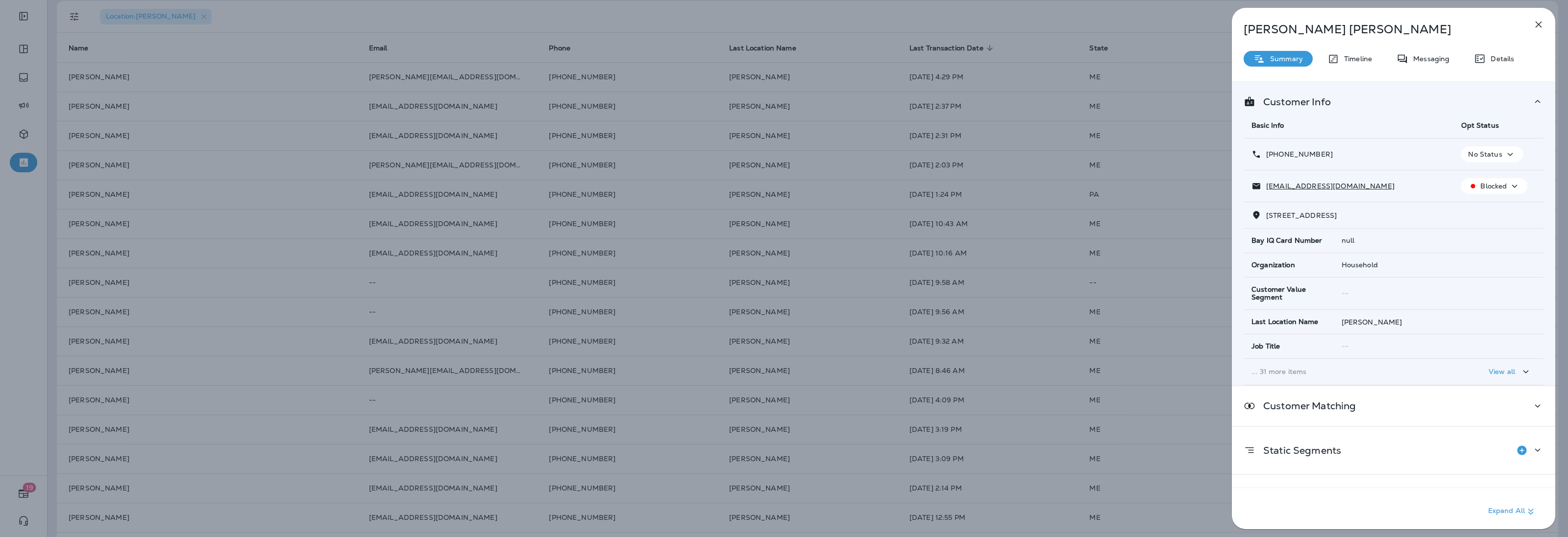
click at [1499, 60] on p "Details" at bounding box center [1500, 58] width 29 height 8
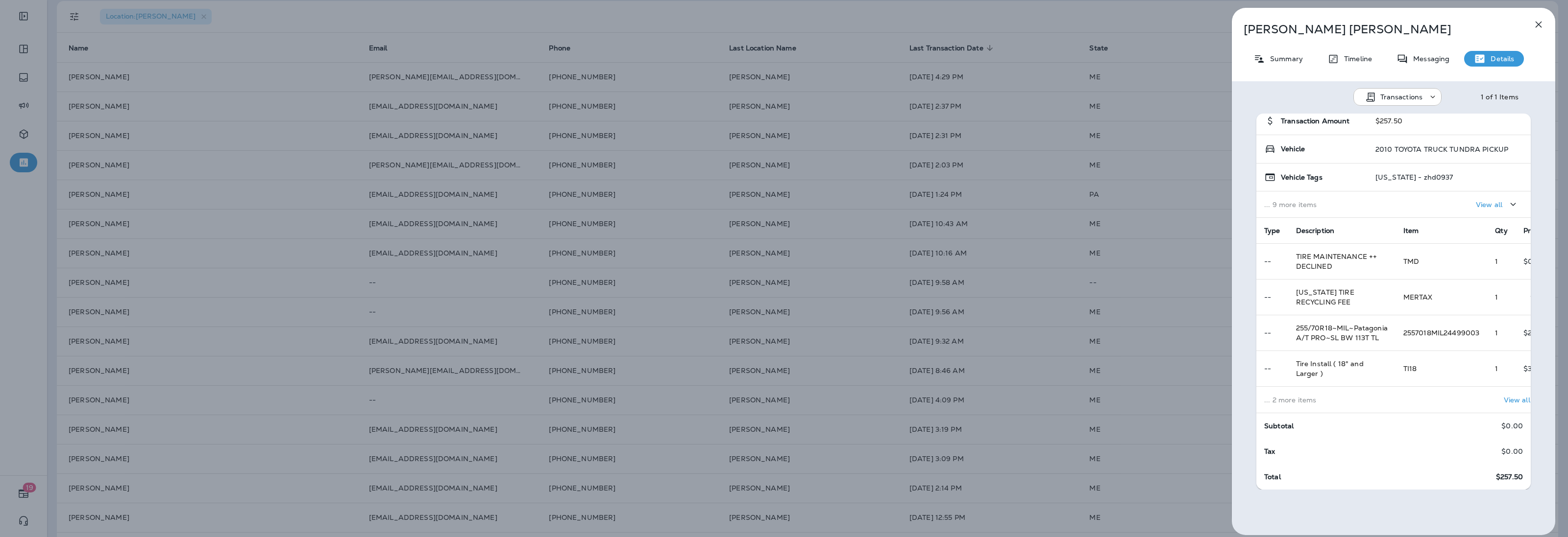
scroll to position [69, 0]
click at [1373, 396] on p "... 2 more items" at bounding box center [1326, 400] width 124 height 8
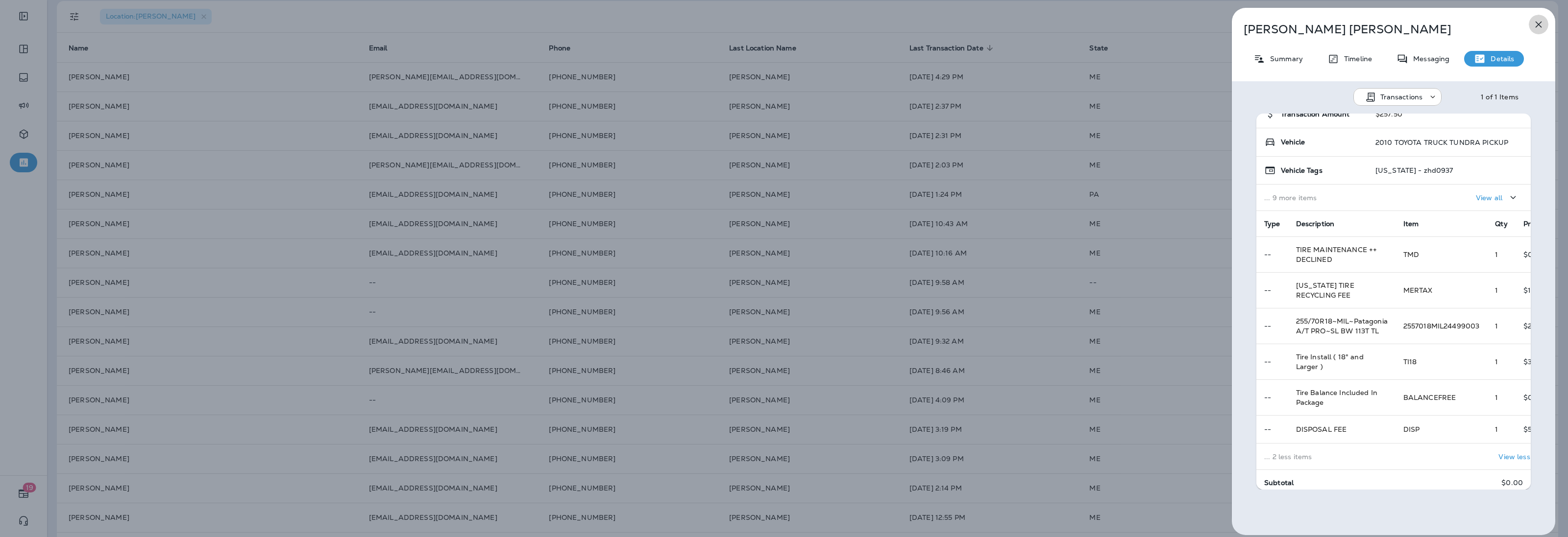
click at [1539, 26] on icon "button" at bounding box center [1538, 24] width 12 height 12
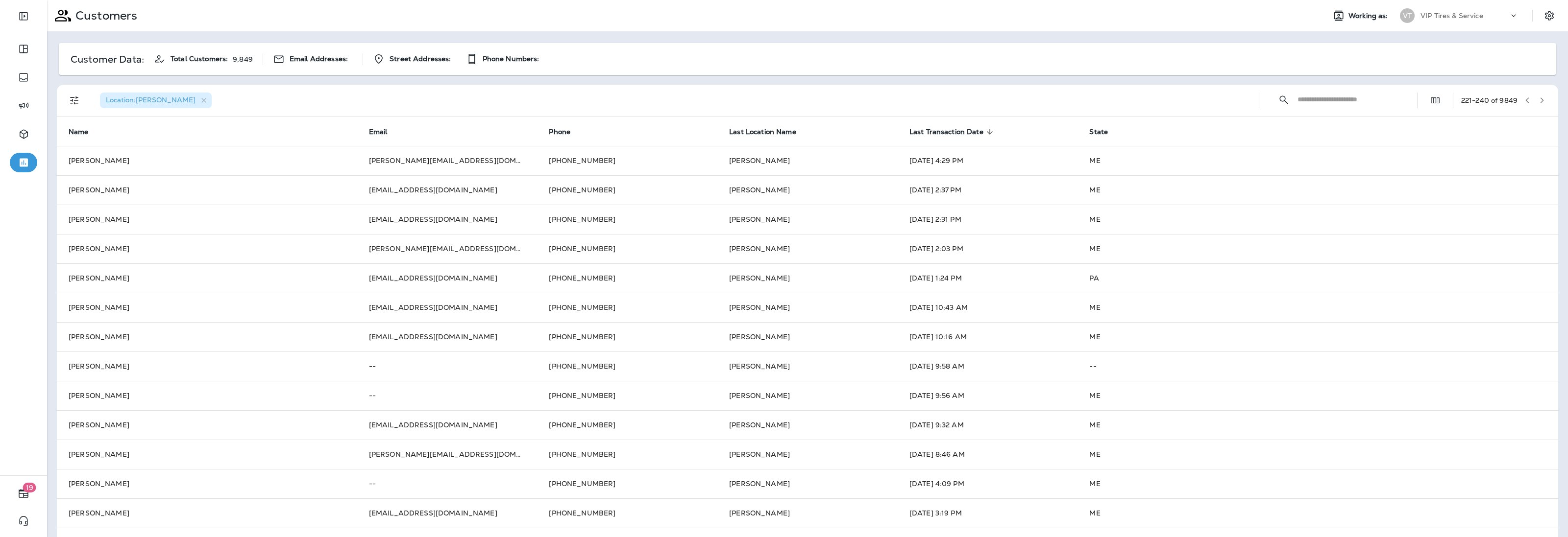
click at [1539, 98] on icon "button" at bounding box center [1542, 100] width 7 height 7
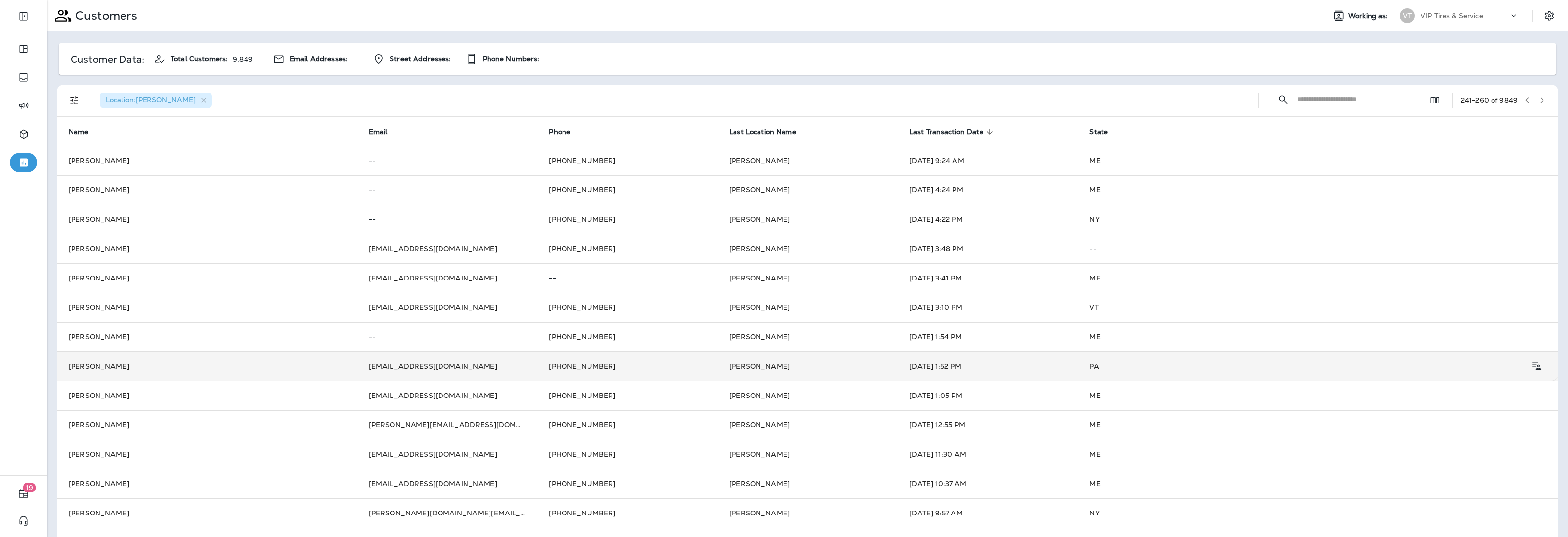
click at [928, 366] on td "[DATE] 1:52 PM" at bounding box center [988, 366] width 180 height 29
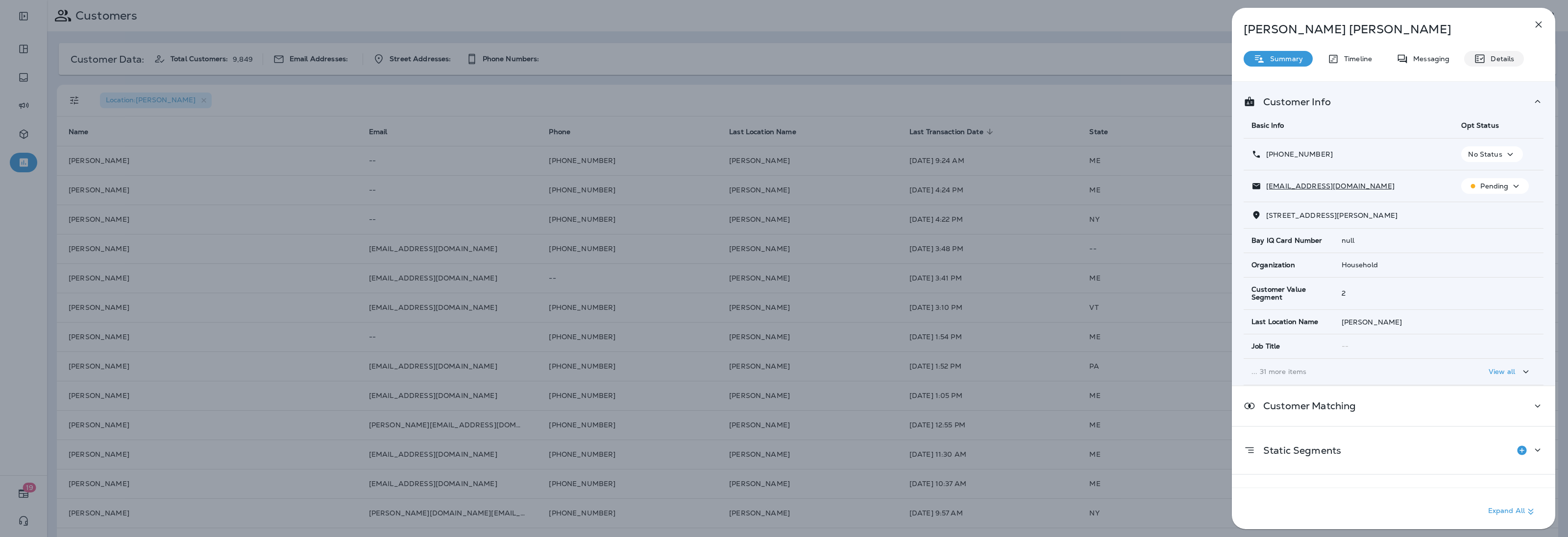
click at [1507, 55] on p "Details" at bounding box center [1500, 58] width 29 height 8
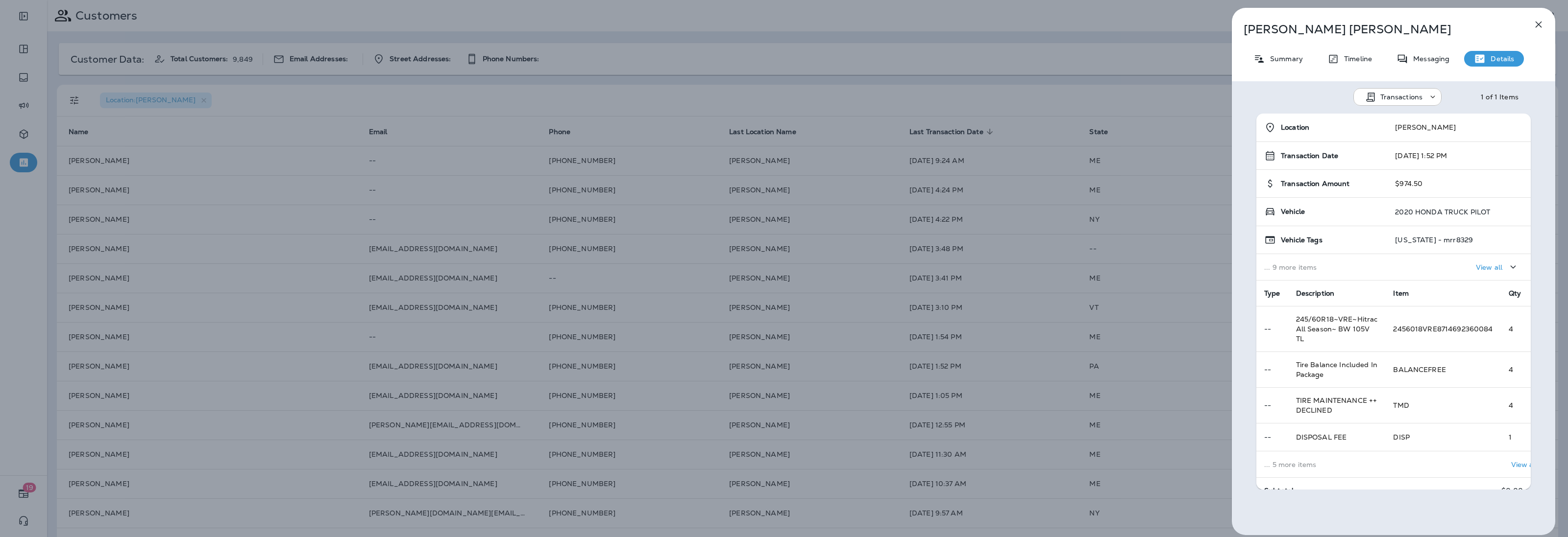
scroll to position [72, 0]
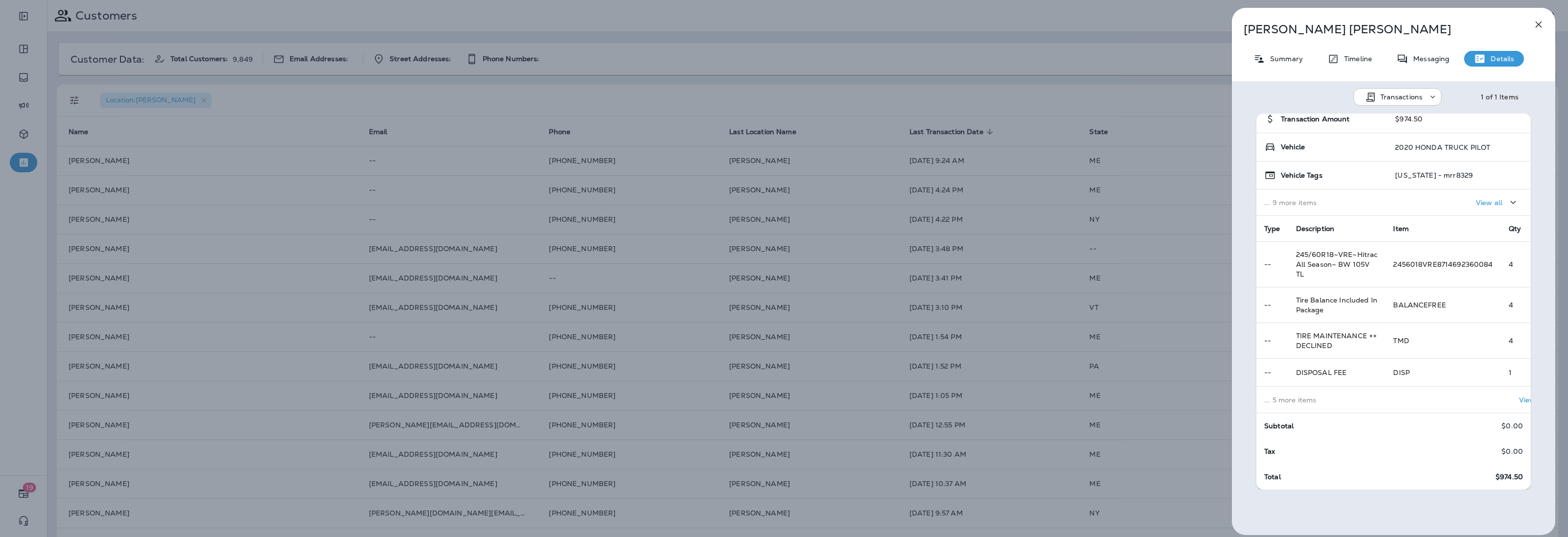
click at [1320, 396] on p "... 5 more items" at bounding box center [1321, 400] width 113 height 8
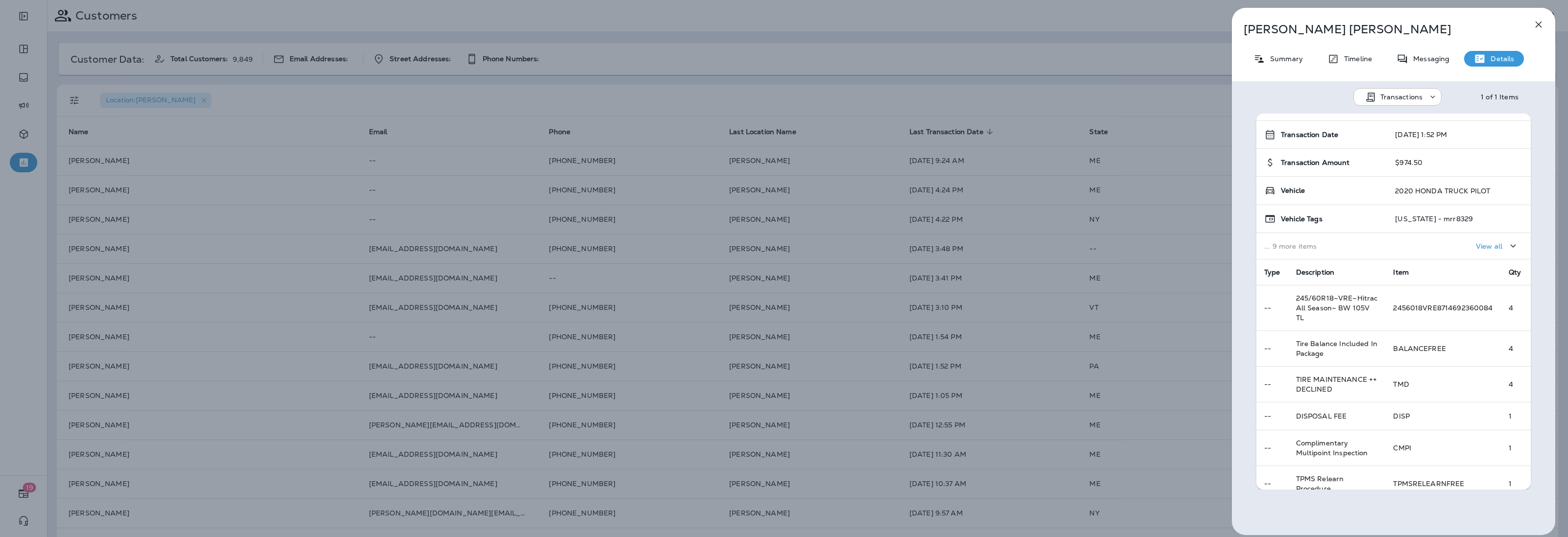
scroll to position [6, 0]
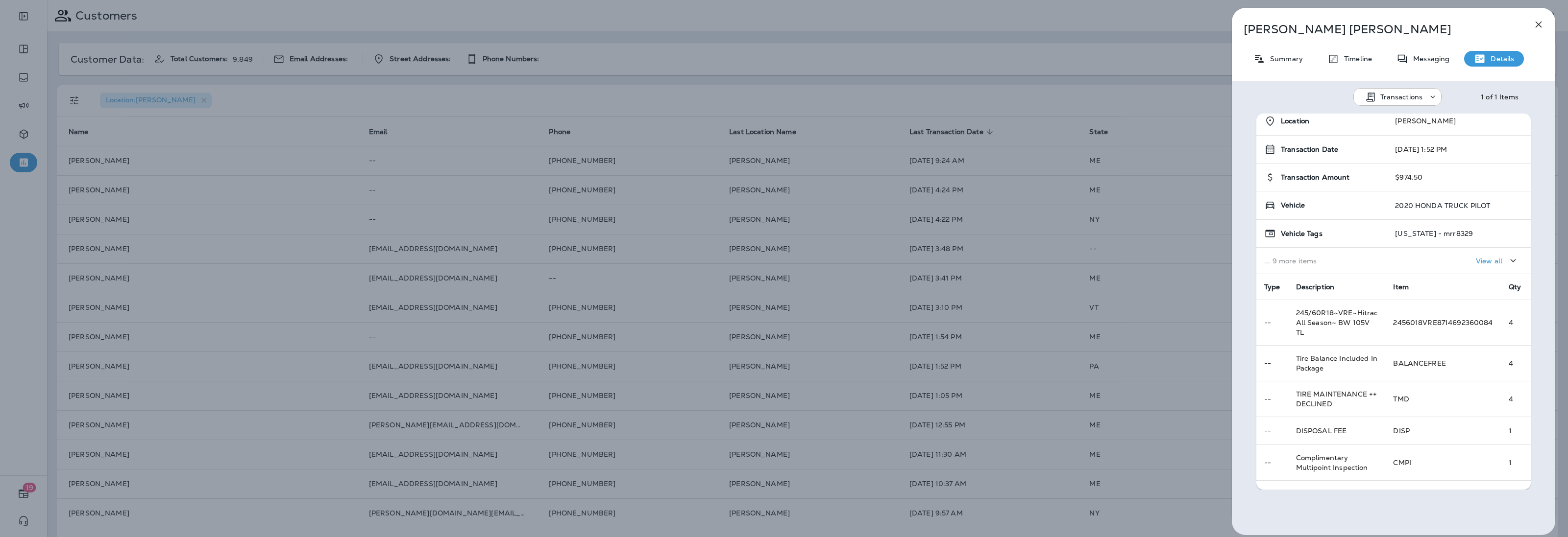
click at [1199, 134] on div "[PERSON_NAME] Summary Timeline Messaging Details Transactions 1 of 1 Items Loca…" at bounding box center [784, 268] width 1568 height 537
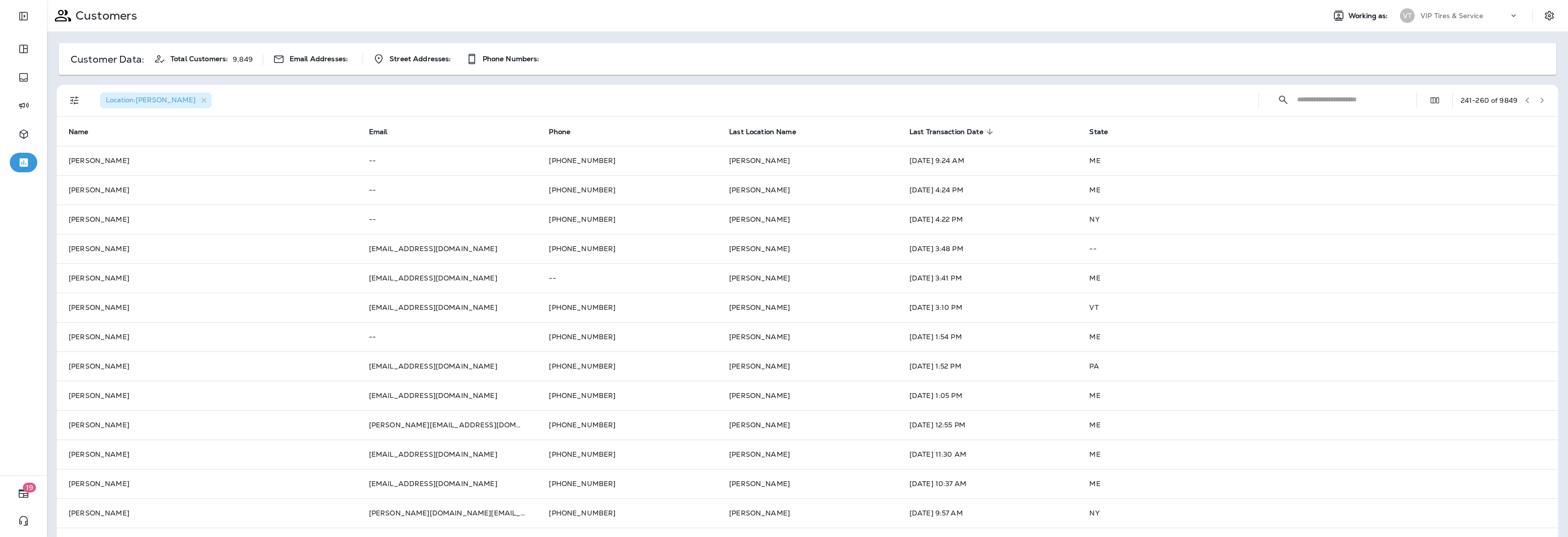
click at [1539, 97] on icon "button" at bounding box center [1542, 100] width 7 height 7
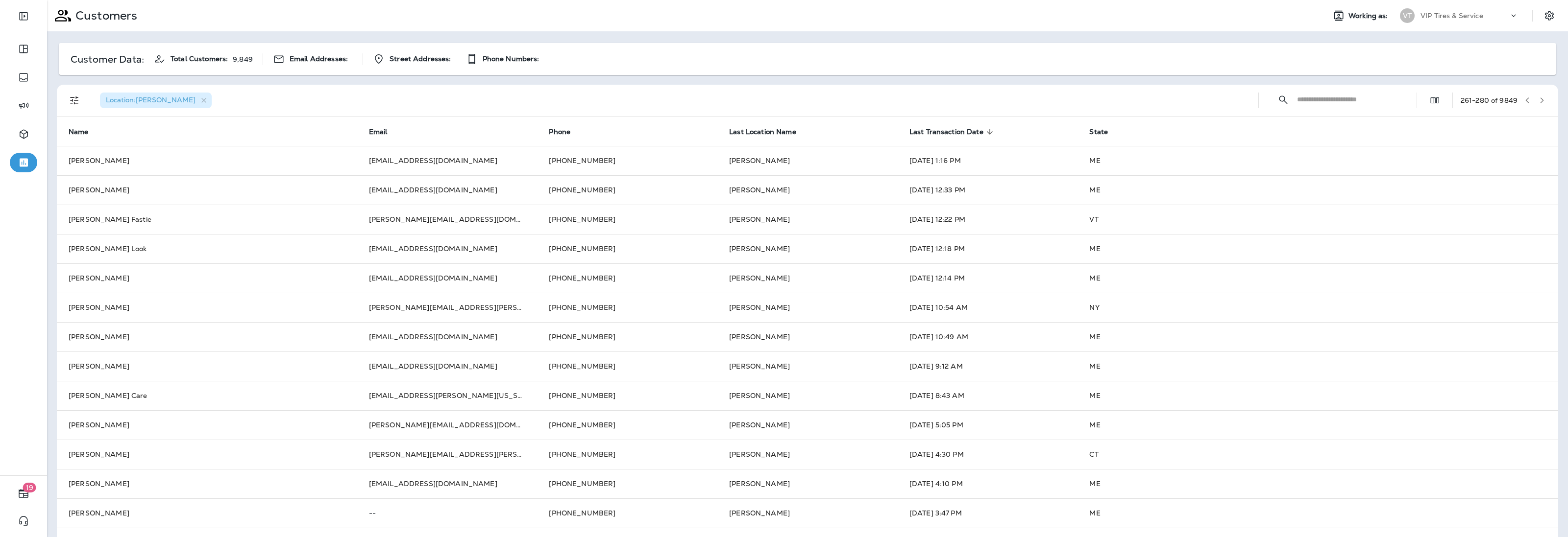
click at [1539, 102] on icon "button" at bounding box center [1542, 100] width 7 height 7
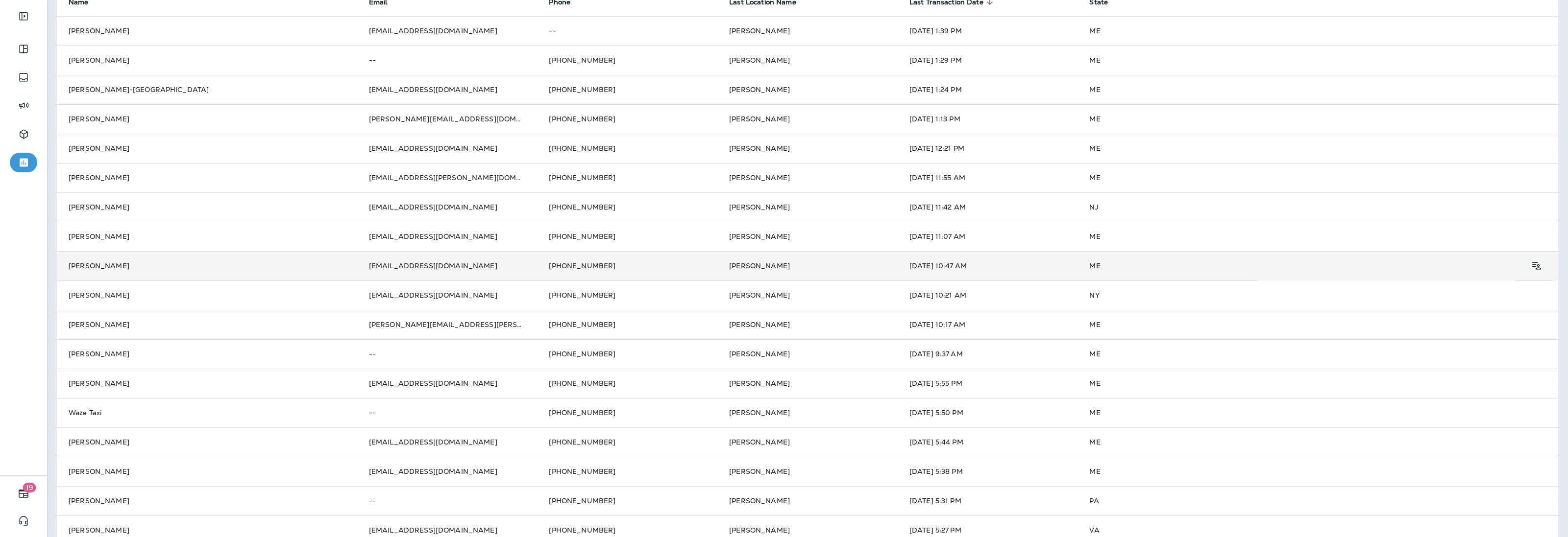
scroll to position [206, 0]
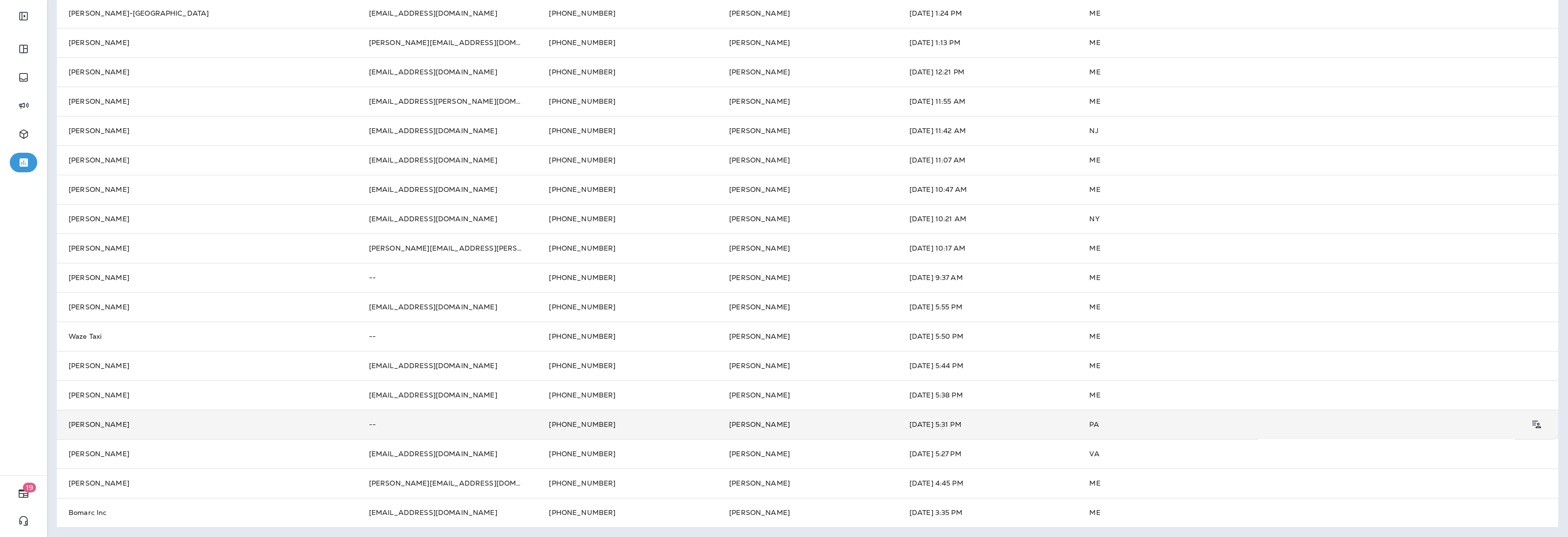
click at [866, 428] on td "[PERSON_NAME]" at bounding box center [808, 424] width 180 height 29
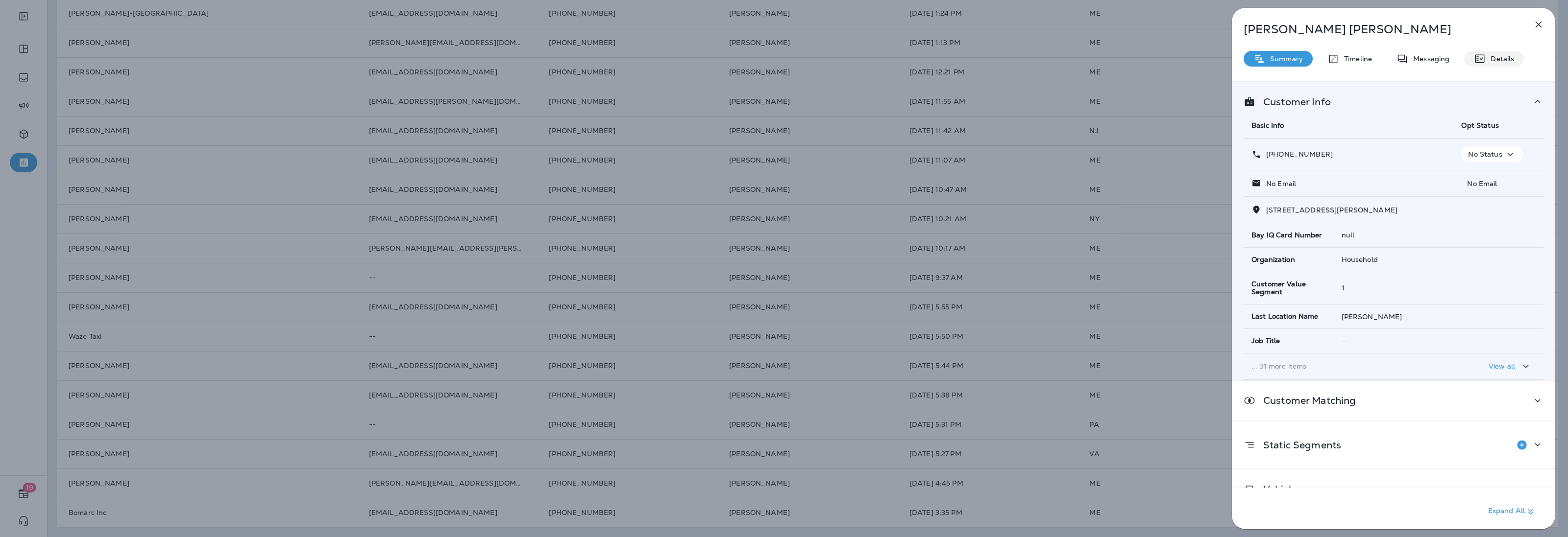
click at [1494, 58] on p "Details" at bounding box center [1500, 58] width 29 height 8
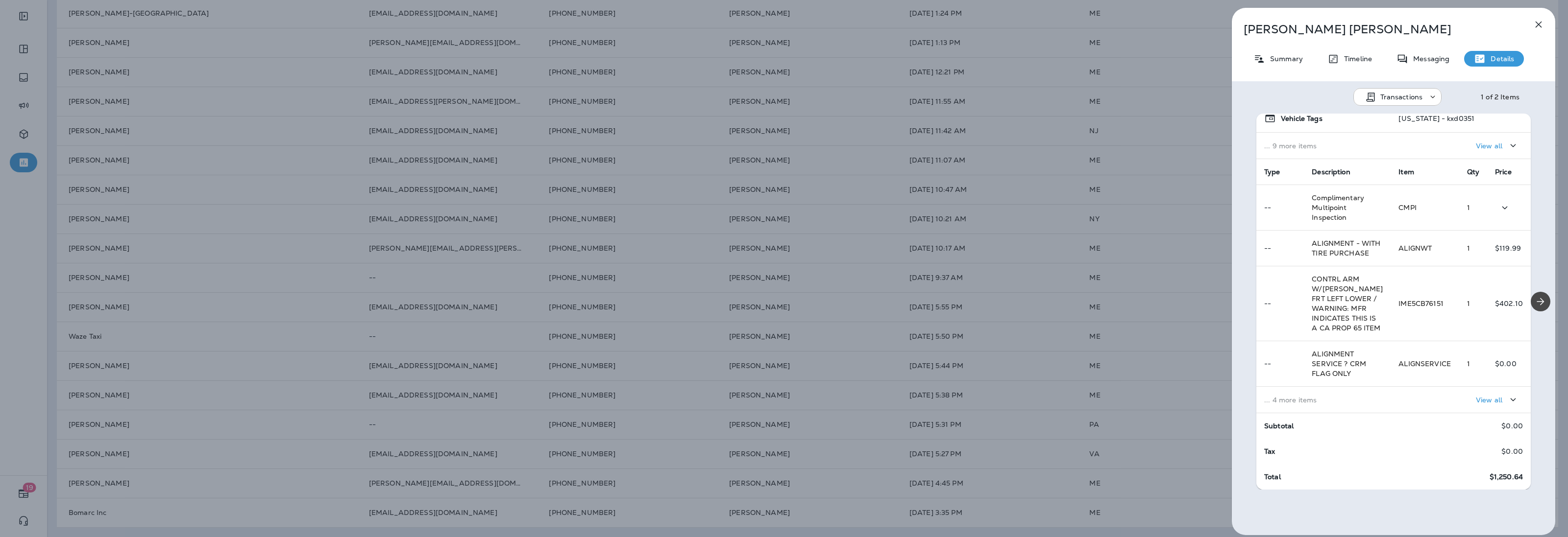
scroll to position [171, 0]
click at [1539, 21] on icon "button" at bounding box center [1538, 24] width 12 height 12
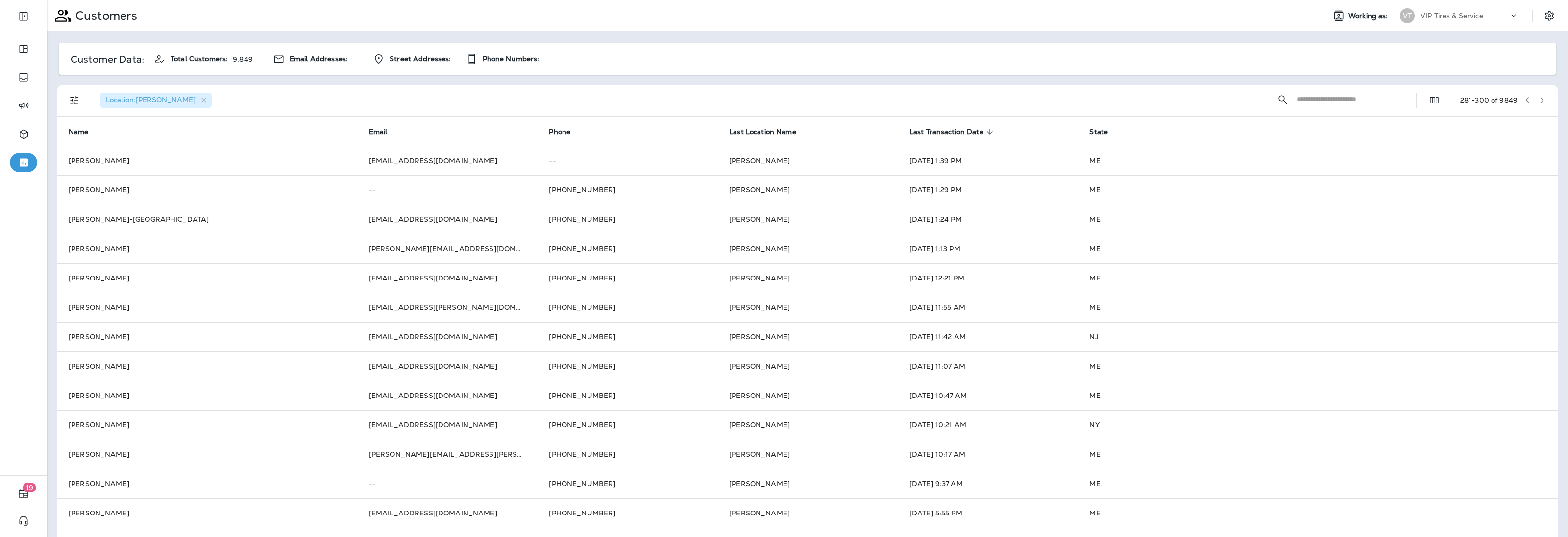
click at [1539, 99] on icon "button" at bounding box center [1542, 100] width 7 height 7
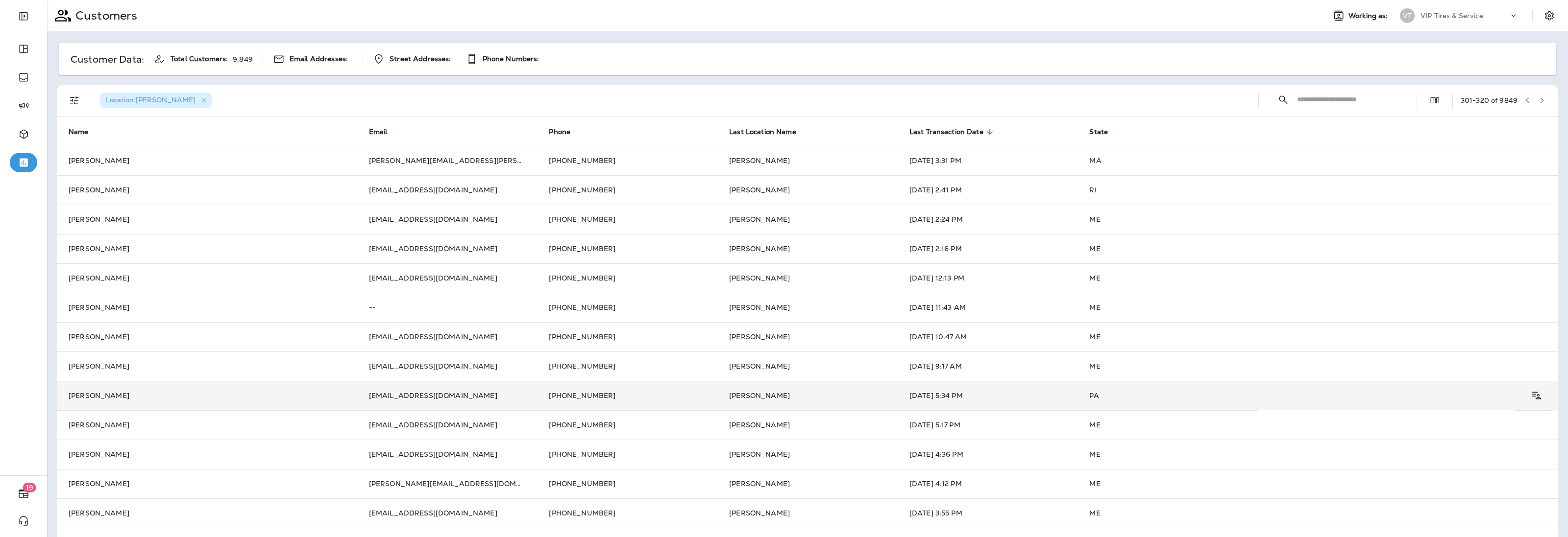
click at [870, 401] on td "[PERSON_NAME]" at bounding box center [808, 395] width 180 height 29
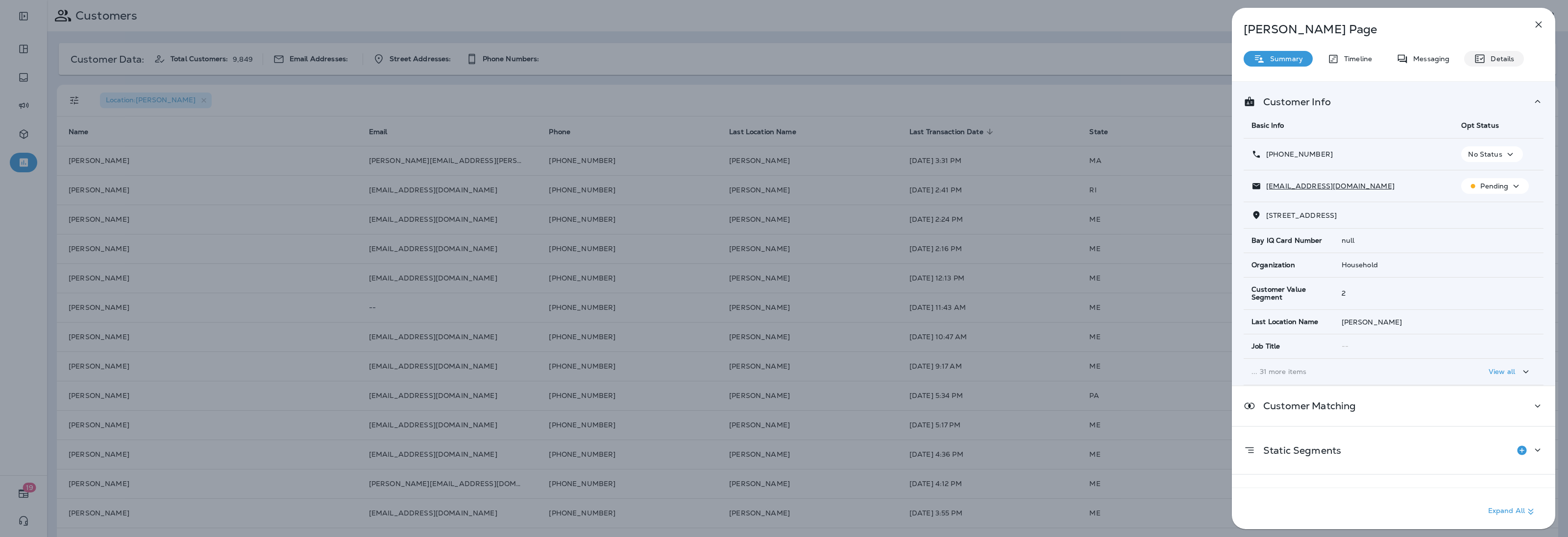
click at [1486, 60] on p "Details" at bounding box center [1500, 58] width 29 height 8
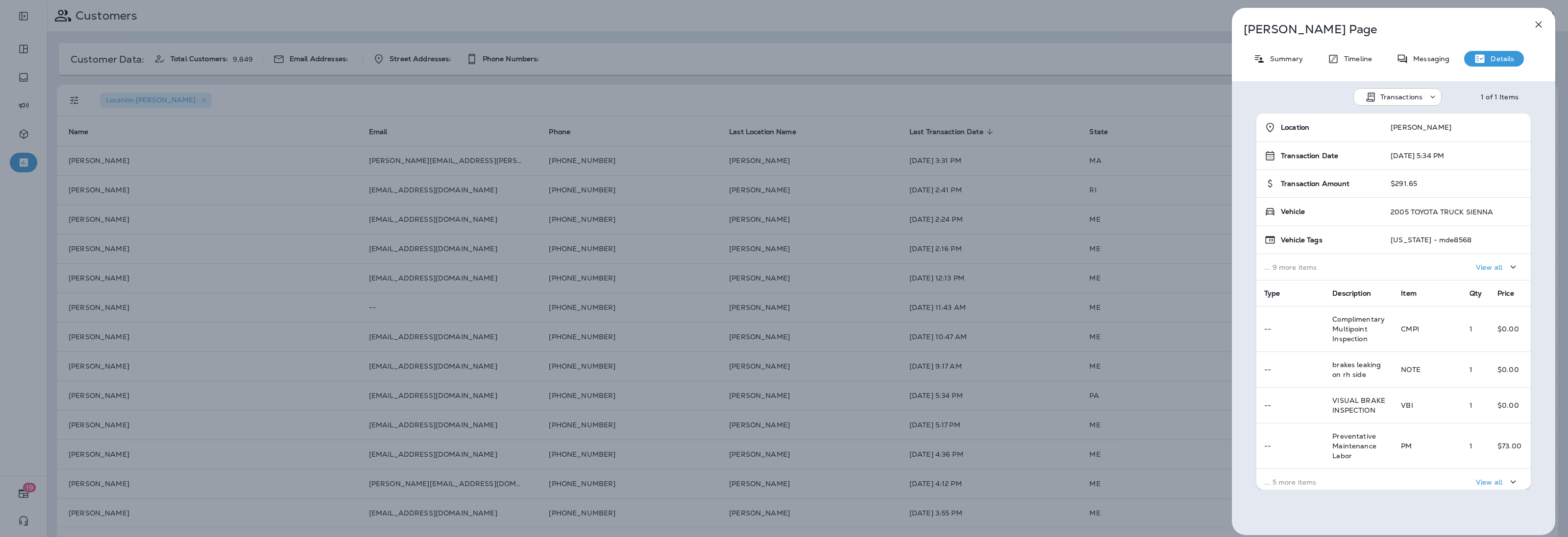
scroll to position [83, 0]
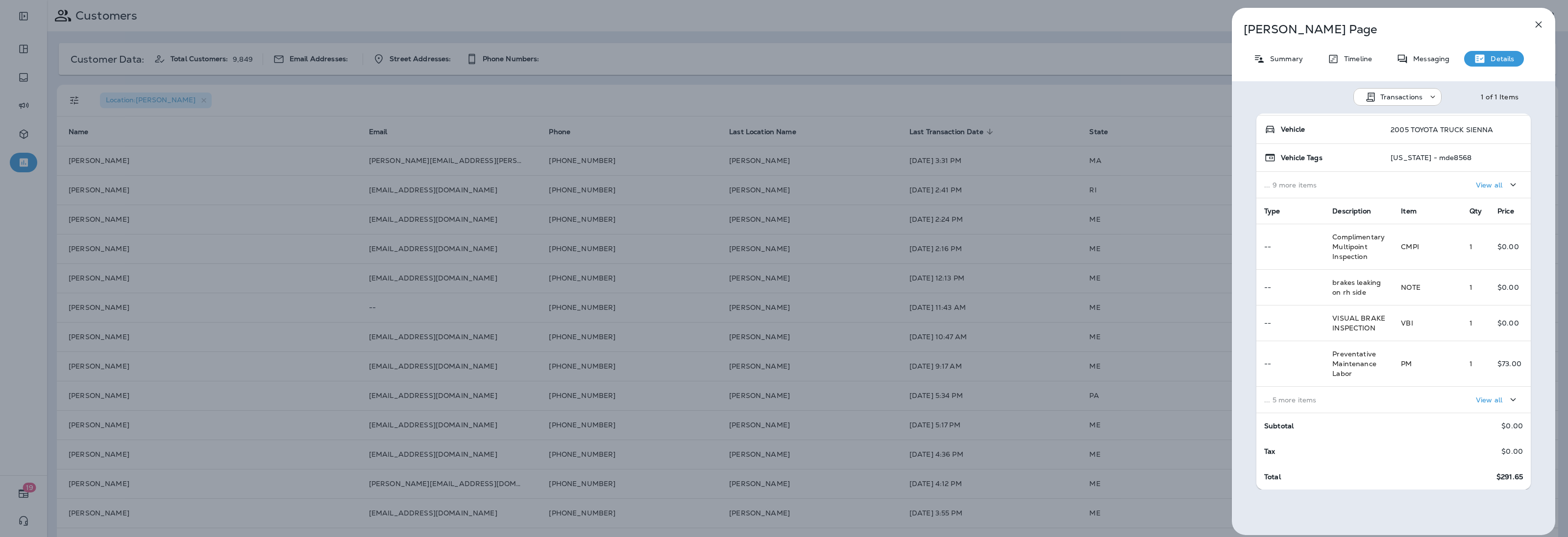
click at [1155, 158] on div "[PERSON_NAME] Summary Timeline Messaging Details Transactions 1 of 1 Items Loca…" at bounding box center [784, 268] width 1568 height 537
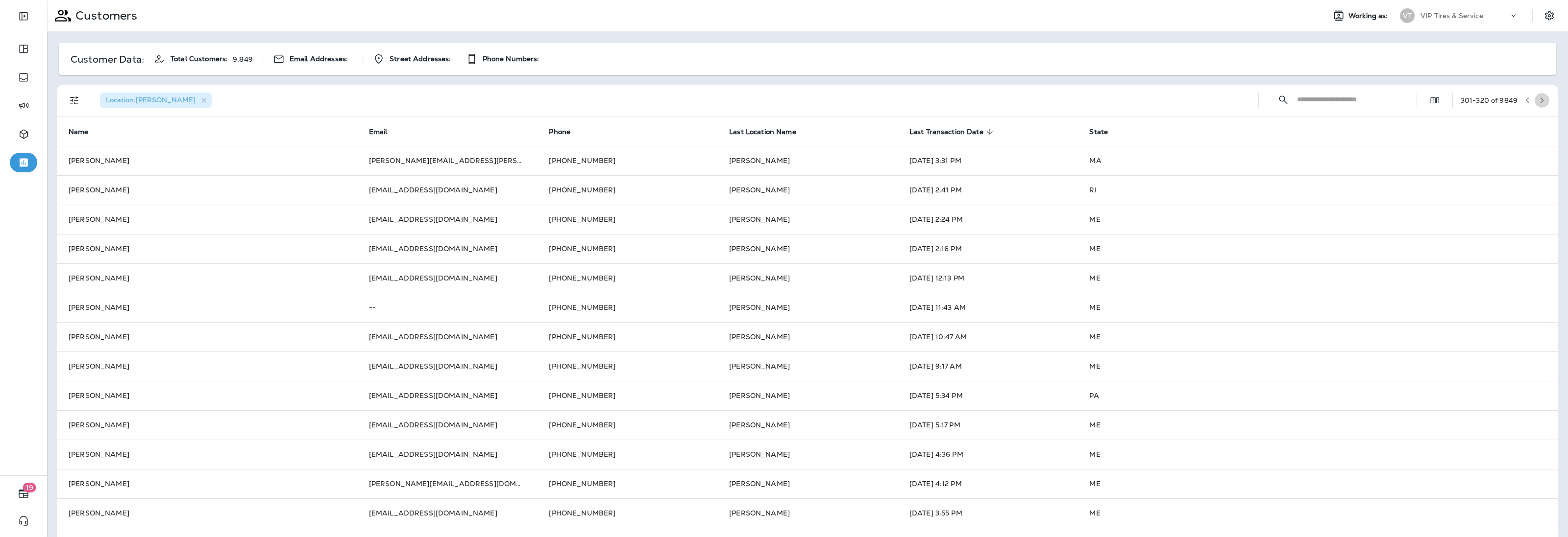
click at [1541, 101] on icon "button" at bounding box center [1542, 100] width 4 height 6
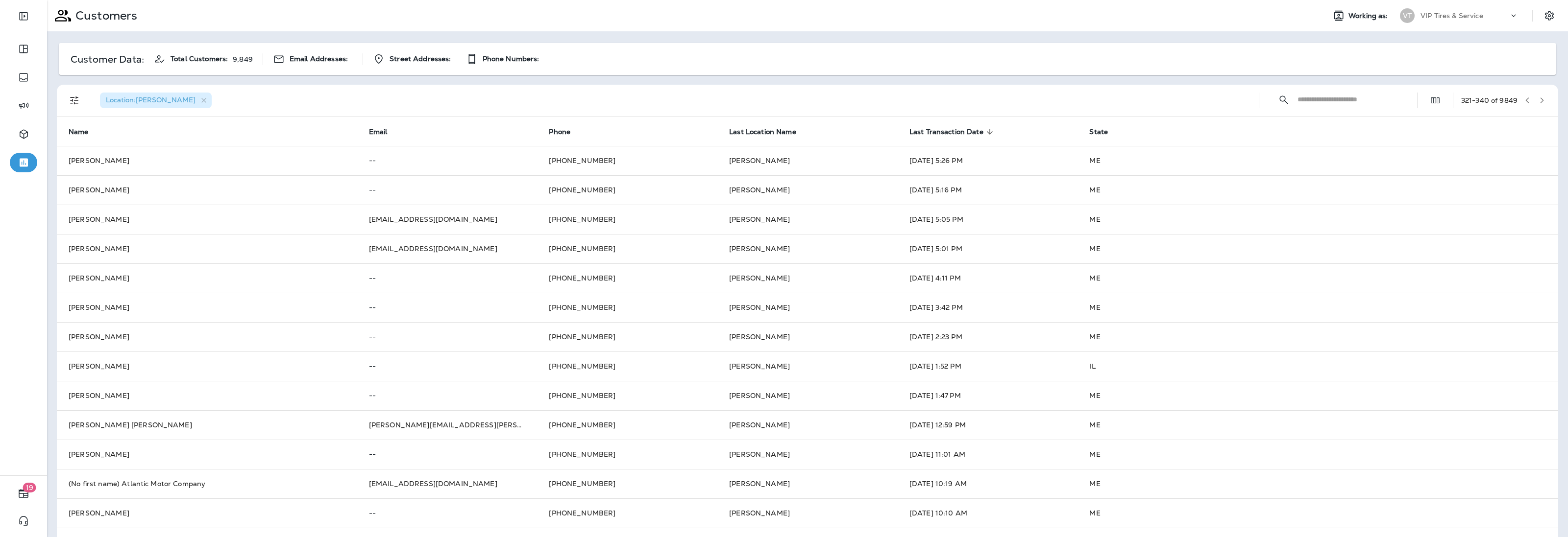
click at [1541, 99] on icon "button" at bounding box center [1542, 100] width 4 height 6
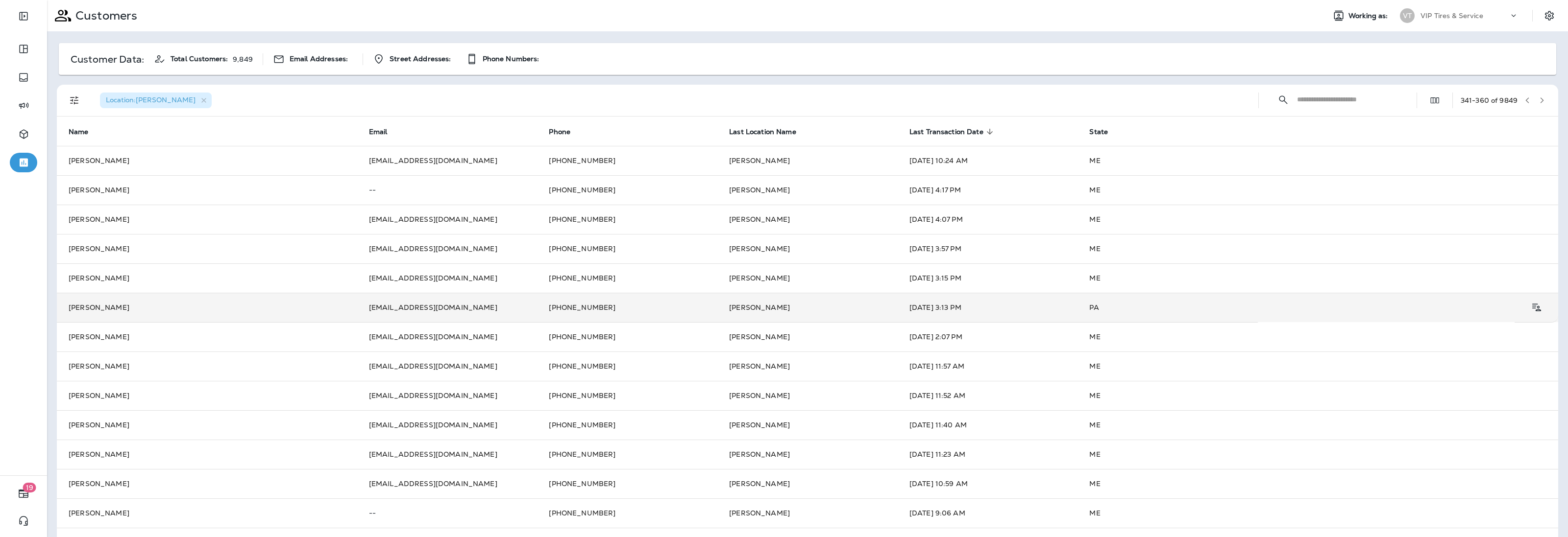
click at [947, 302] on td "[DATE] 3:13 PM" at bounding box center [988, 307] width 180 height 29
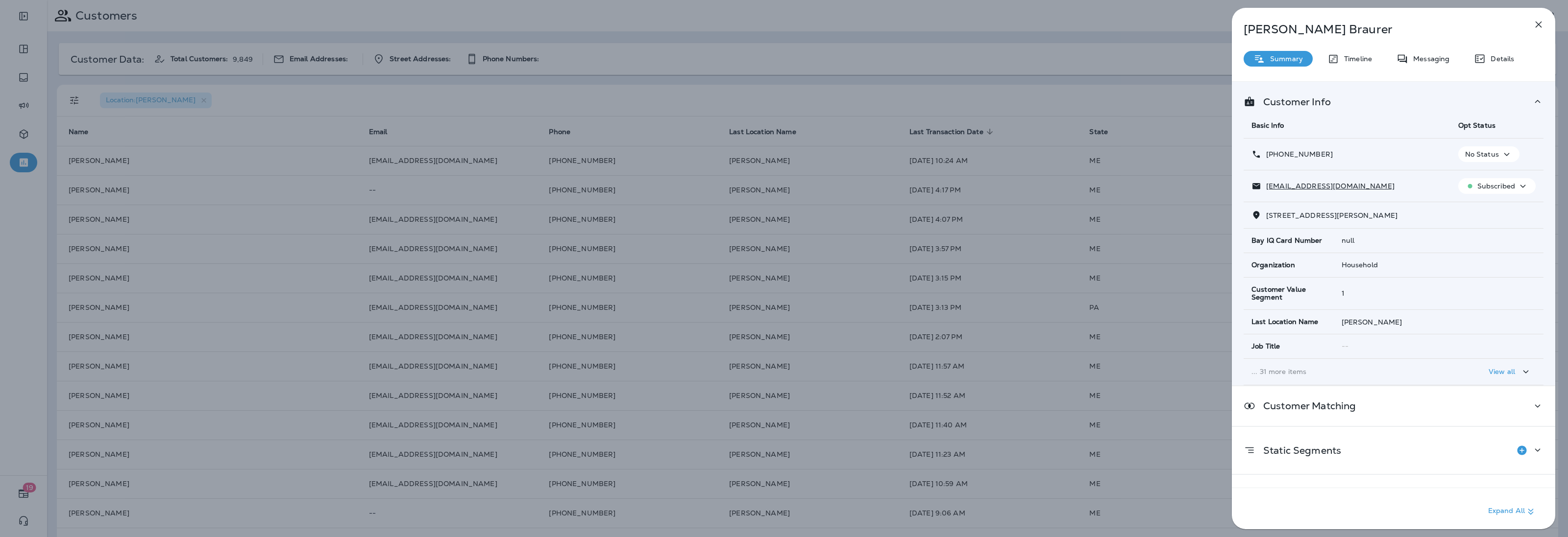
click at [1149, 271] on div "[PERSON_NAME] Summary Timeline Messaging Details Customer Info Basic Info Opt S…" at bounding box center [784, 268] width 1568 height 537
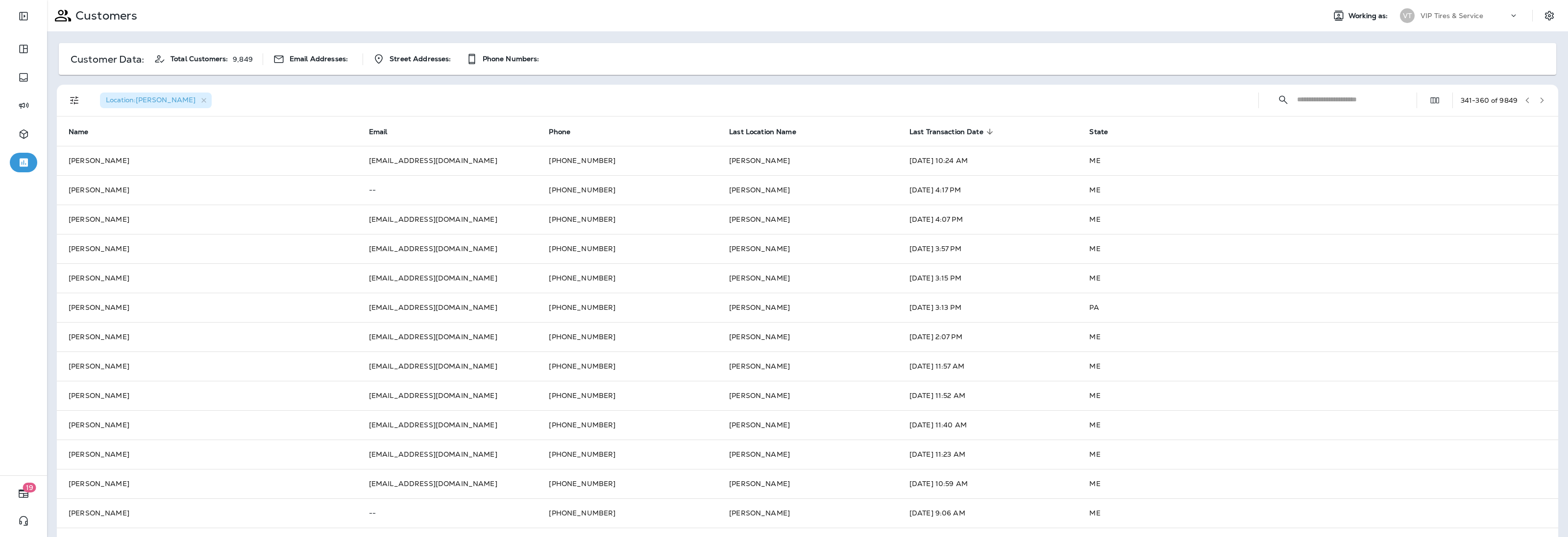
click at [1539, 102] on icon "button" at bounding box center [1542, 100] width 7 height 7
click at [1539, 97] on icon "button" at bounding box center [1542, 100] width 7 height 7
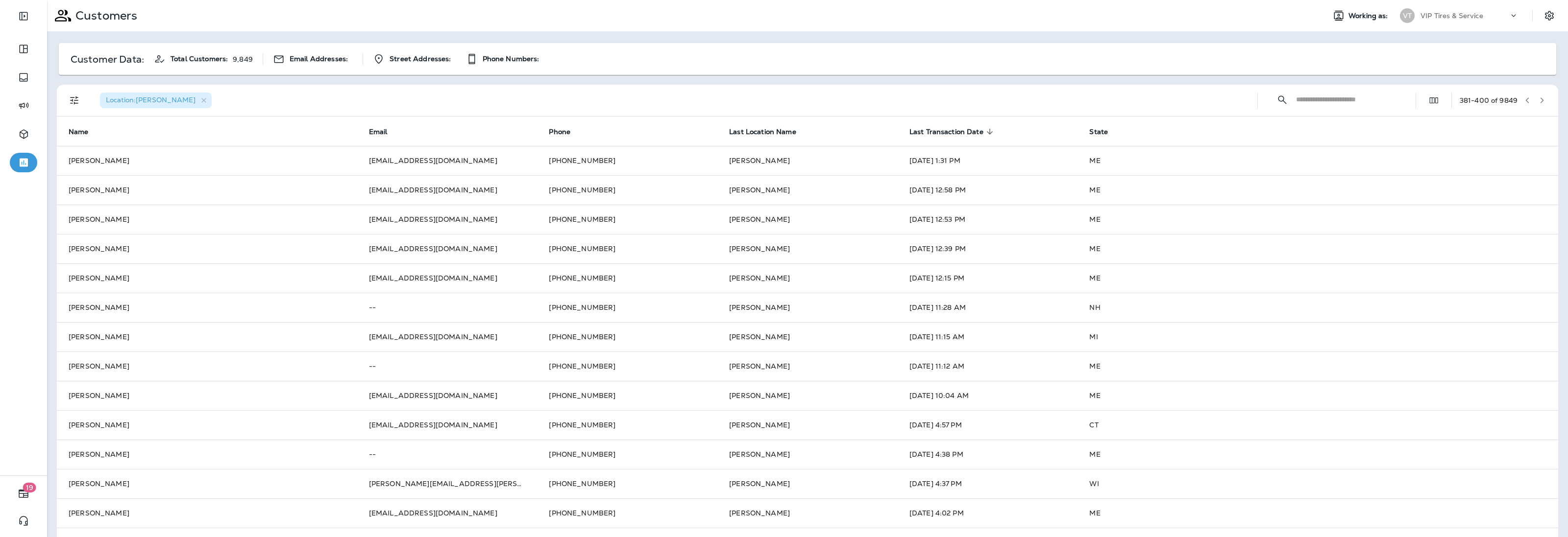
click at [1539, 98] on icon "button" at bounding box center [1542, 100] width 7 height 7
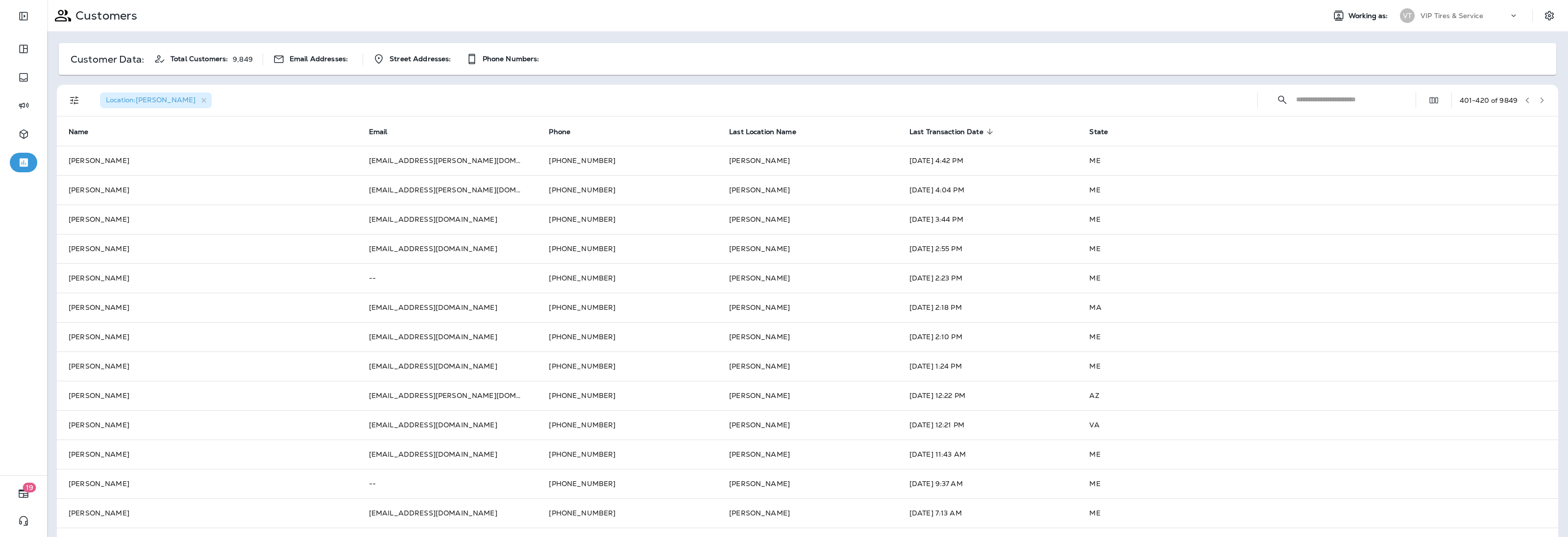
click at [1539, 97] on icon "button" at bounding box center [1542, 100] width 7 height 7
click at [1539, 99] on icon "button" at bounding box center [1542, 100] width 7 height 7
click at [1539, 100] on icon "button" at bounding box center [1542, 100] width 7 height 7
click at [1539, 99] on icon "button" at bounding box center [1542, 100] width 7 height 7
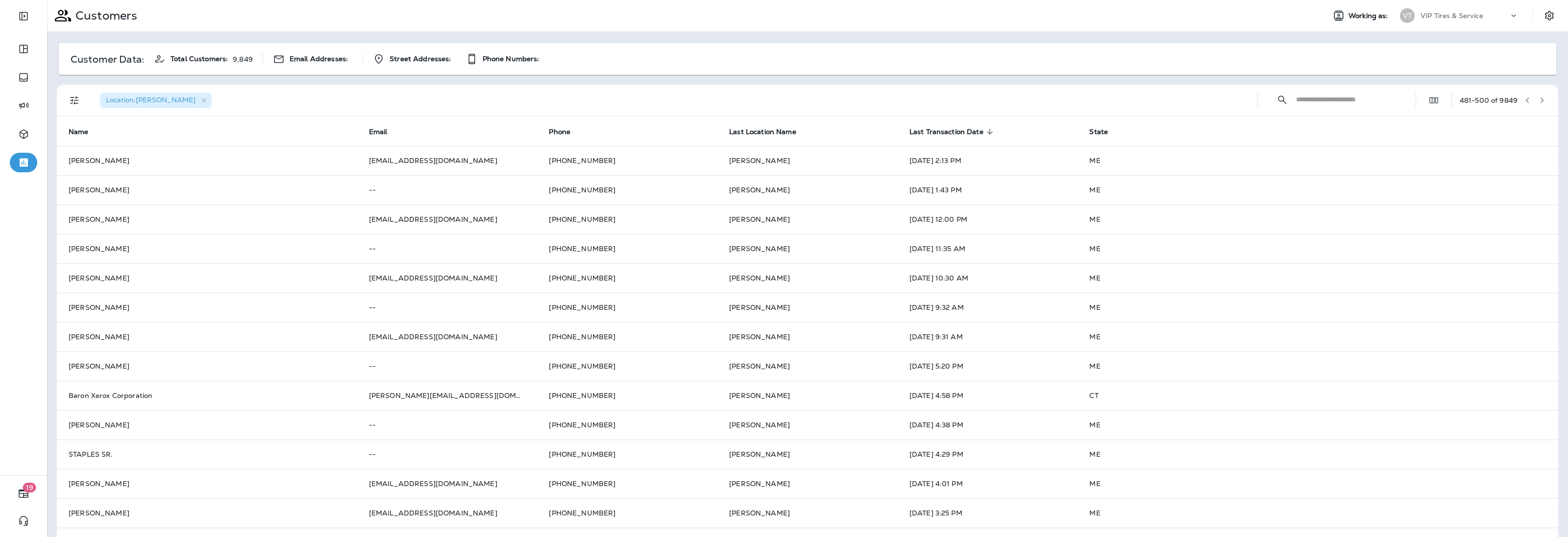
click at [1539, 104] on div "481 - 500 of 9849" at bounding box center [1504, 100] width 89 height 15
click at [1539, 99] on icon "button" at bounding box center [1542, 100] width 7 height 7
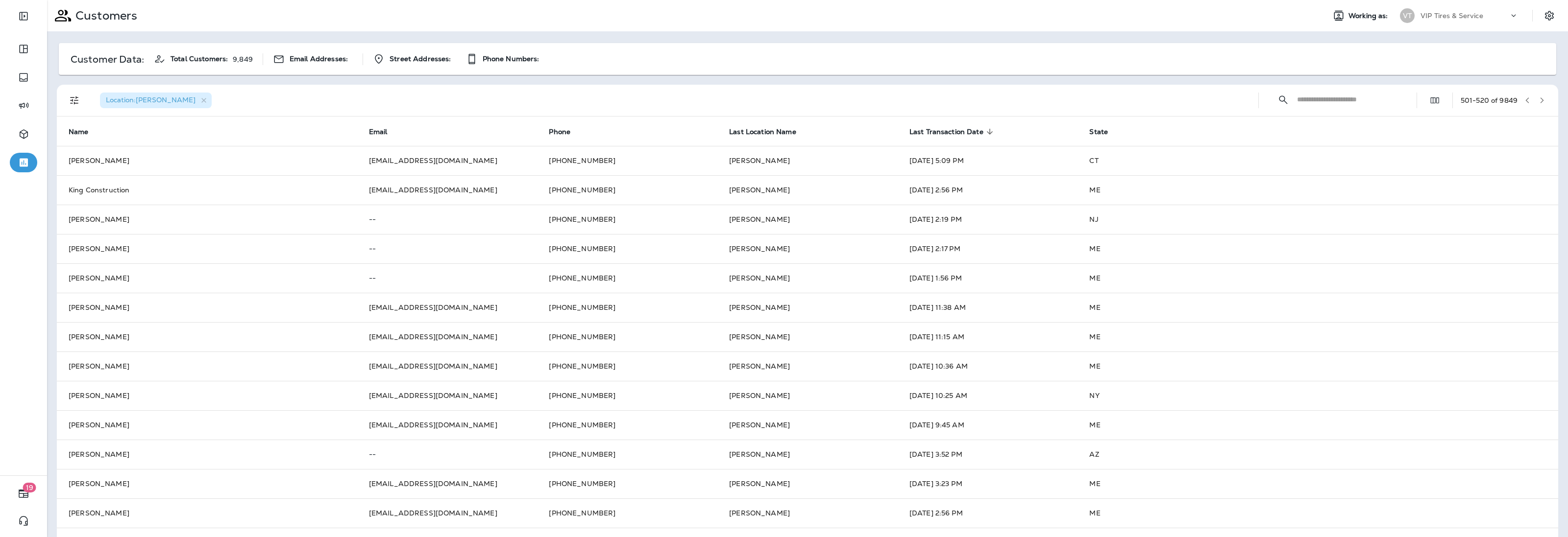
click at [1539, 98] on icon "button" at bounding box center [1542, 100] width 7 height 7
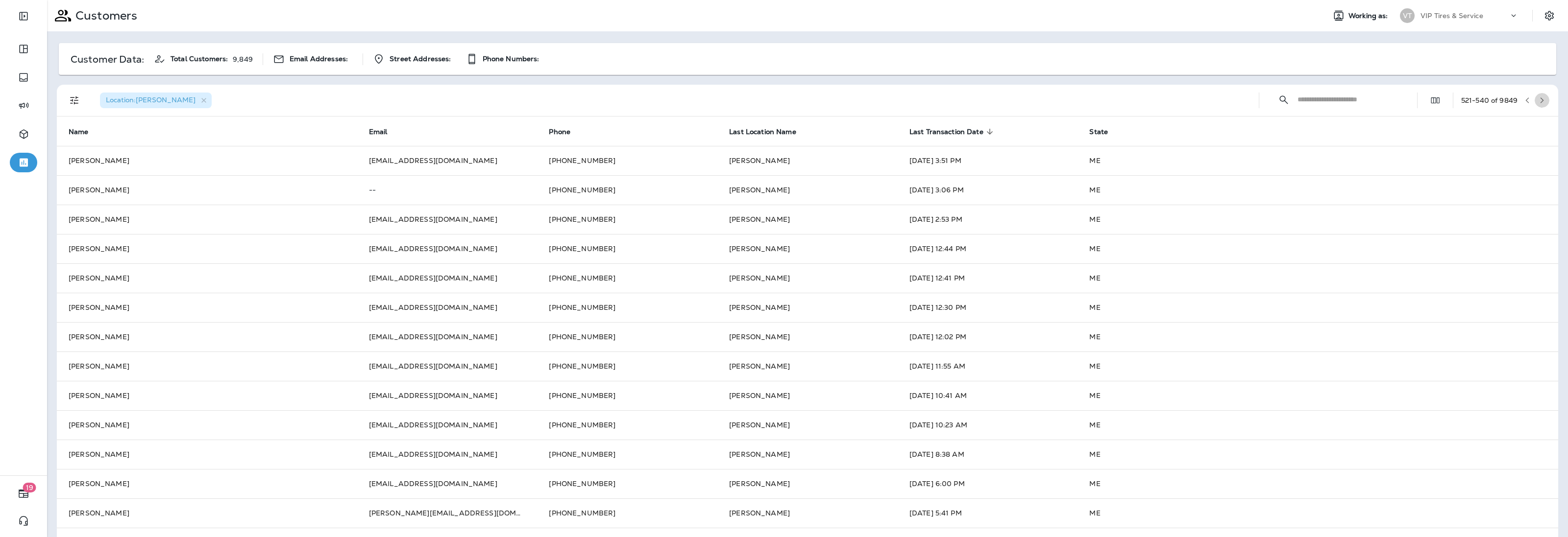
click at [1541, 100] on icon "button" at bounding box center [1542, 100] width 4 height 6
click at [1539, 103] on icon "button" at bounding box center [1542, 100] width 7 height 7
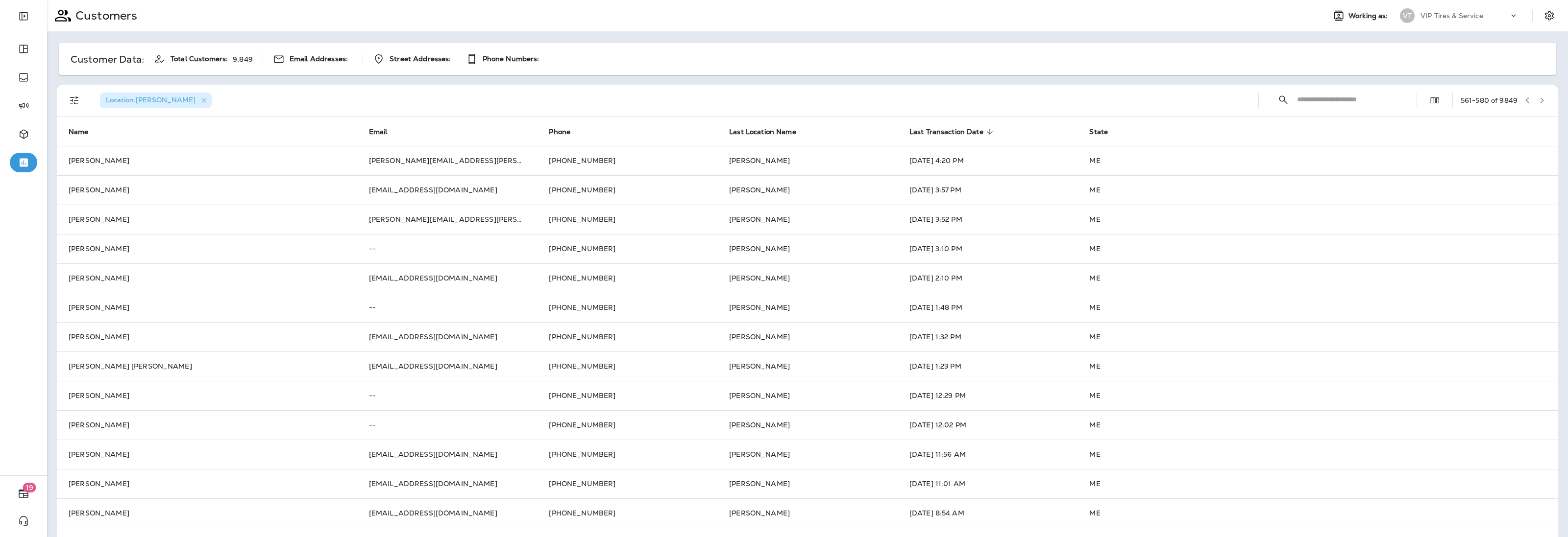
click at [1344, 108] on input "text" at bounding box center [1348, 99] width 102 height 26
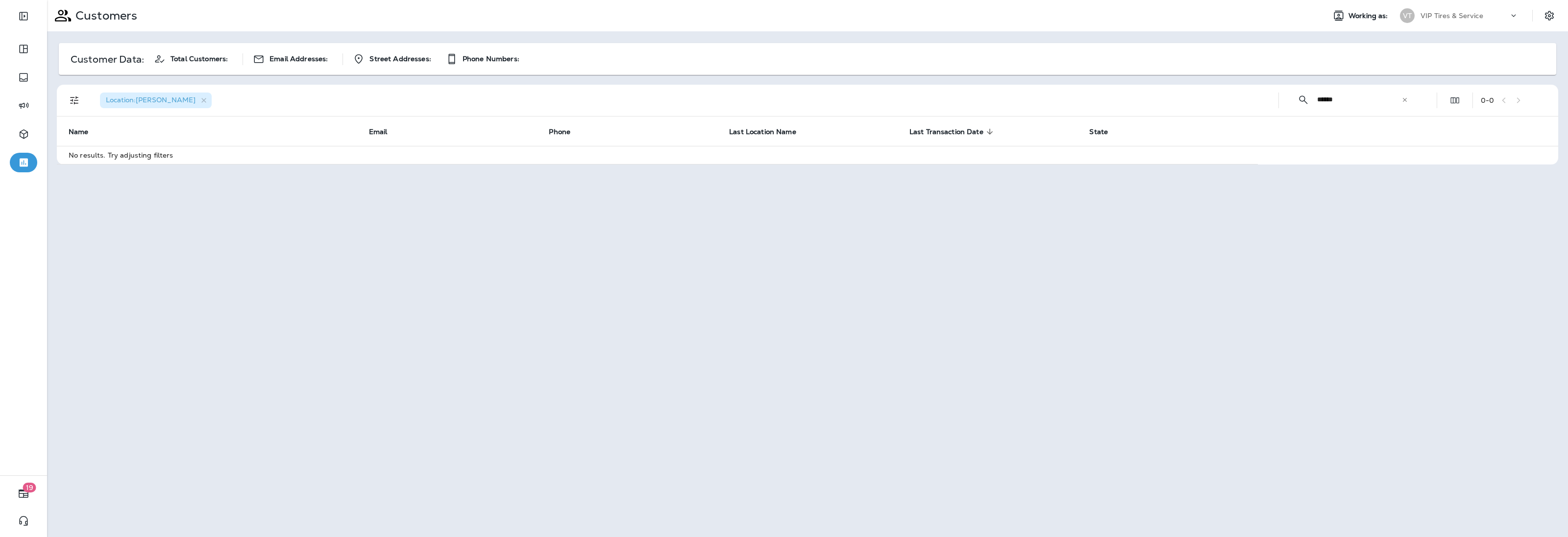
click at [1356, 102] on input "******" at bounding box center [1359, 99] width 84 height 26
drag, startPoint x: 1356, startPoint y: 99, endPoint x: 1331, endPoint y: 95, distance: 25.3
click at [1331, 95] on input "******" at bounding box center [1359, 99] width 84 height 26
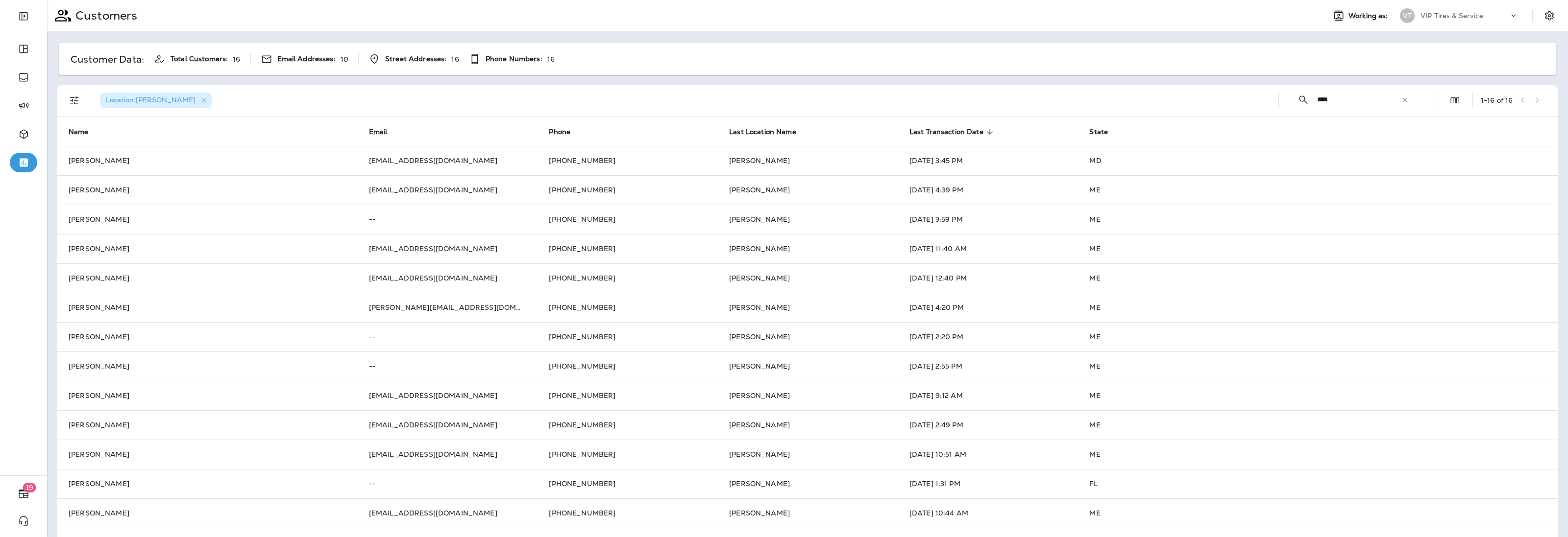
click at [951, 131] on span "Last Transaction Date" at bounding box center [947, 132] width 74 height 9
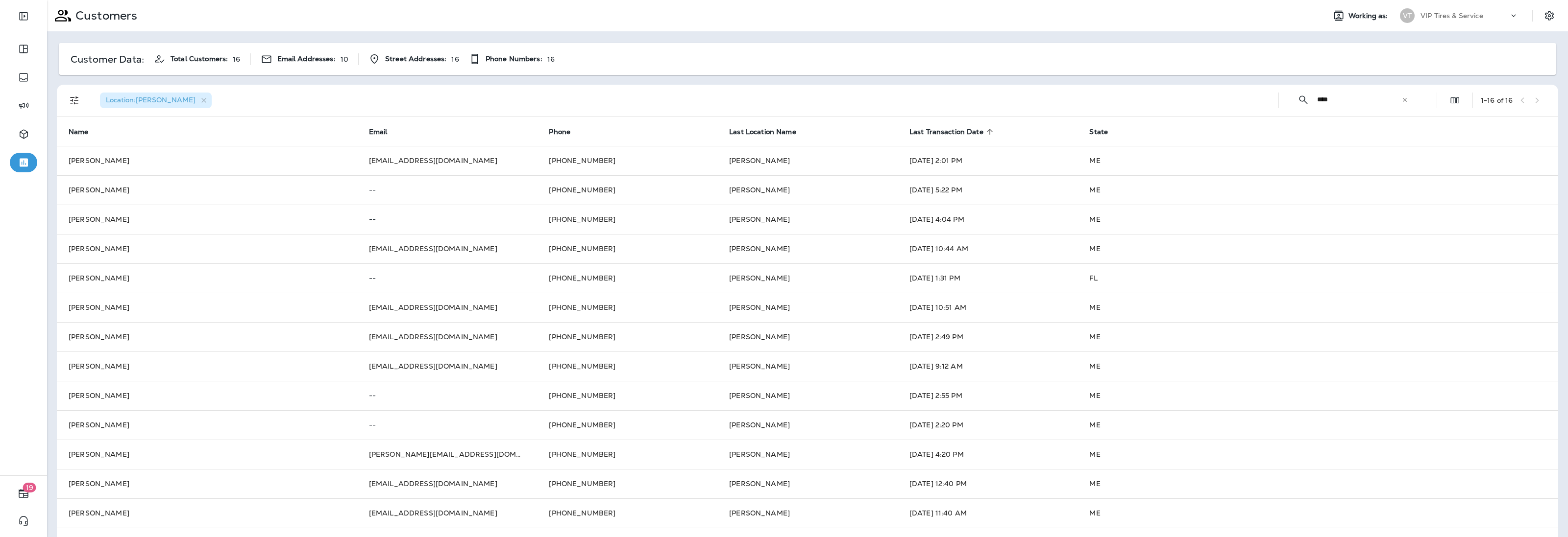
click at [951, 131] on span "Last Transaction Date" at bounding box center [947, 132] width 74 height 9
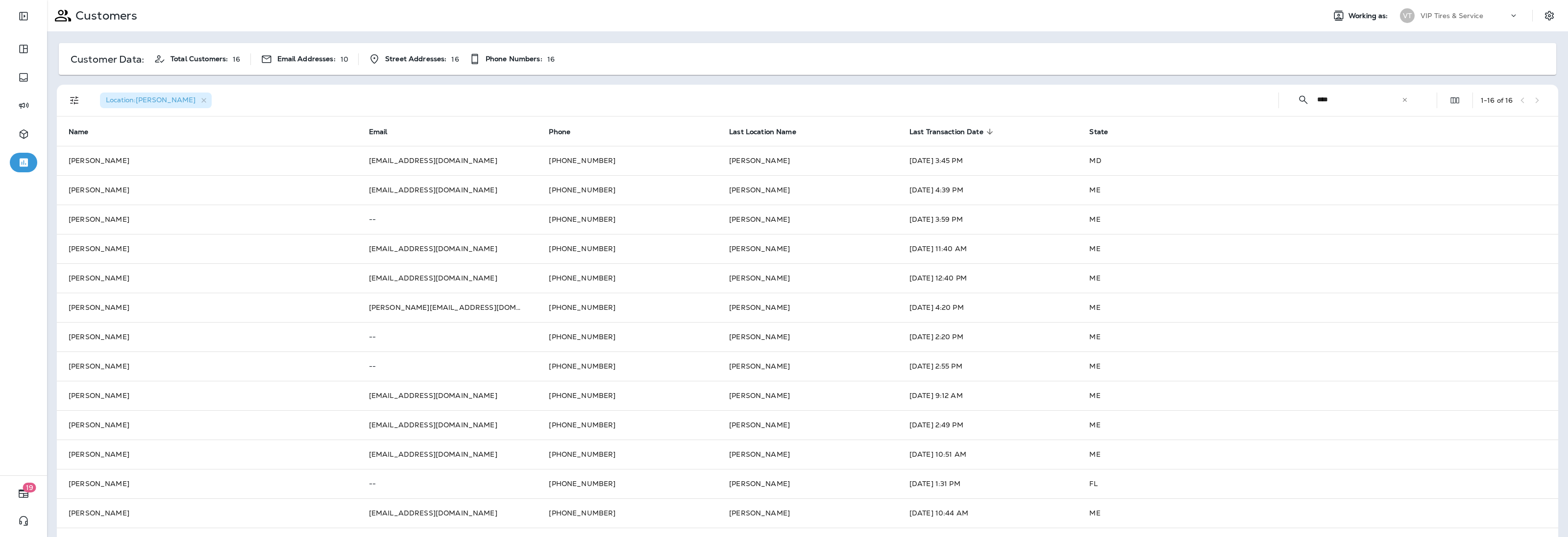
click at [1336, 106] on input "****" at bounding box center [1359, 99] width 84 height 26
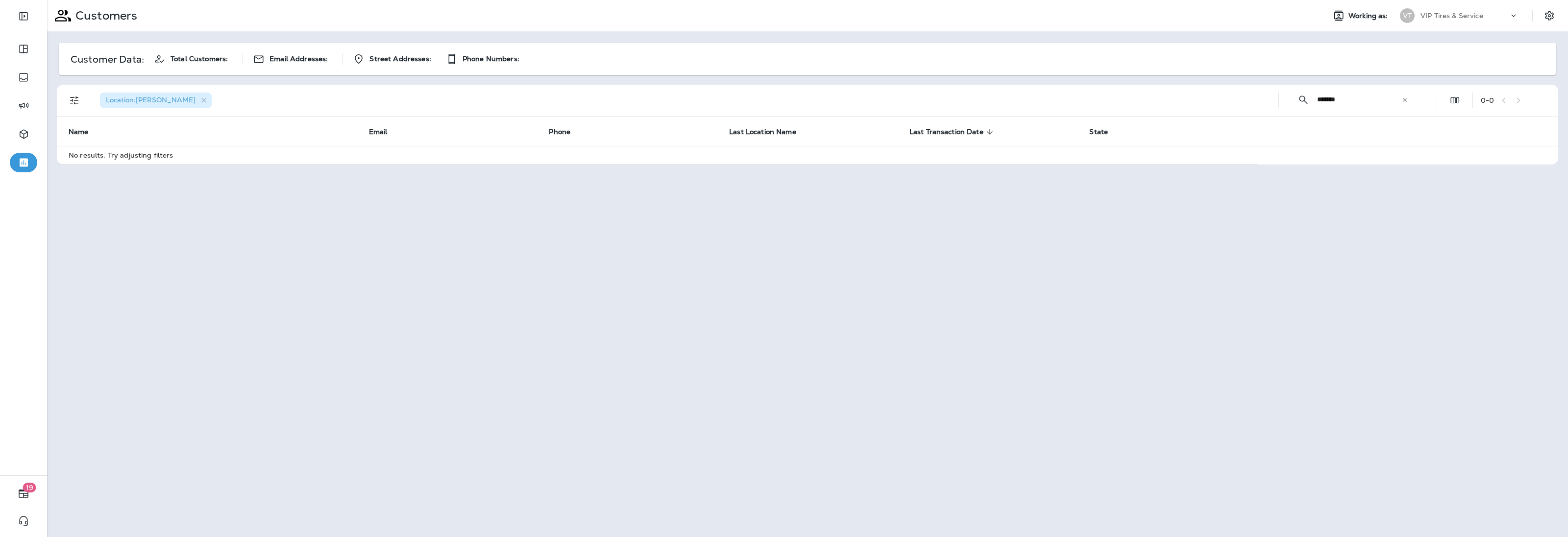
drag, startPoint x: 1360, startPoint y: 99, endPoint x: 1329, endPoint y: 99, distance: 31.0
click at [1329, 99] on input "*******" at bounding box center [1359, 99] width 84 height 26
type input "****"
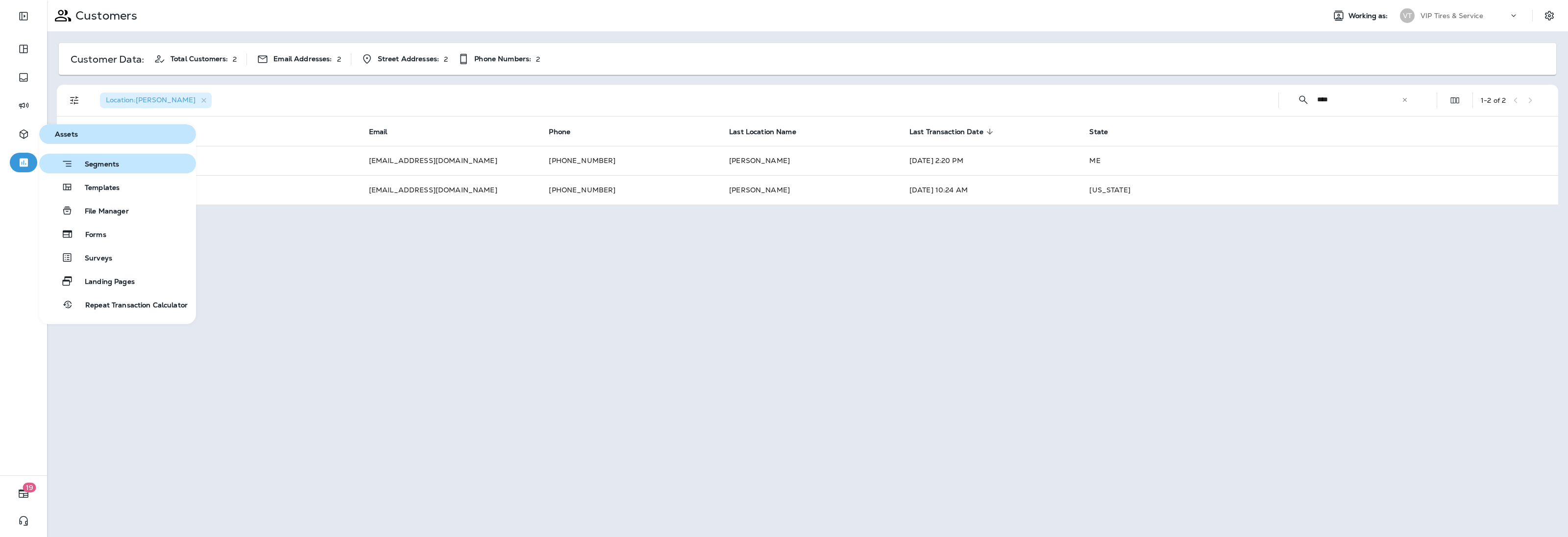
click at [119, 164] on button "Segments" at bounding box center [117, 164] width 157 height 19
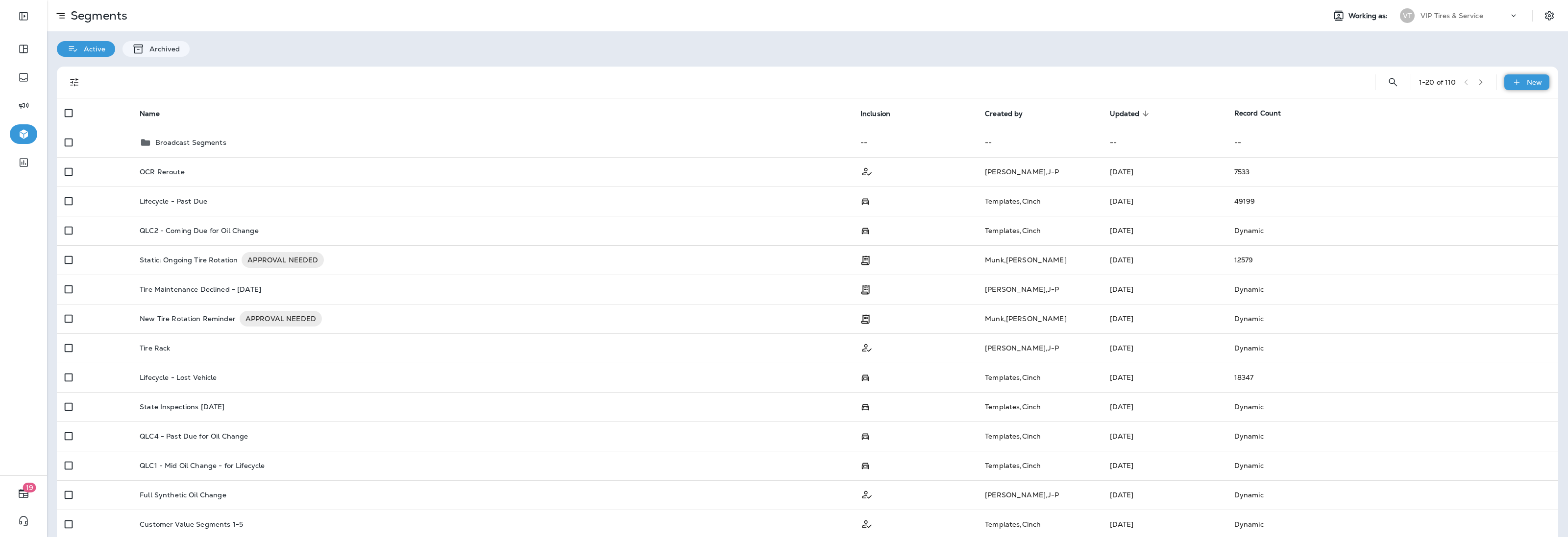
click at [1504, 81] on div "New" at bounding box center [1527, 82] width 45 height 16
click at [1502, 104] on p "New Segment" at bounding box center [1489, 105] width 52 height 8
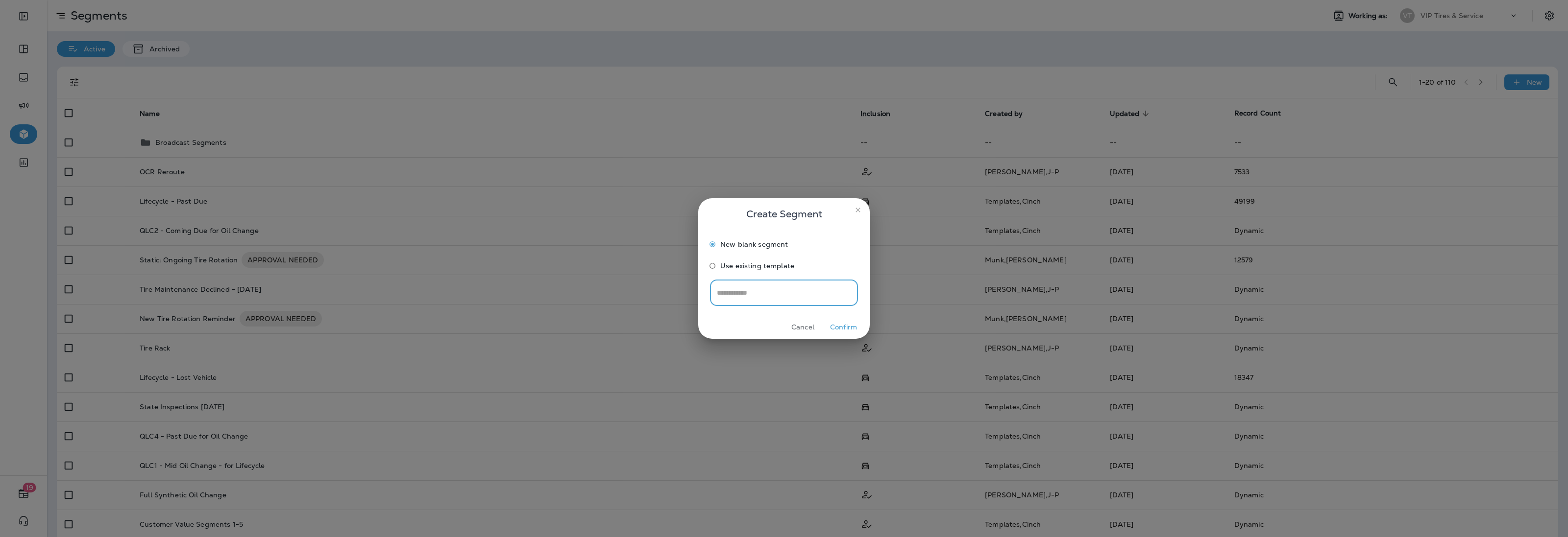
click at [780, 301] on input "text" at bounding box center [783, 293] width 148 height 26
type input "**********"
click at [853, 328] on button "Confirm" at bounding box center [844, 327] width 37 height 15
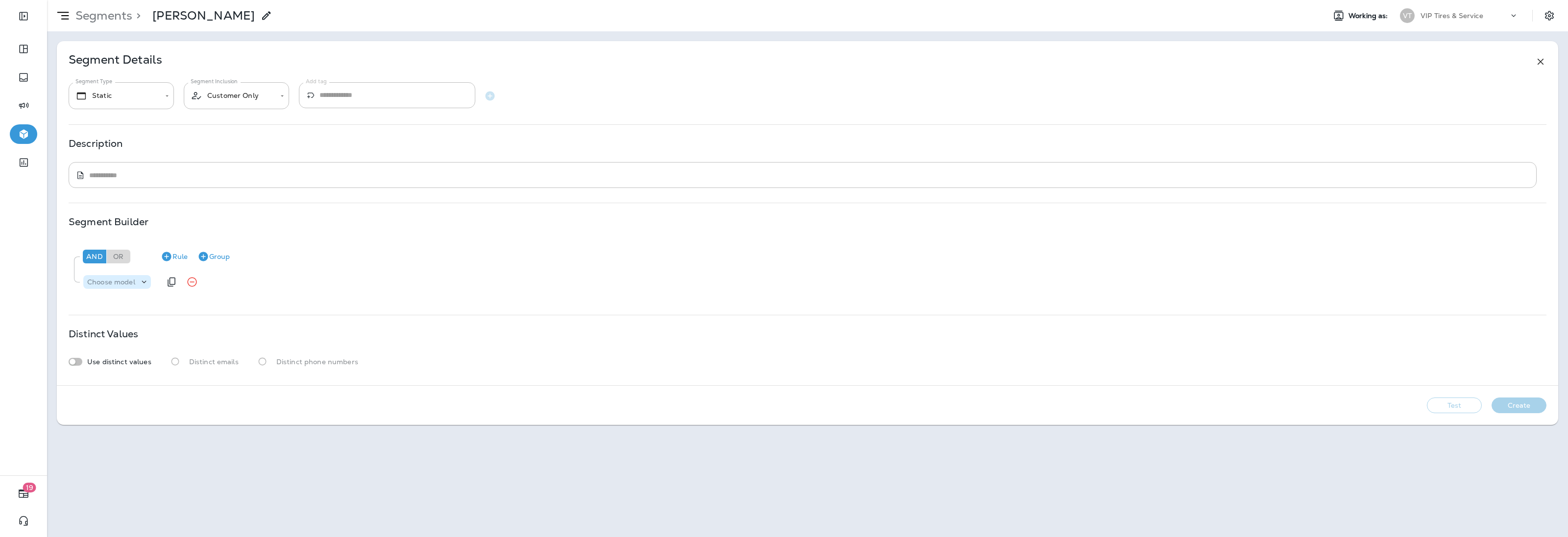
click at [113, 282] on p "Choose model" at bounding box center [111, 282] width 48 height 8
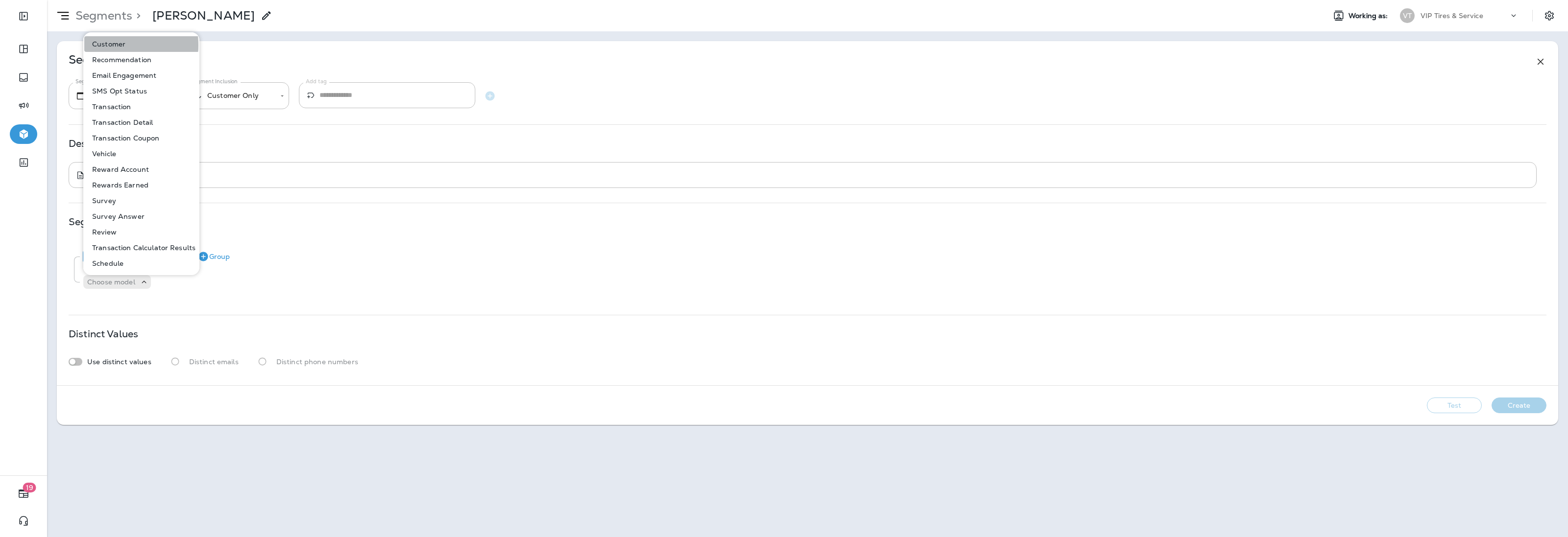
click at [116, 46] on p "Customer" at bounding box center [107, 44] width 37 height 8
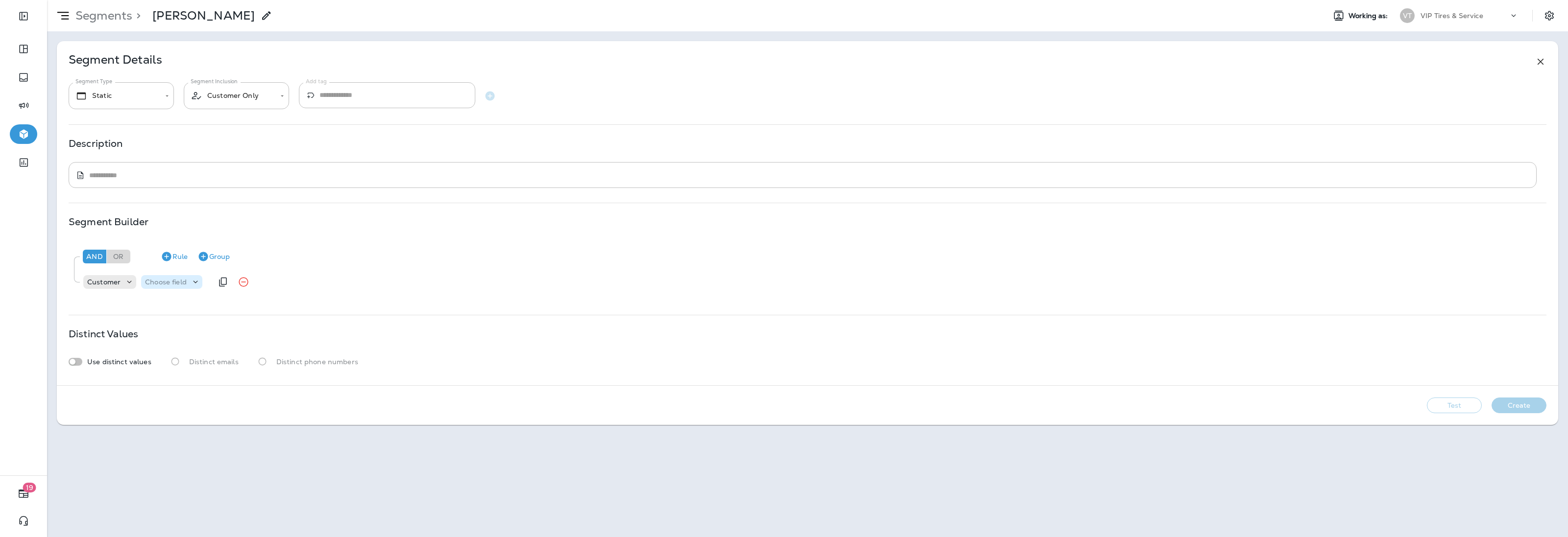
click at [155, 285] on p "Choose field" at bounding box center [166, 282] width 41 height 8
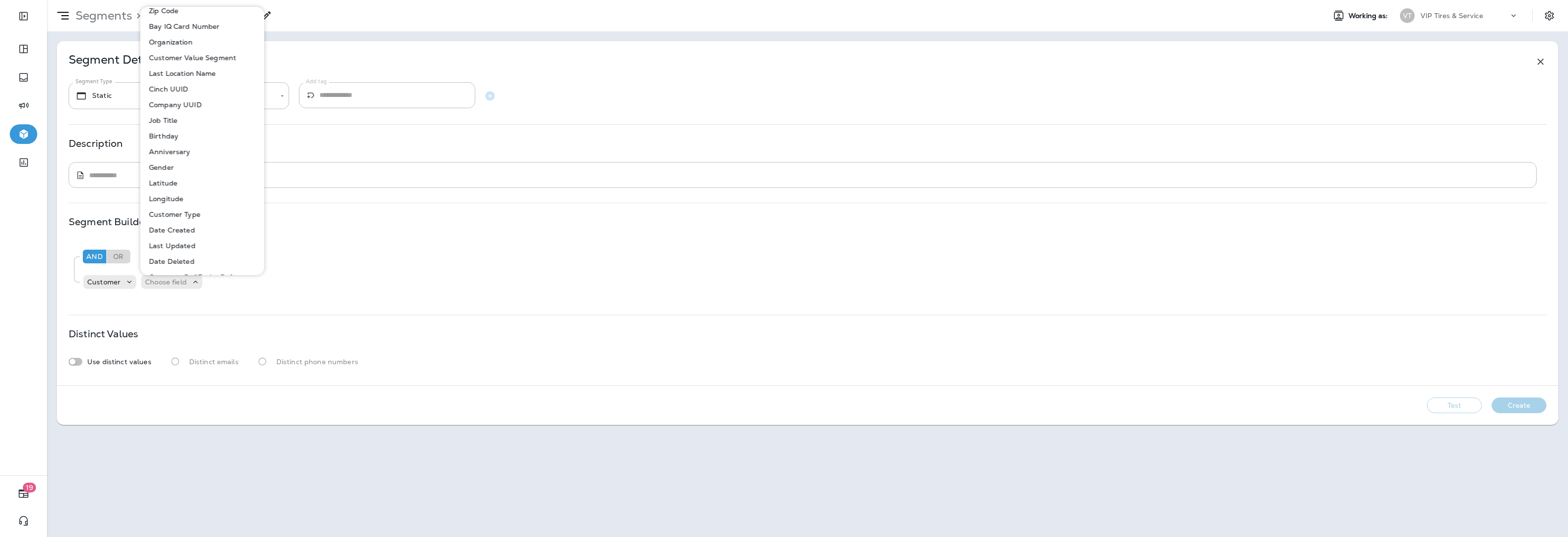
scroll to position [61, 0]
click at [200, 144] on p "Last Location Name" at bounding box center [180, 145] width 71 height 8
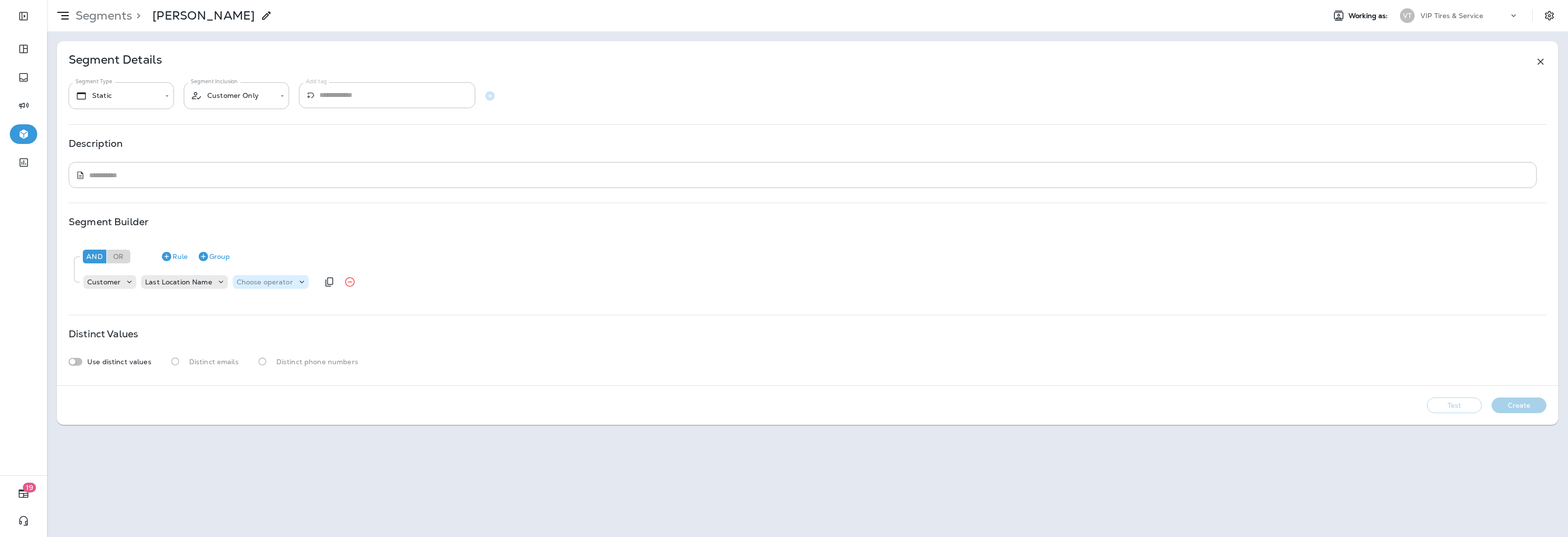
click at [263, 280] on p "Choose operator" at bounding box center [265, 282] width 57 height 8
click at [251, 429] on p "equals" at bounding box center [250, 432] width 26 height 8
click at [342, 285] on p "Choose query type" at bounding box center [315, 282] width 64 height 8
click at [305, 305] on button "Text" at bounding box center [307, 307] width 57 height 16
click at [383, 283] on input "text" at bounding box center [380, 282] width 98 height 13
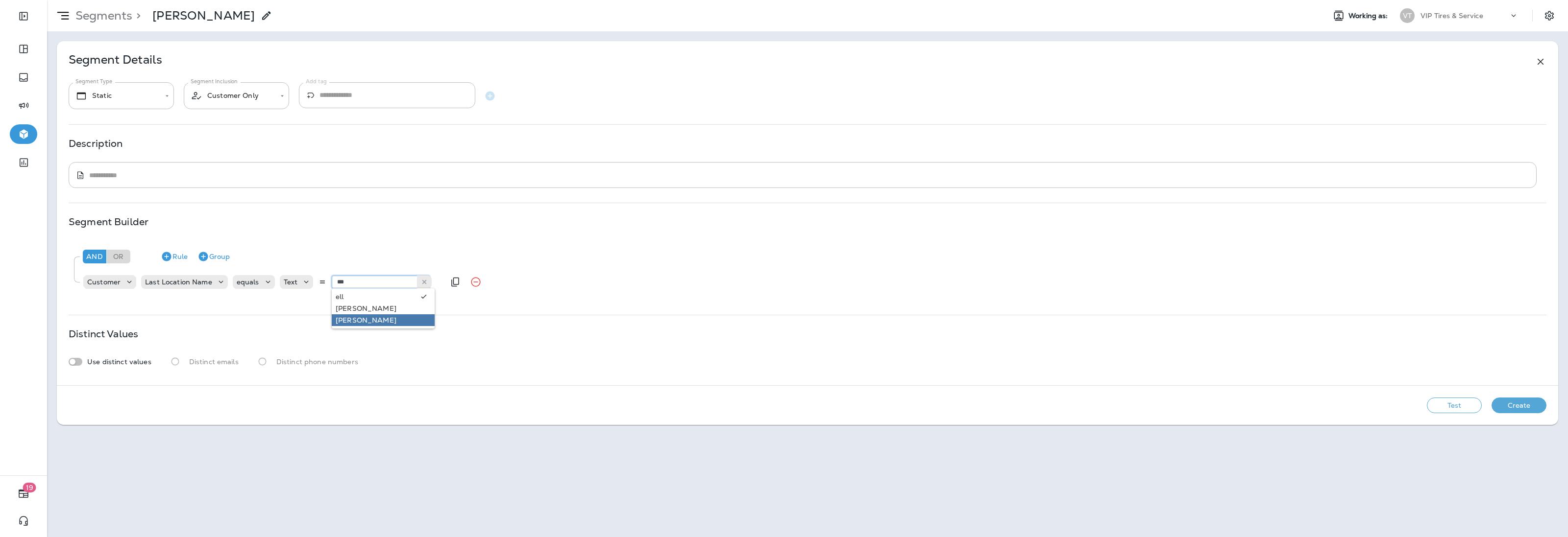
type input "*********"
click at [353, 319] on div "**********" at bounding box center [807, 213] width 1502 height 344
click at [170, 258] on icon "button" at bounding box center [166, 257] width 9 height 9
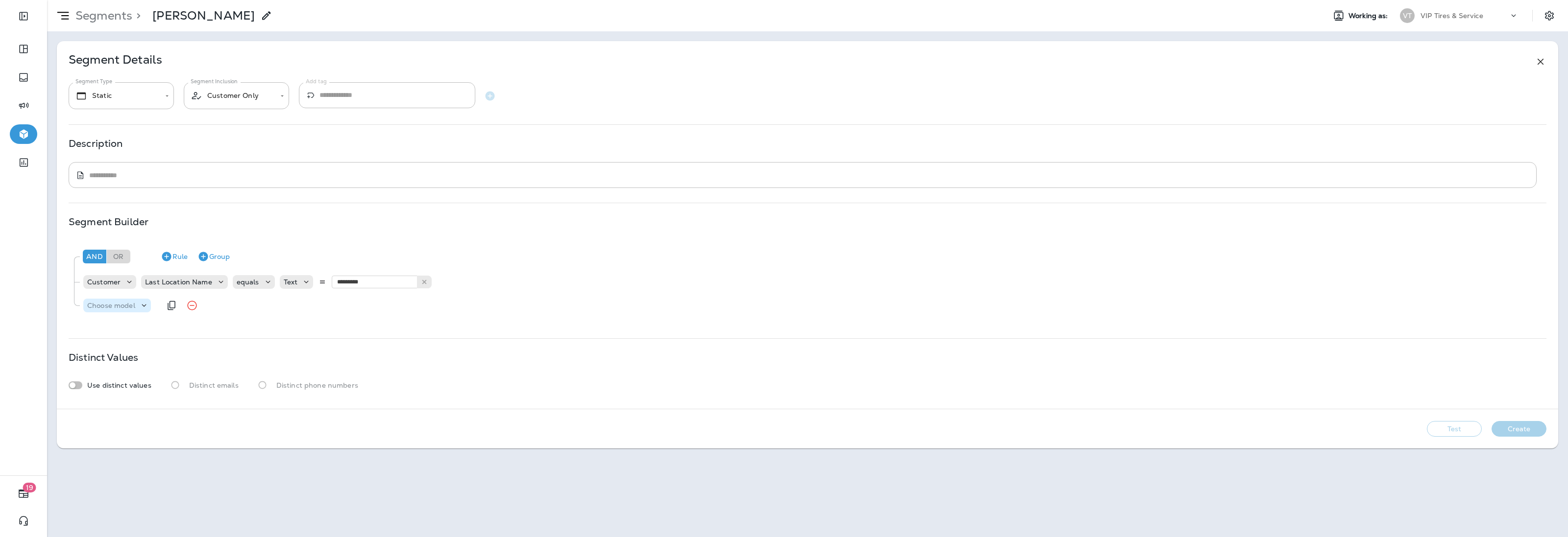
click at [124, 308] on p "Choose model" at bounding box center [111, 305] width 48 height 8
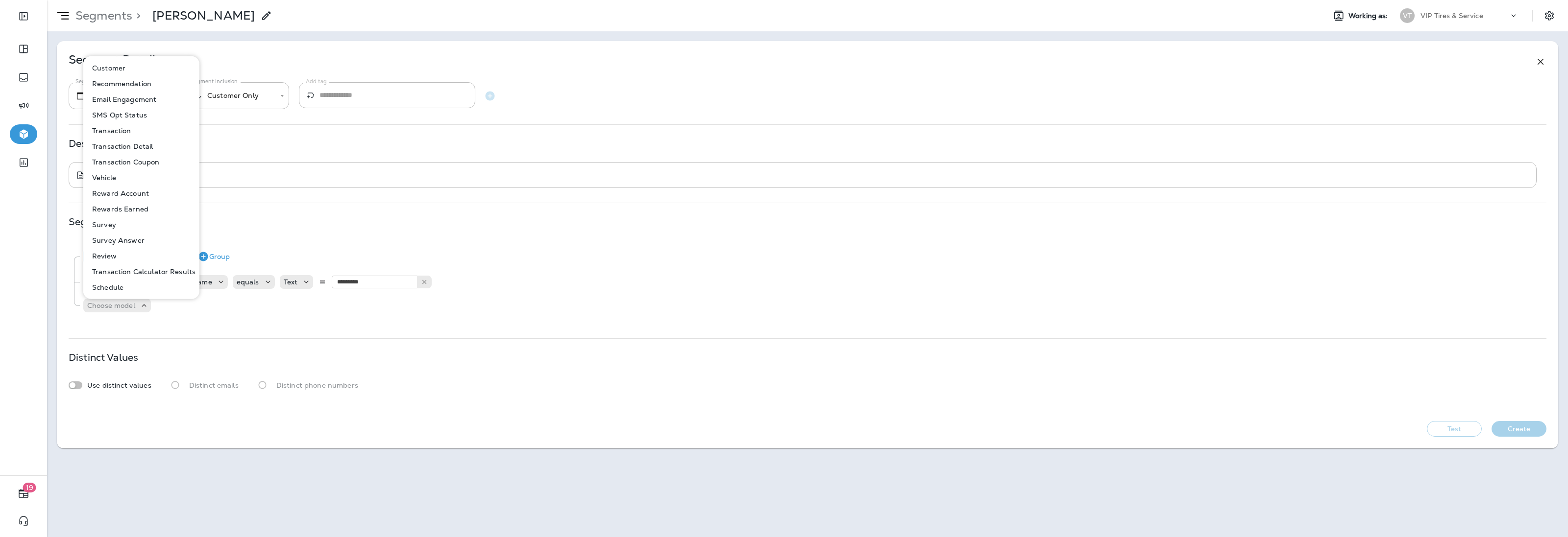
click at [114, 180] on p "Vehicle" at bounding box center [102, 178] width 28 height 8
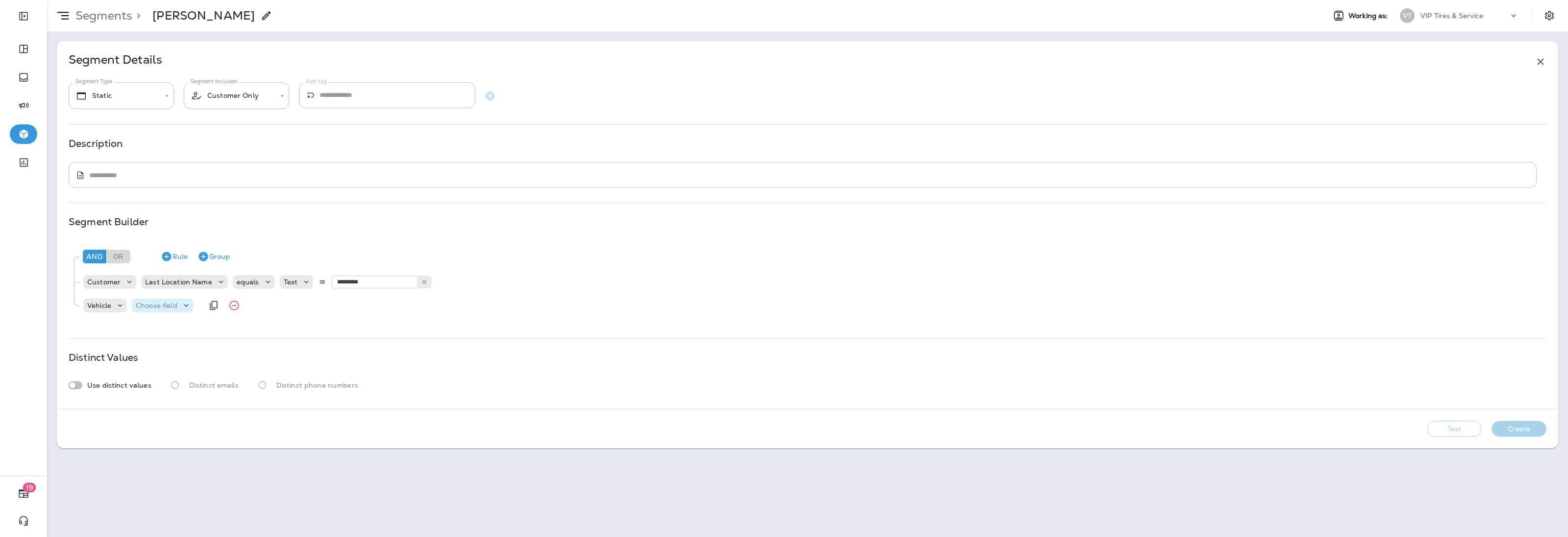
click at [155, 302] on p "Choose field" at bounding box center [156, 305] width 41 height 8
click at [151, 137] on p "Year" at bounding box center [146, 136] width 19 height 8
click at [216, 309] on p "Choose operator" at bounding box center [203, 305] width 57 height 8
click at [195, 390] on p "is equal to" at bounding box center [195, 393] width 39 height 8
click at [270, 305] on p "Choose query type" at bounding box center [266, 305] width 64 height 8
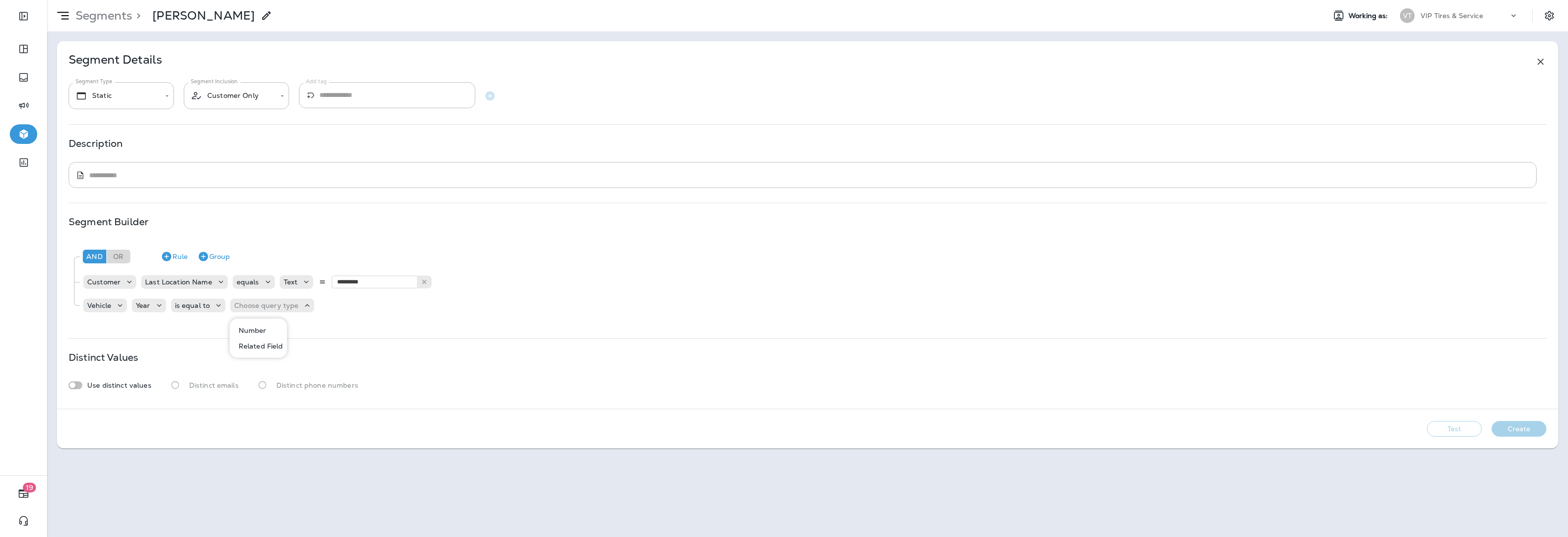
click at [259, 329] on p "Number" at bounding box center [251, 330] width 32 height 8
click at [331, 304] on input "number" at bounding box center [326, 305] width 59 height 13
type input "****"
click at [518, 348] on div "**********" at bounding box center [807, 225] width 1502 height 368
click at [1464, 424] on button "Test" at bounding box center [1454, 429] width 55 height 16
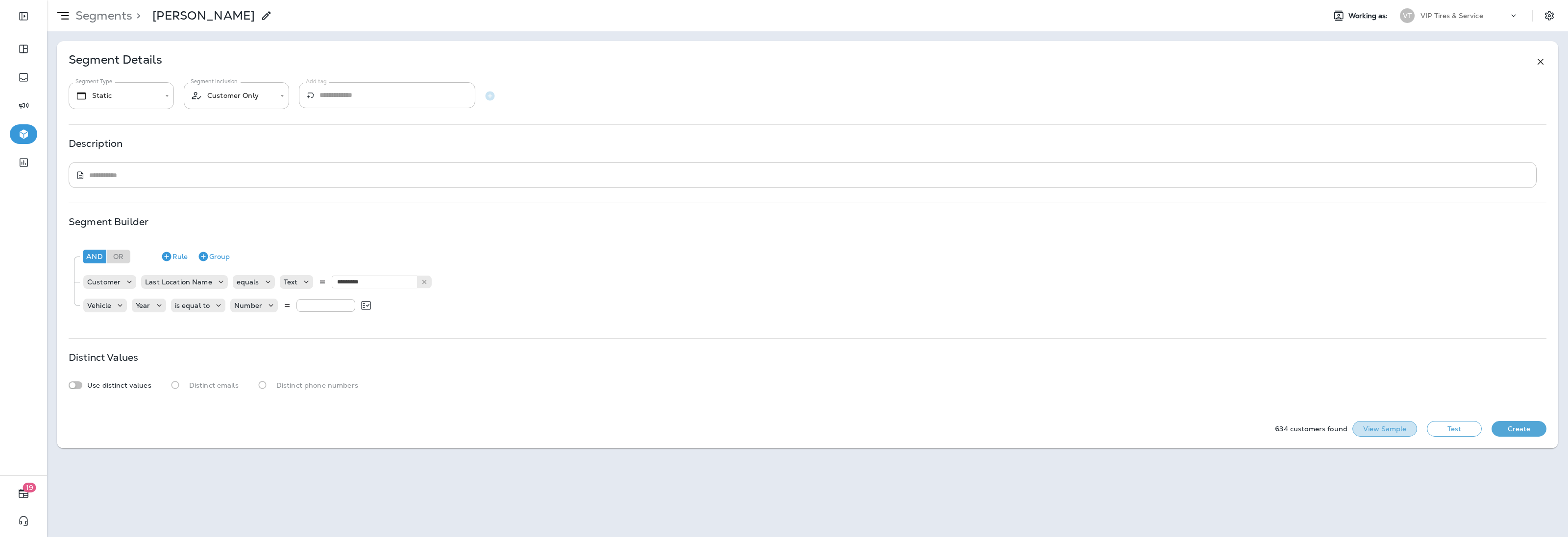
click at [1391, 429] on button "View Sample" at bounding box center [1385, 429] width 65 height 16
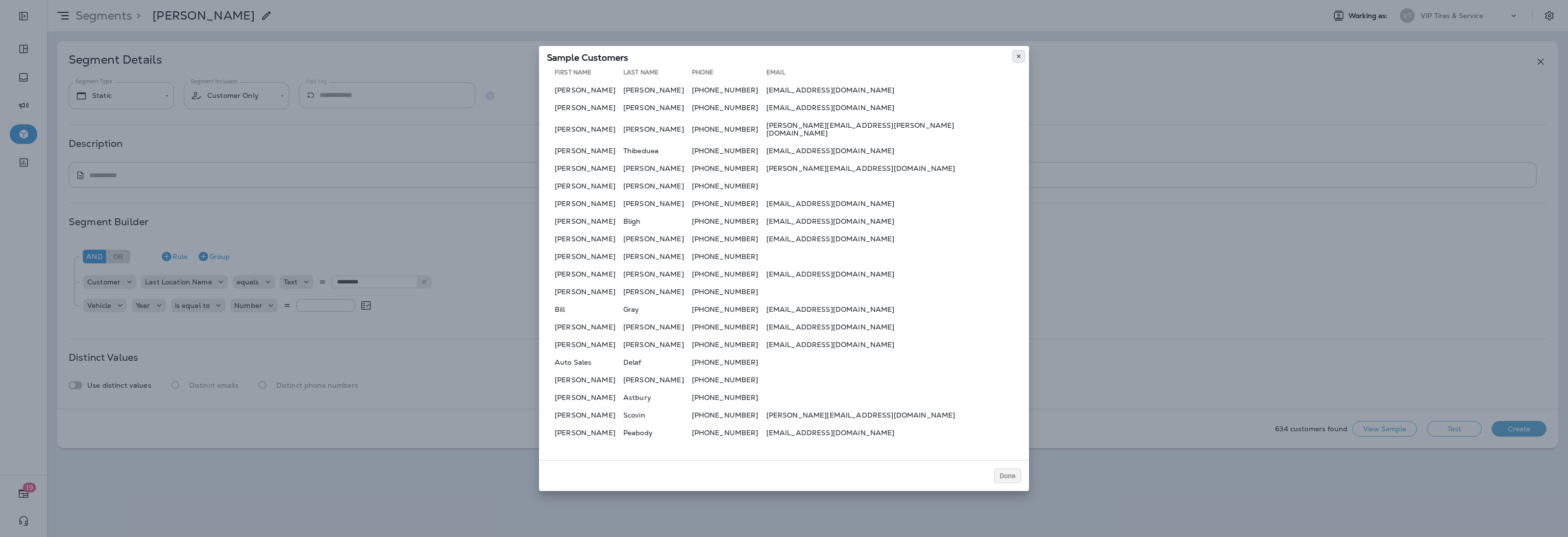
click at [1021, 59] on icon at bounding box center [1019, 57] width 6 height 6
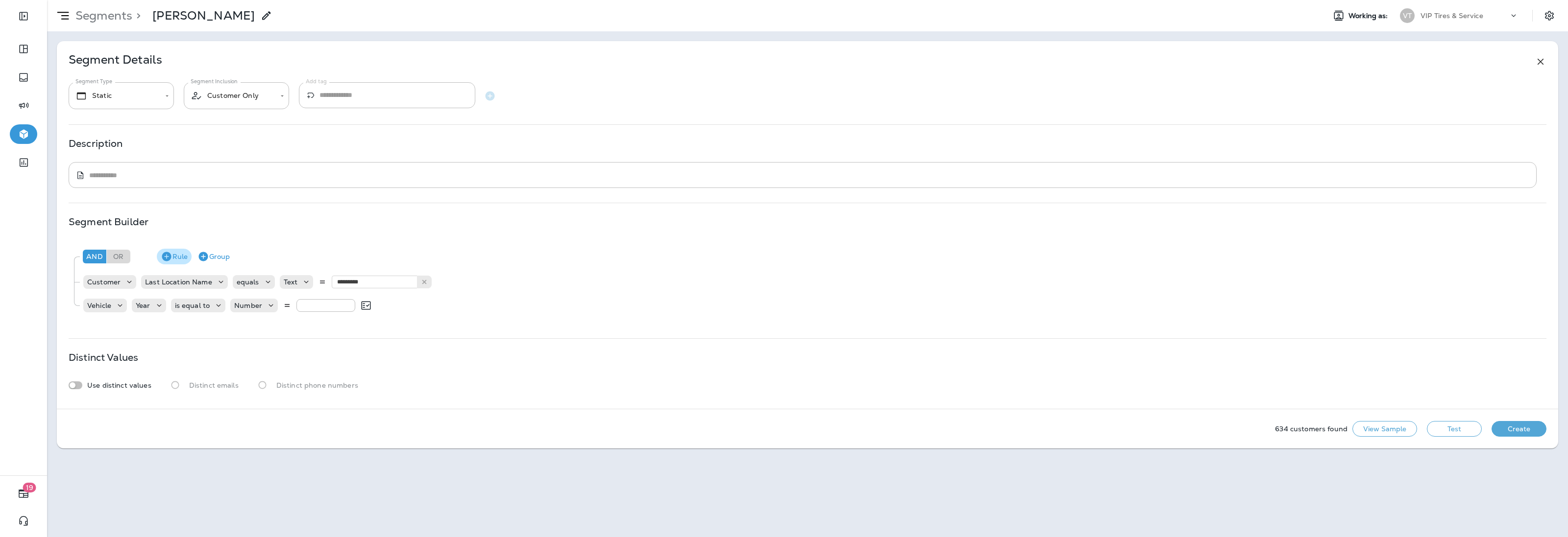
click at [184, 256] on button "Rule" at bounding box center [174, 257] width 35 height 16
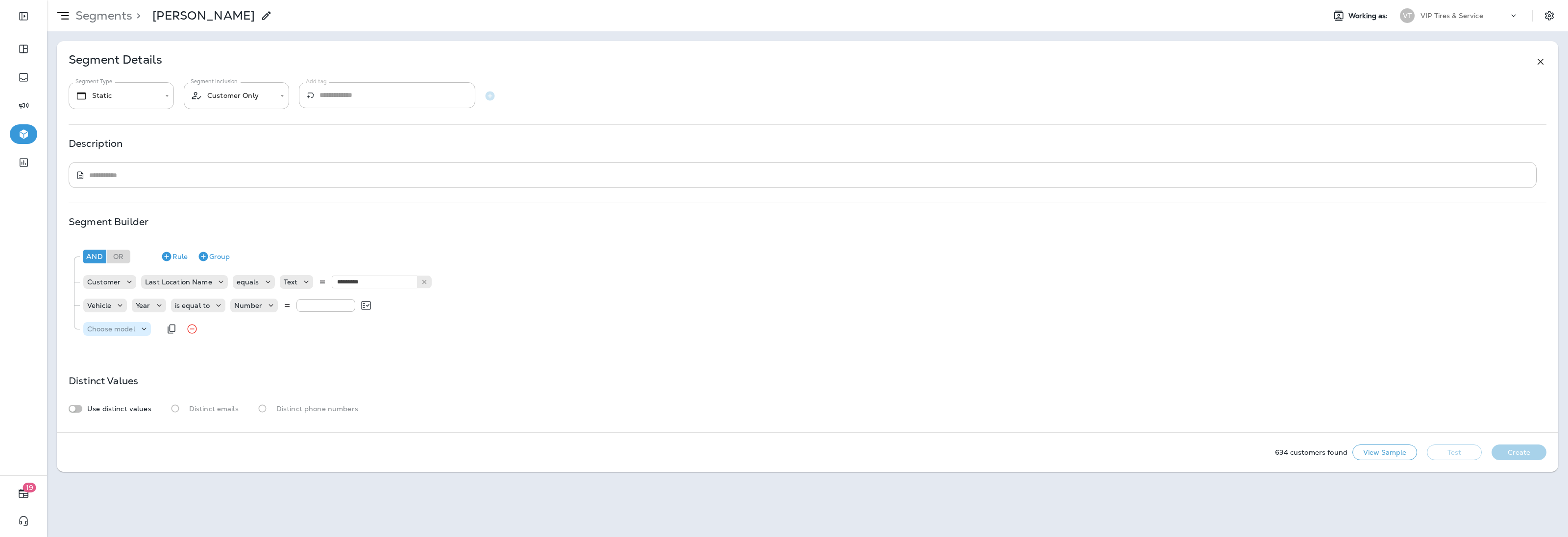
click at [112, 328] on p "Choose model" at bounding box center [111, 329] width 48 height 8
click at [119, 153] on p "Transaction" at bounding box center [110, 153] width 43 height 8
click at [172, 333] on div "Choose field" at bounding box center [178, 329] width 61 height 10
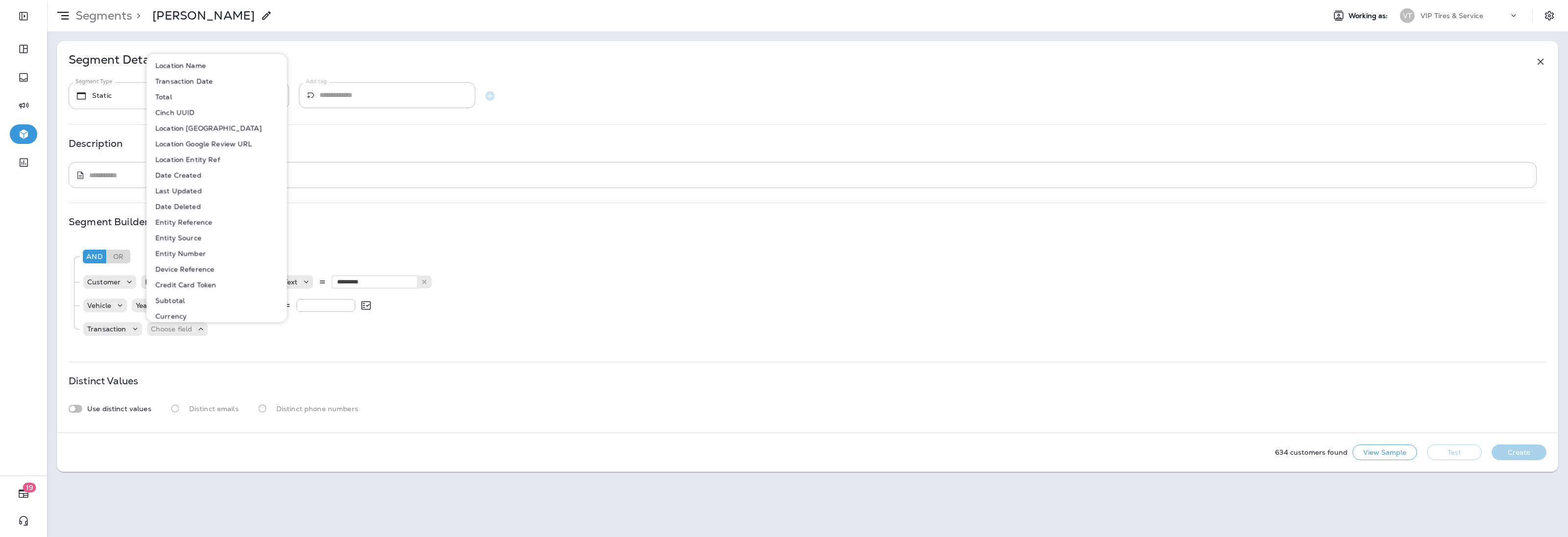
click at [192, 75] on button "Transaction Date" at bounding box center [217, 81] width 139 height 16
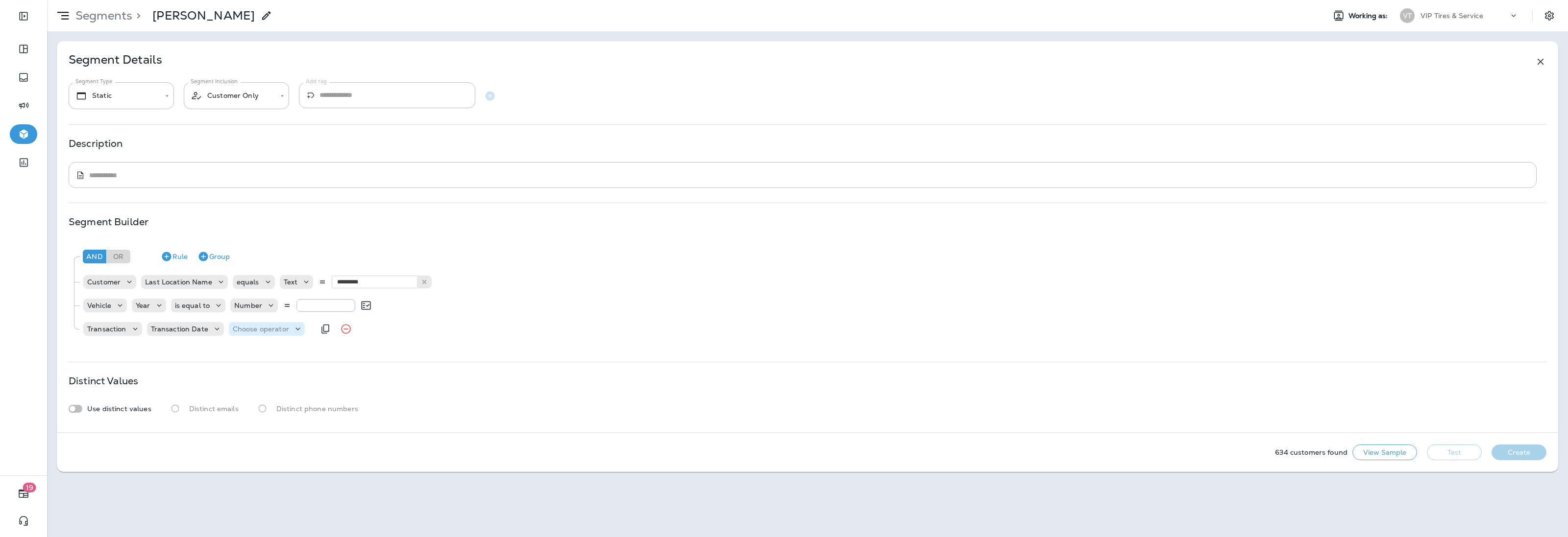
click at [250, 328] on p "Choose operator" at bounding box center [261, 329] width 57 height 8
click at [250, 481] on p "is between" at bounding box center [252, 479] width 41 height 8
click at [344, 330] on p "Choose query type" at bounding box center [326, 329] width 64 height 8
click at [332, 353] on p "Relative Times" at bounding box center [318, 353] width 53 height 8
click at [410, 327] on input "number" at bounding box center [407, 328] width 59 height 13
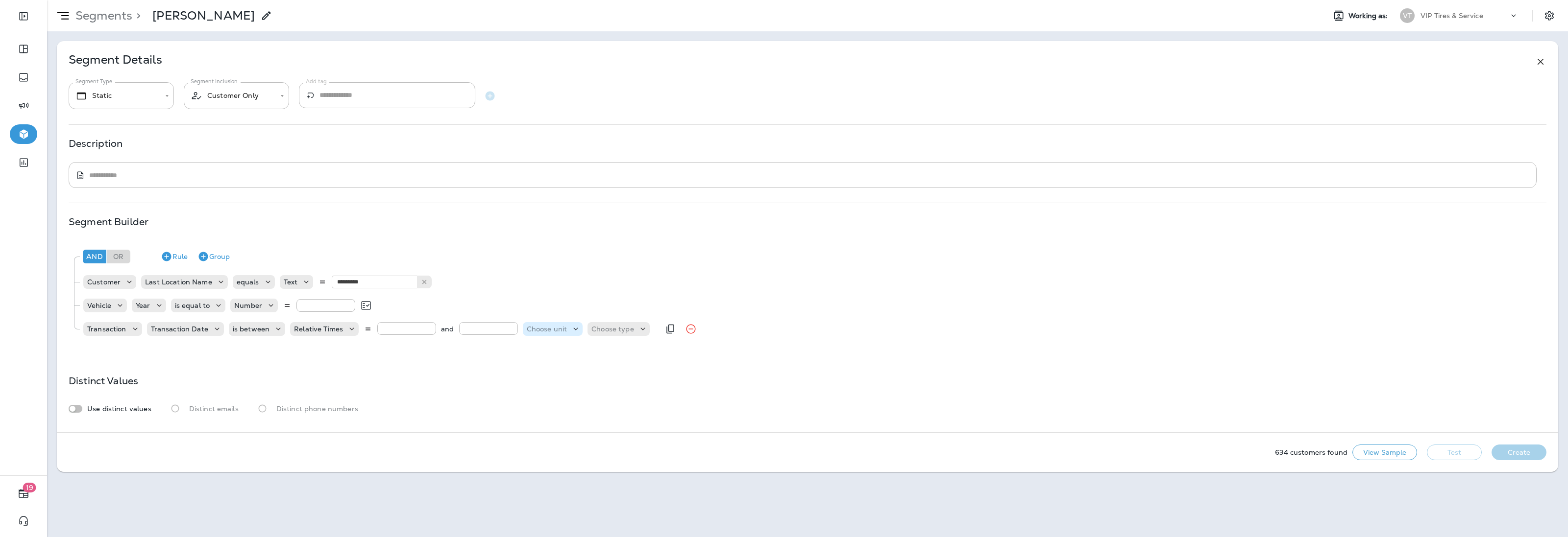
click at [533, 327] on p "Choose unit" at bounding box center [547, 329] width 41 height 8
click at [323, 327] on p "Relative Times" at bounding box center [318, 329] width 49 height 8
click at [314, 334] on div "Relative Times" at bounding box center [324, 329] width 69 height 14
click at [315, 370] on p "Dates" at bounding box center [304, 369] width 24 height 8
click at [383, 328] on p "Choose Date" at bounding box center [374, 329] width 44 height 8
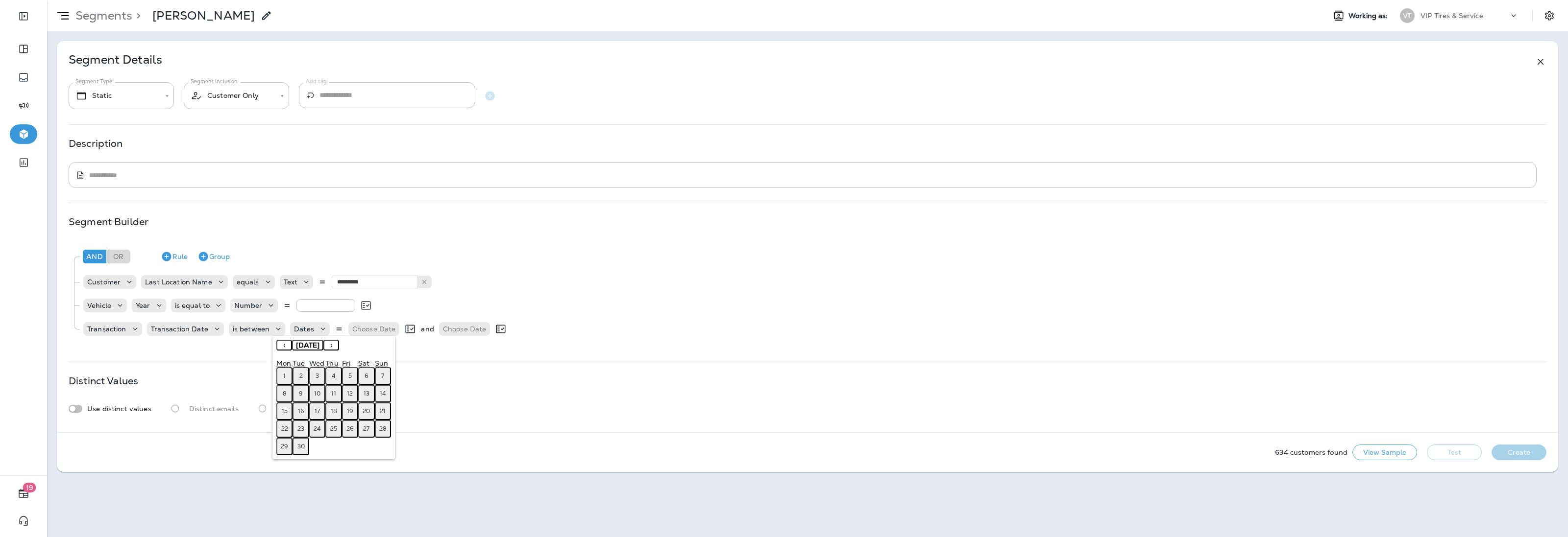
click at [282, 345] on button "‹" at bounding box center [284, 345] width 16 height 11
click at [304, 377] on button "1" at bounding box center [301, 376] width 16 height 18
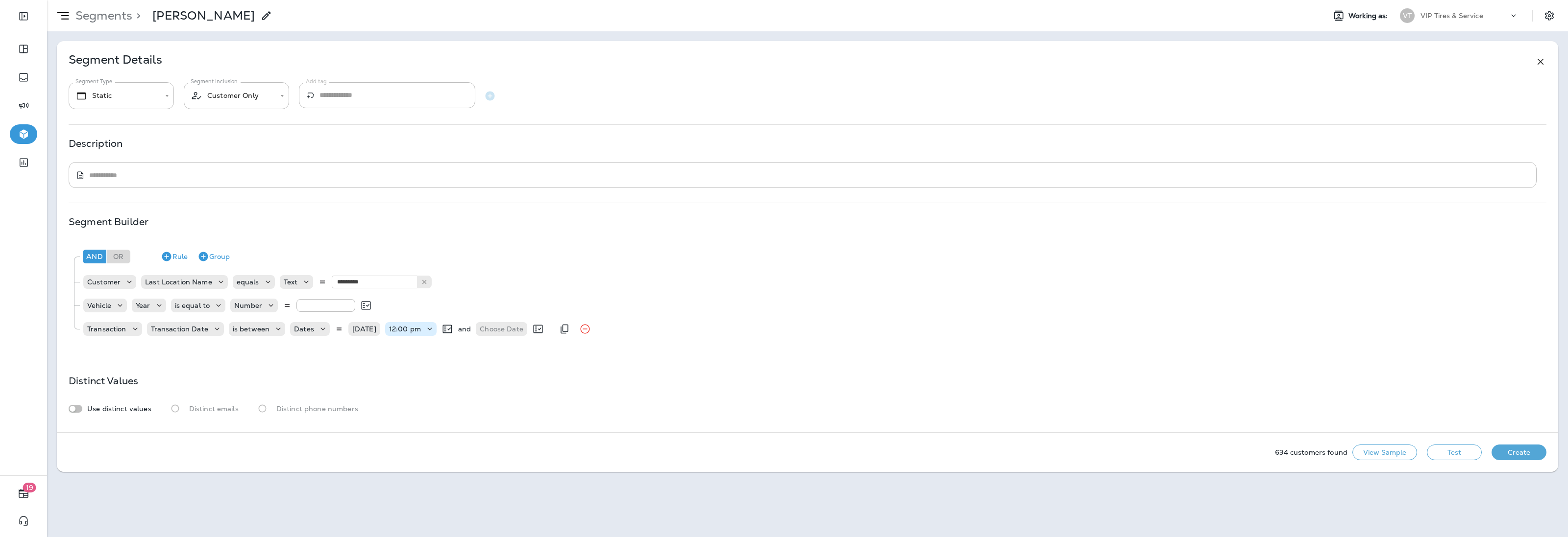
click at [408, 332] on p "12:00 pm" at bounding box center [405, 329] width 32 height 8
click at [491, 328] on p "Choose Date" at bounding box center [502, 329] width 44 height 8
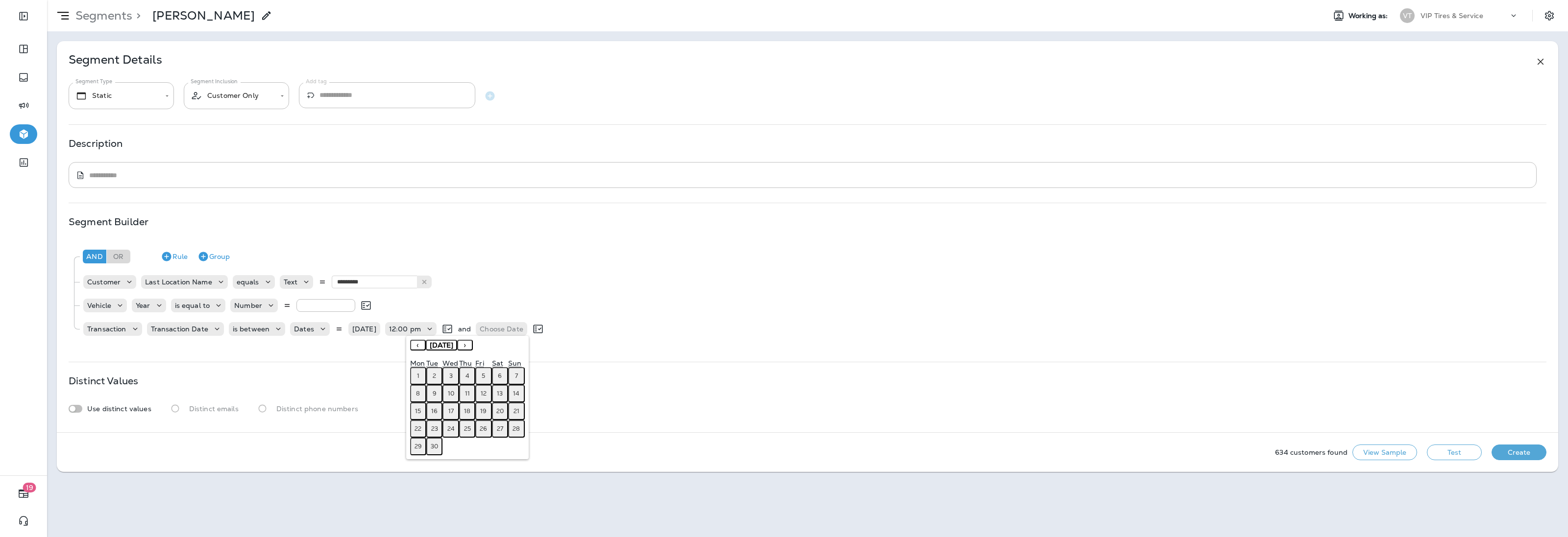
click at [449, 372] on abbr "3" at bounding box center [451, 376] width 4 height 8
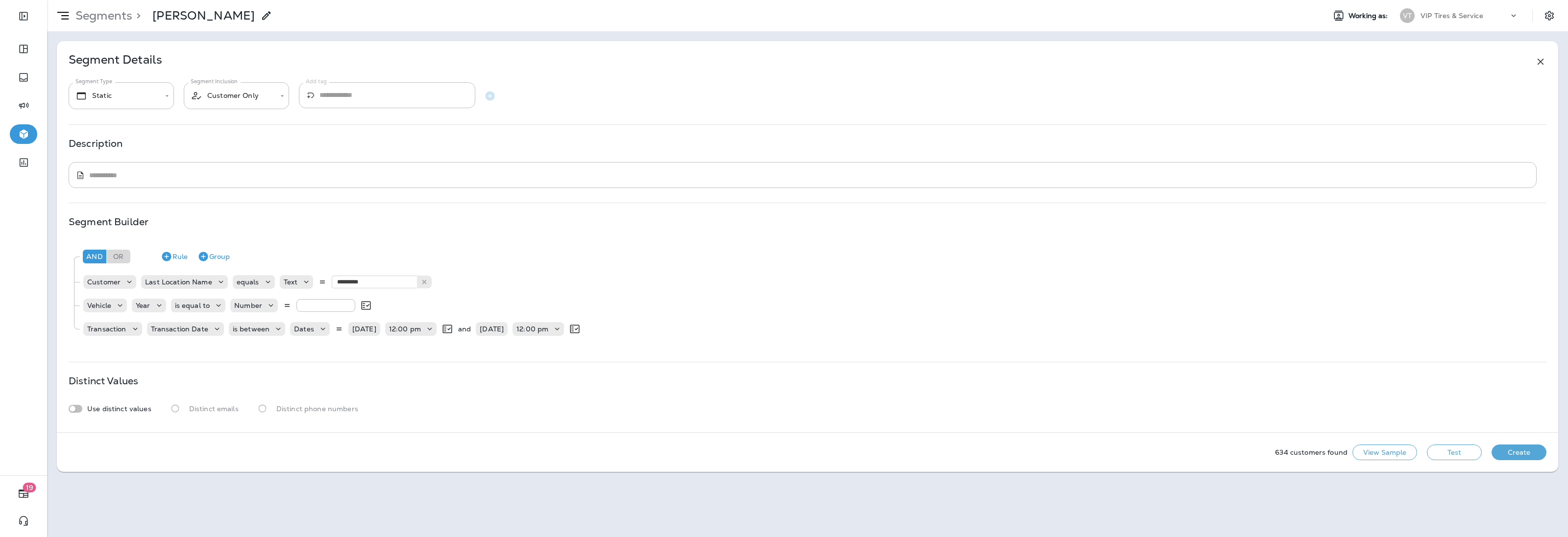
click at [1386, 458] on button "View Sample" at bounding box center [1385, 452] width 65 height 16
click at [1432, 451] on button "Test" at bounding box center [1454, 452] width 55 height 16
click at [1397, 454] on button "View Sample" at bounding box center [1385, 452] width 65 height 16
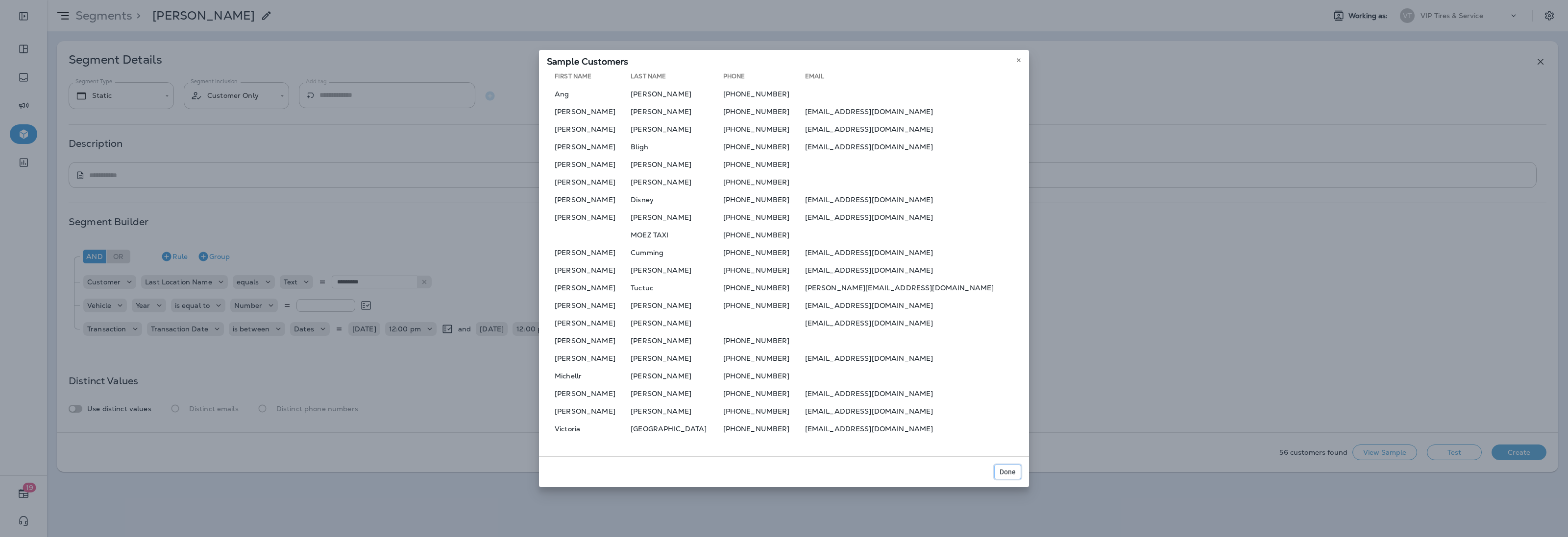
click at [1003, 468] on span "Done" at bounding box center [1007, 471] width 16 height 7
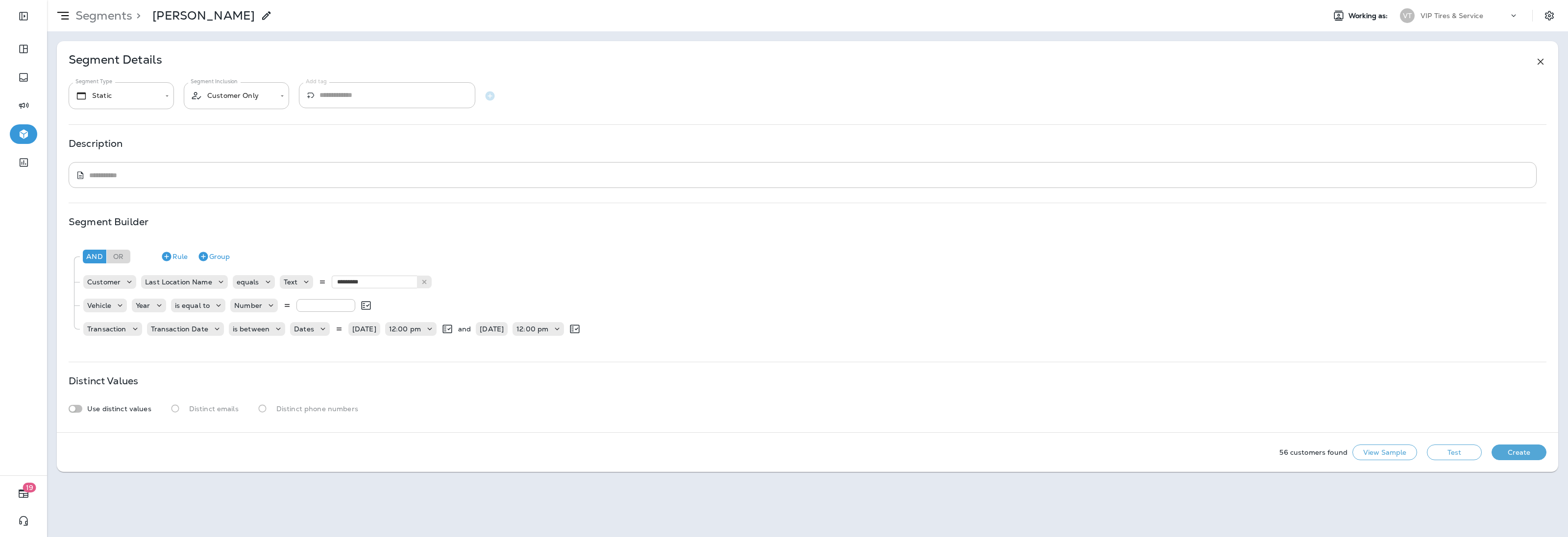
click at [1518, 454] on button "Create" at bounding box center [1519, 452] width 55 height 16
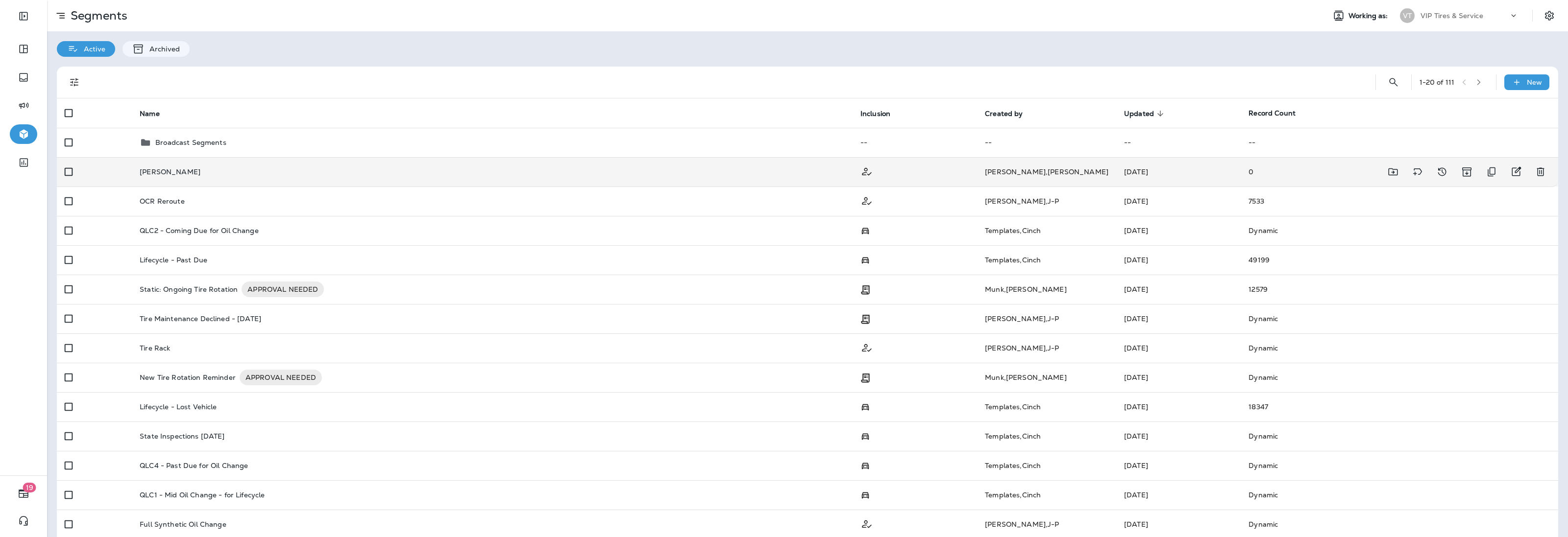
click at [170, 172] on p "[PERSON_NAME]" at bounding box center [170, 171] width 61 height 8
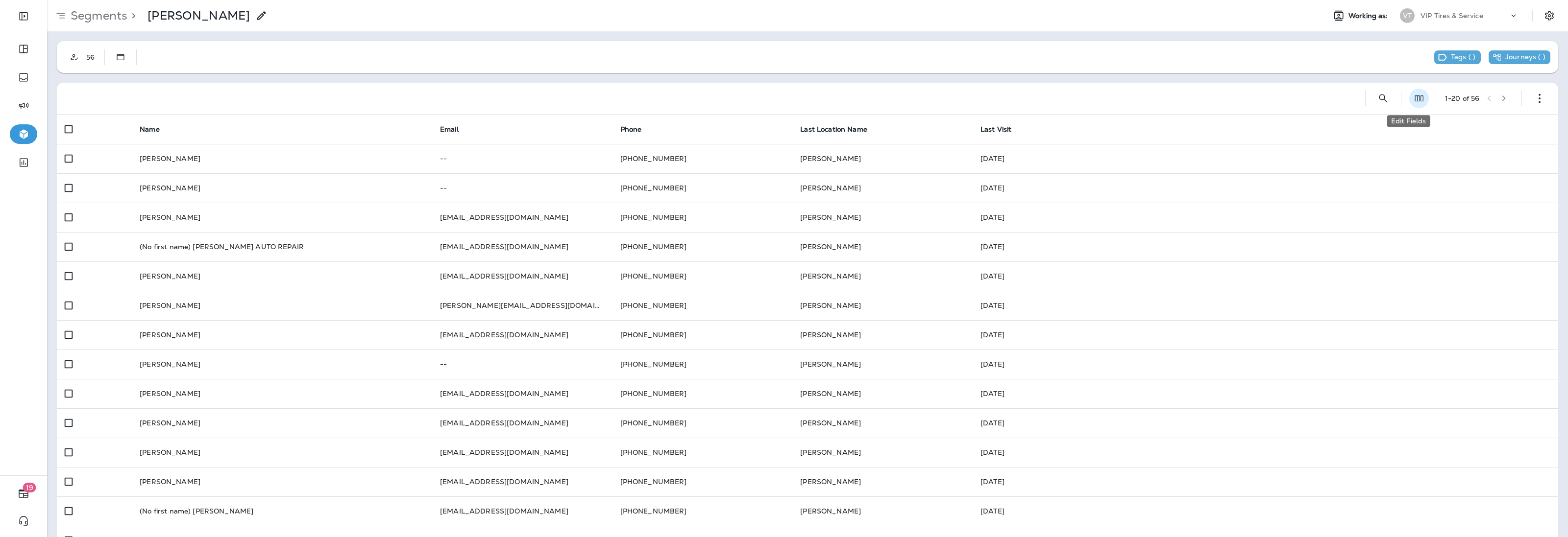
click at [1413, 99] on button "Edit Fields" at bounding box center [1419, 99] width 19 height 19
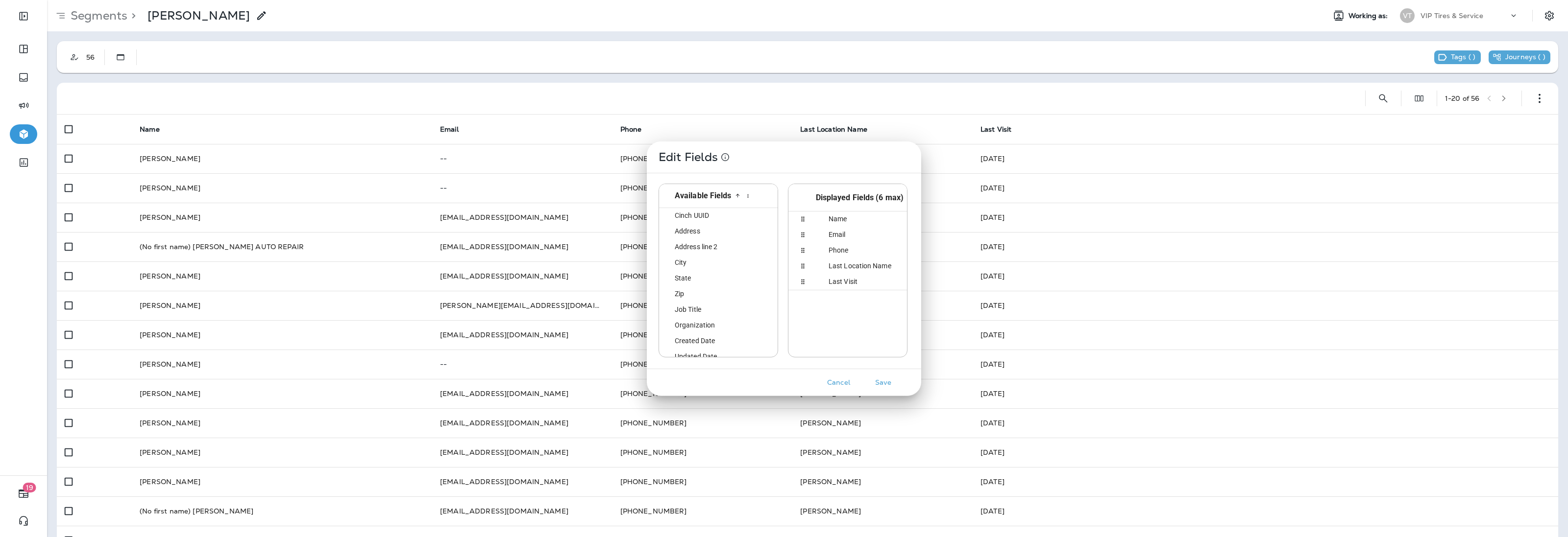
click at [687, 278] on span "State" at bounding box center [677, 278] width 28 height 8
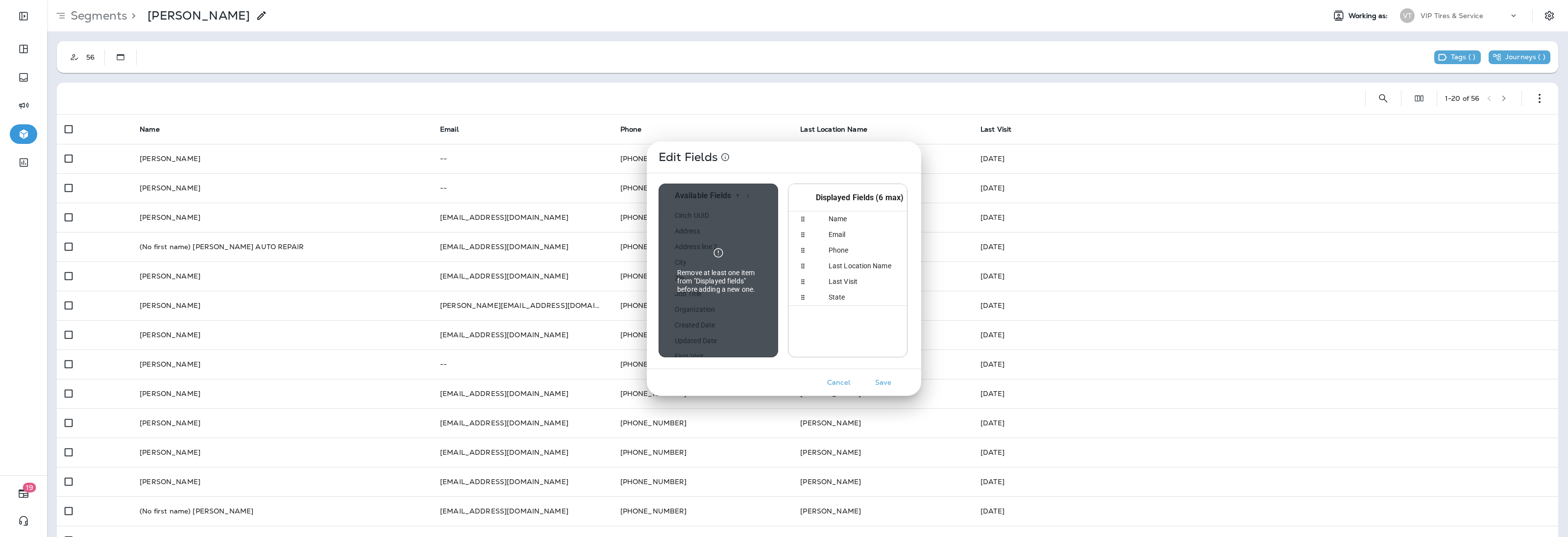
click at [884, 387] on button "Save" at bounding box center [883, 383] width 37 height 15
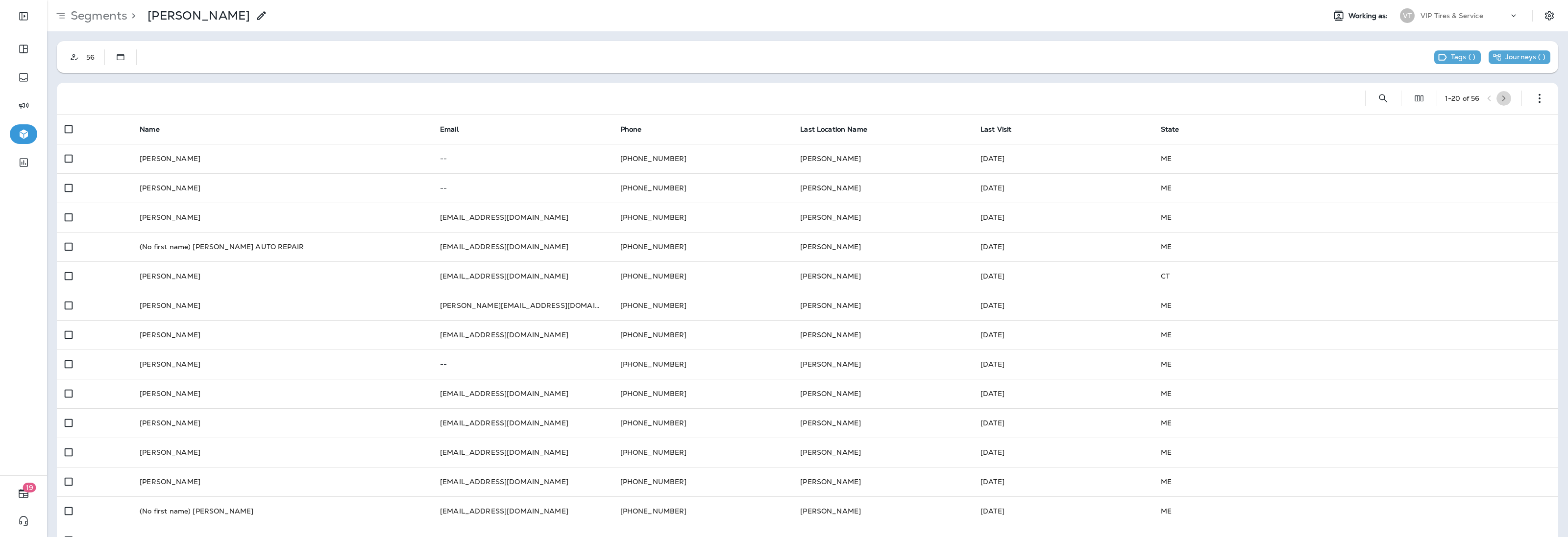
click at [1500, 100] on icon "button" at bounding box center [1503, 98] width 7 height 7
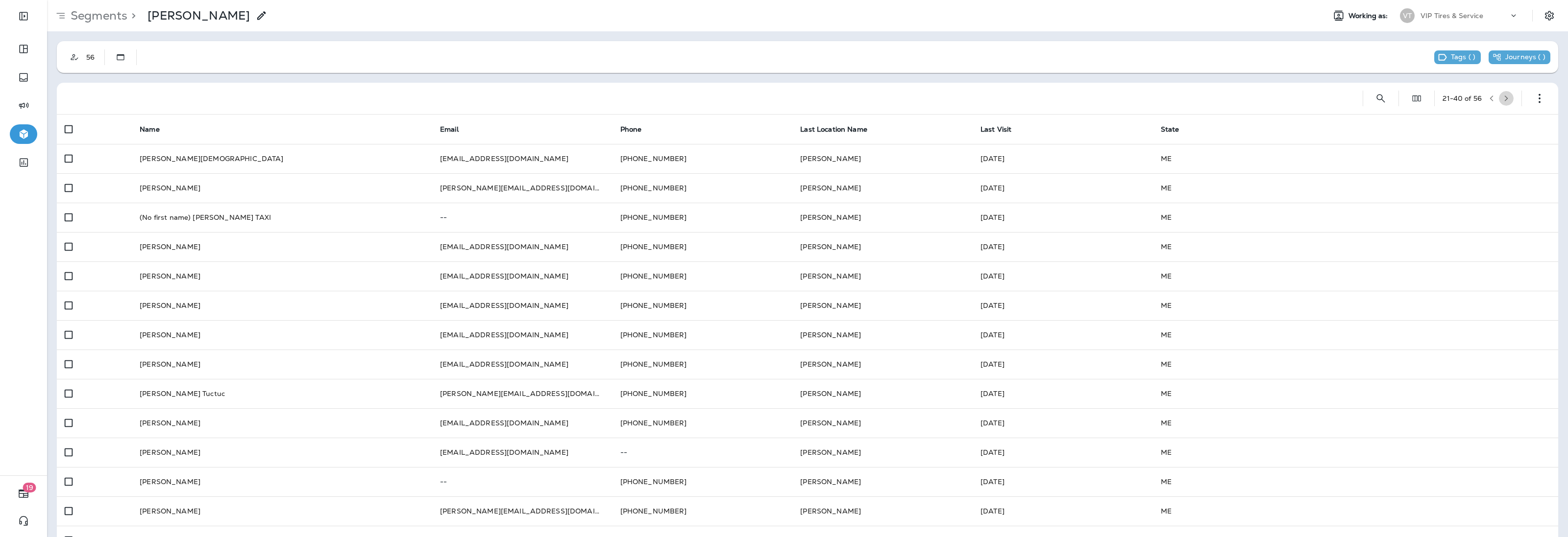
click at [1503, 97] on icon "button" at bounding box center [1506, 98] width 7 height 7
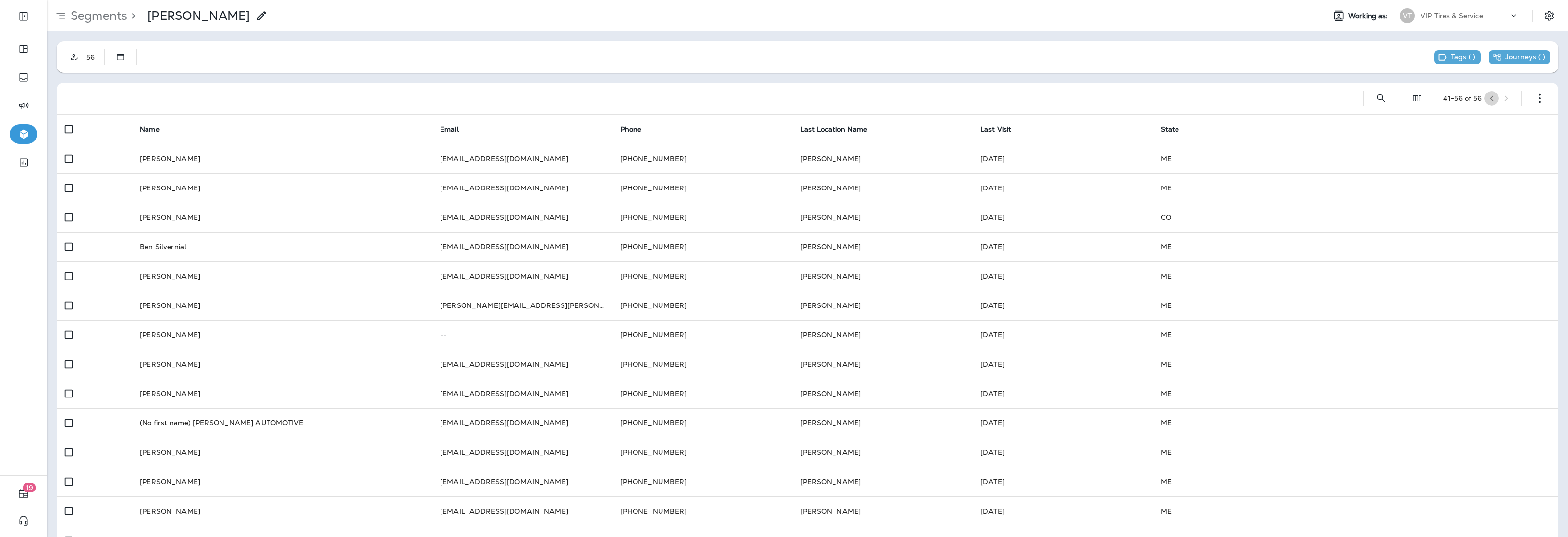
click at [1488, 100] on icon "button" at bounding box center [1491, 98] width 7 height 7
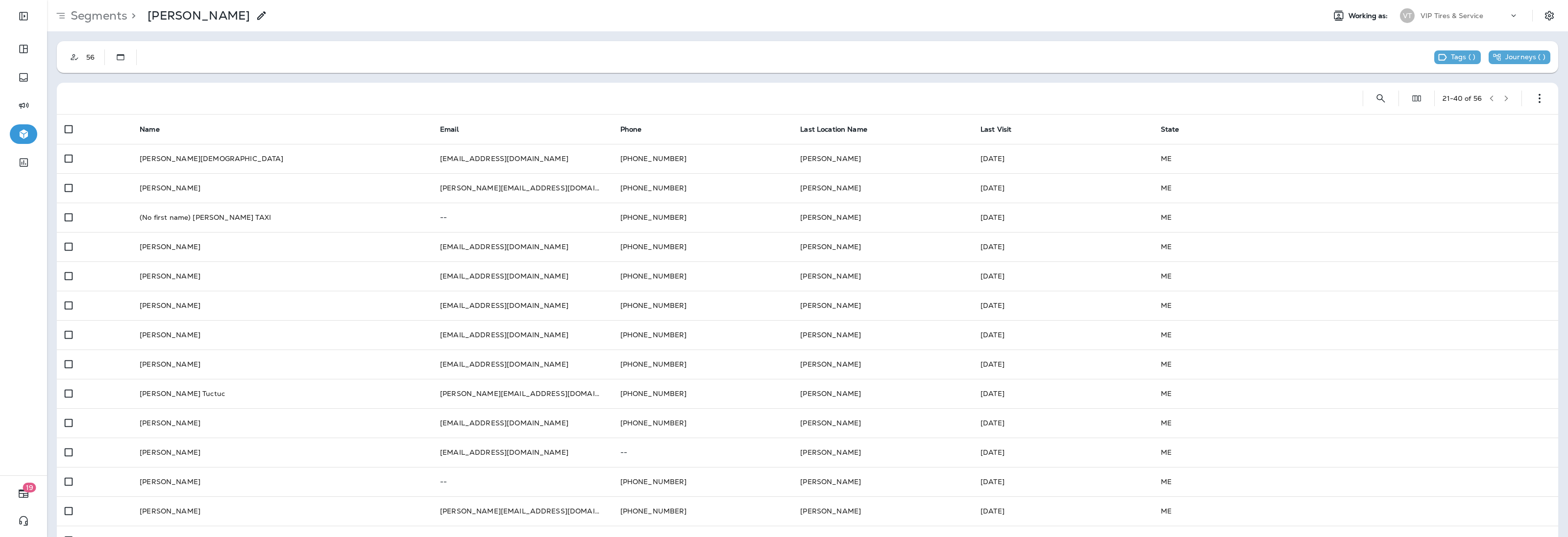
click at [1488, 98] on button "button" at bounding box center [1491, 99] width 15 height 15
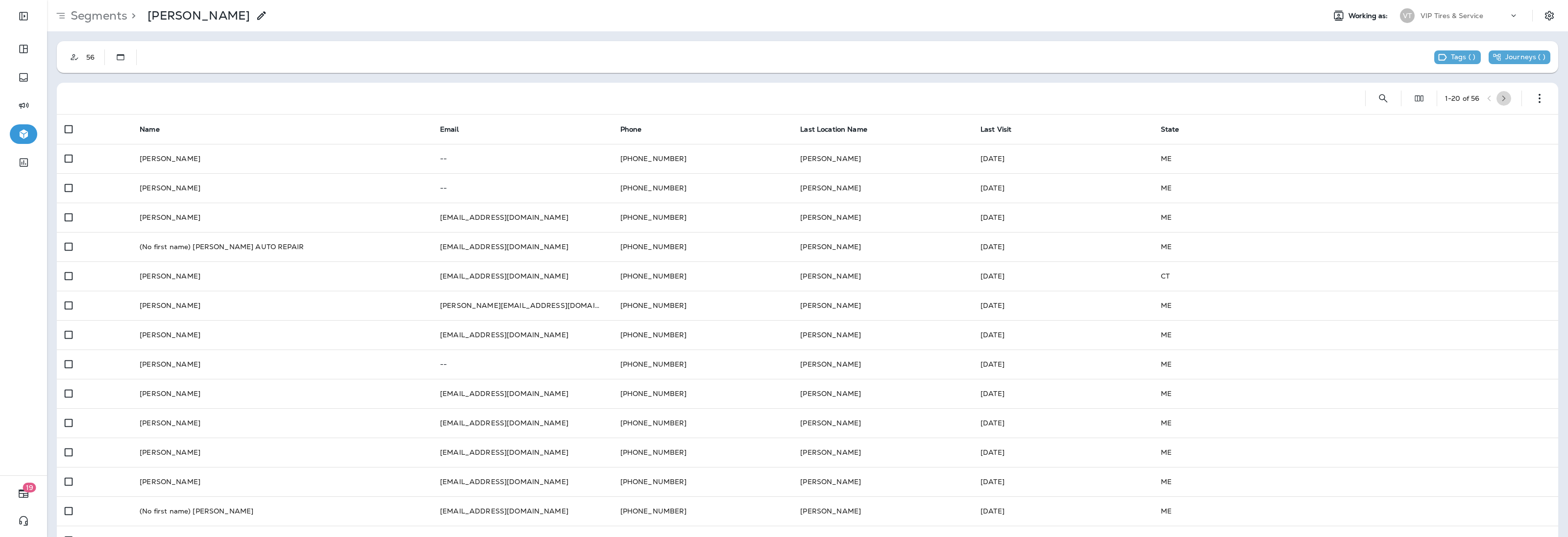
click at [1500, 98] on icon "button" at bounding box center [1503, 98] width 7 height 7
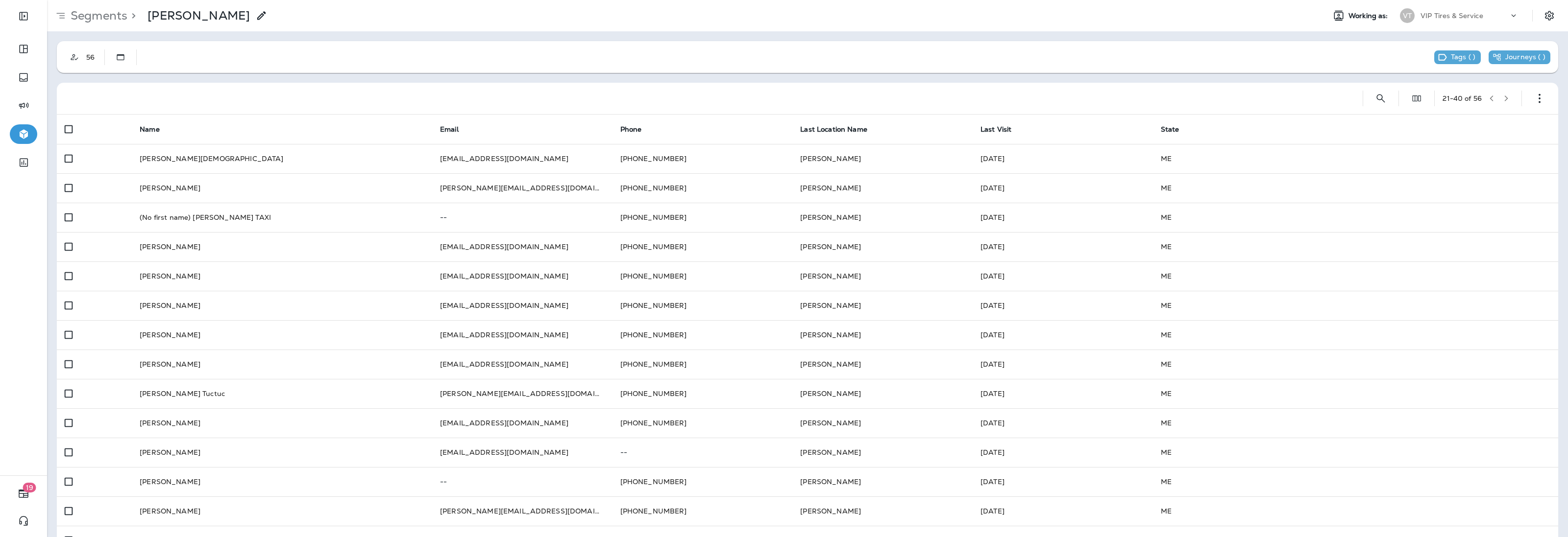
click at [1503, 97] on icon "button" at bounding box center [1506, 98] width 7 height 7
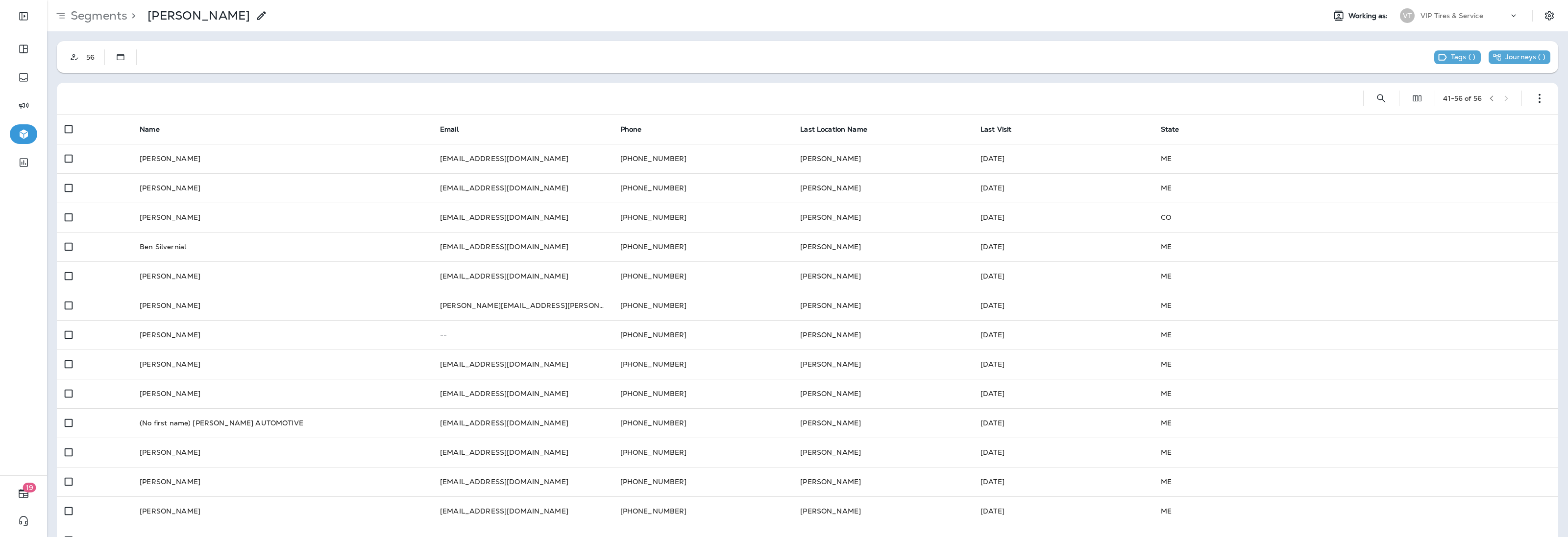
click at [1488, 97] on icon "button" at bounding box center [1491, 98] width 7 height 7
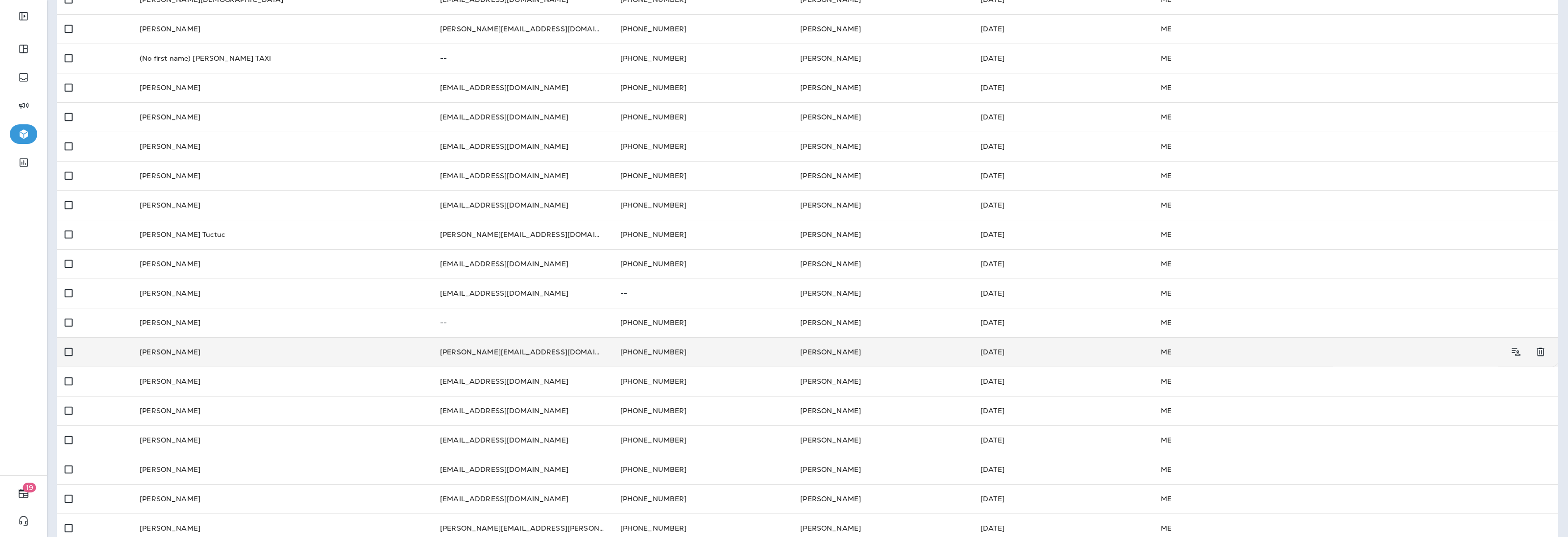
scroll to position [204, 0]
